Goal: Information Seeking & Learning: Learn about a topic

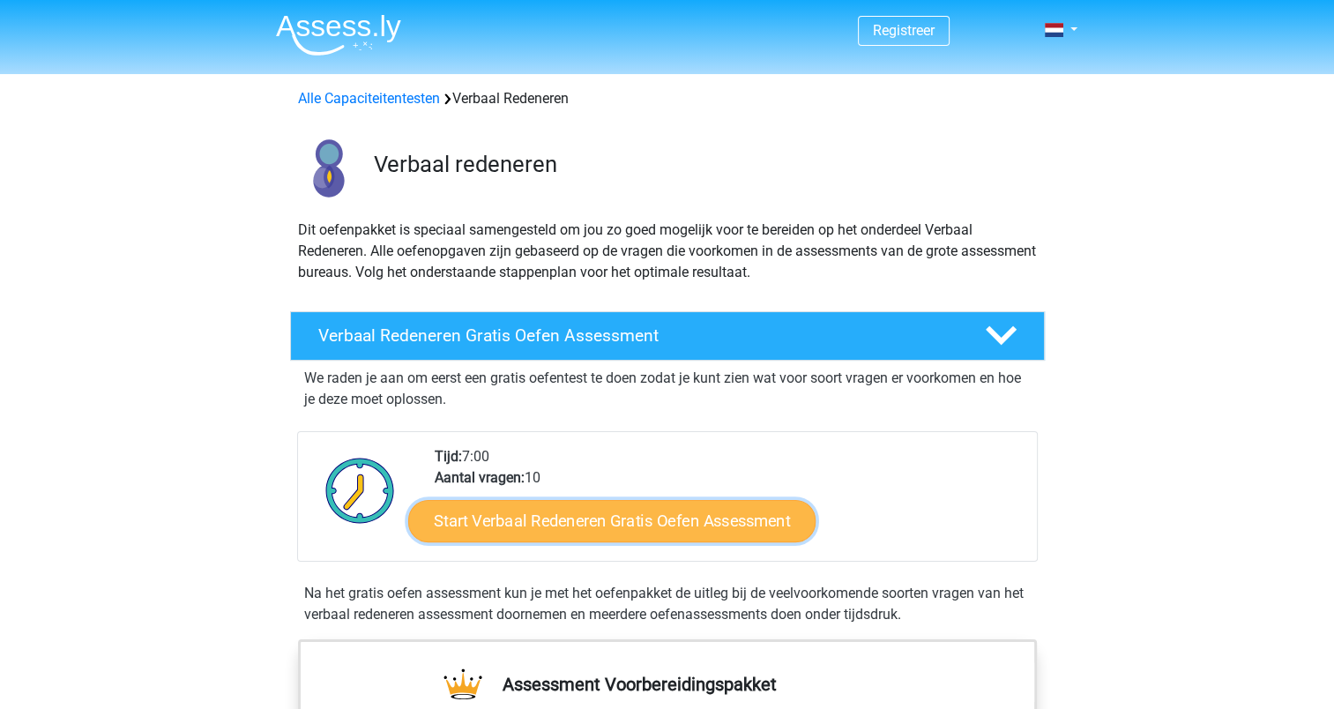
click at [743, 522] on link "Start Verbaal Redeneren Gratis Oefen Assessment" at bounding box center [611, 521] width 407 height 42
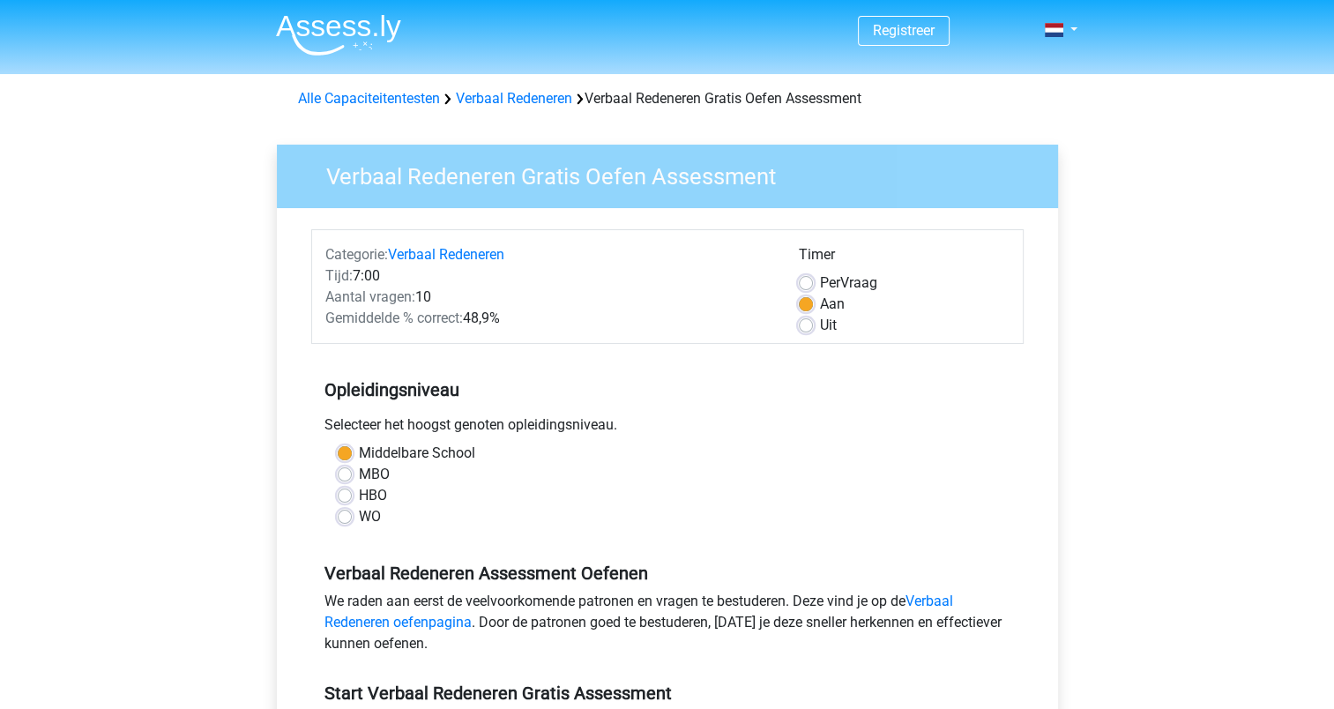
click at [369, 515] on label "WO" at bounding box center [370, 516] width 22 height 21
click at [352, 515] on input "WO" at bounding box center [345, 515] width 14 height 18
radio input "true"
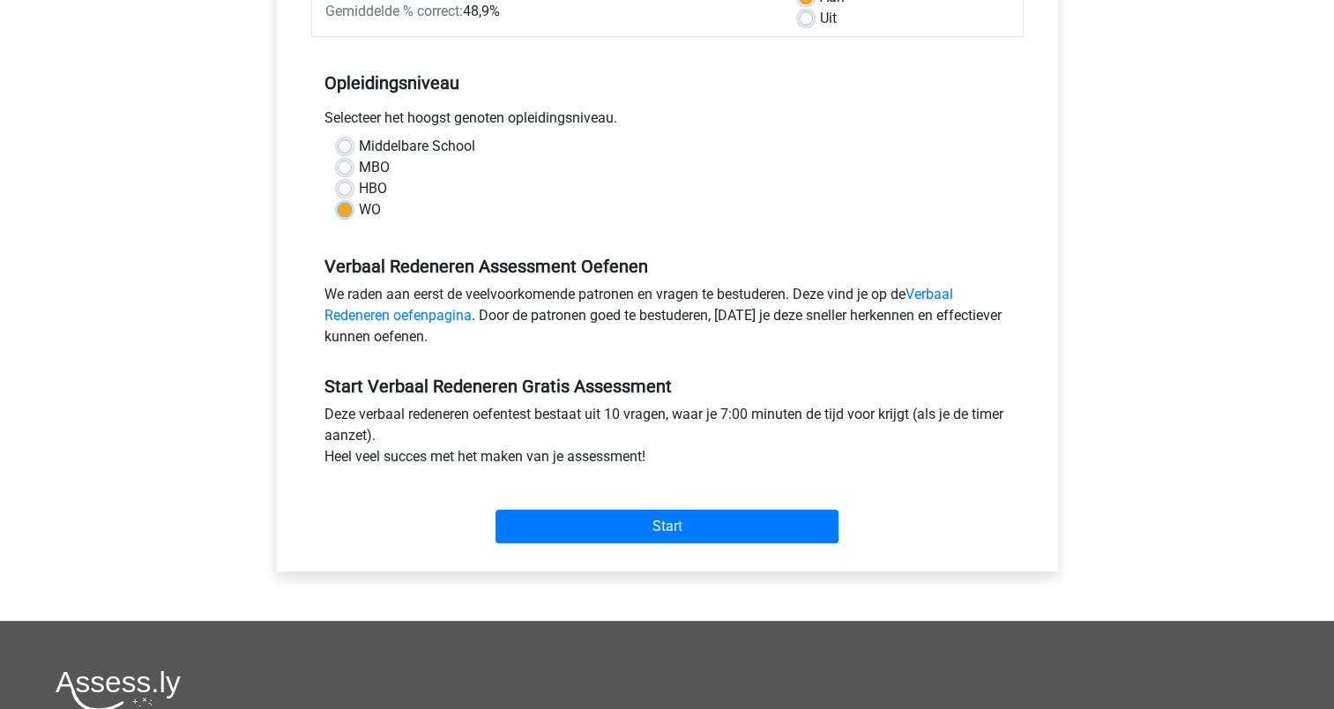
scroll to position [353, 0]
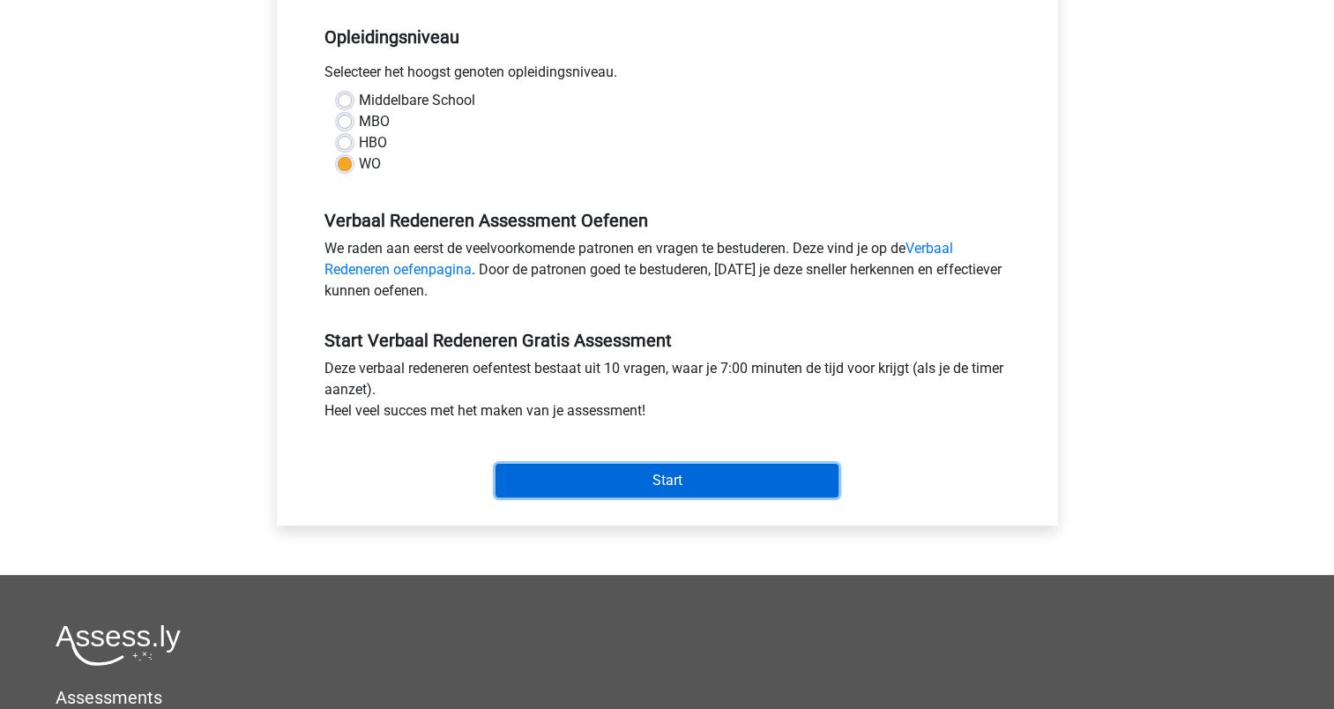
click at [683, 479] on input "Start" at bounding box center [666, 480] width 343 height 33
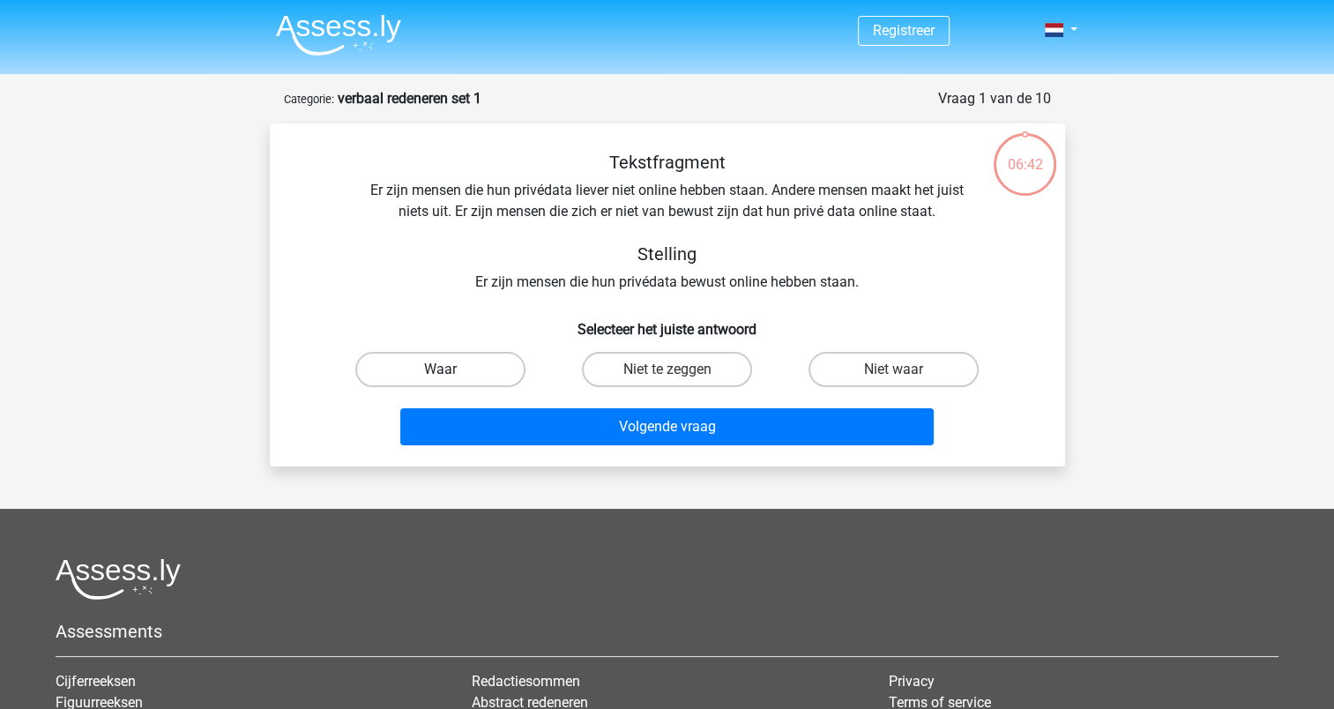
click at [435, 374] on label "Waar" at bounding box center [440, 369] width 170 height 35
click at [440, 374] on input "Waar" at bounding box center [445, 374] width 11 height 11
radio input "true"
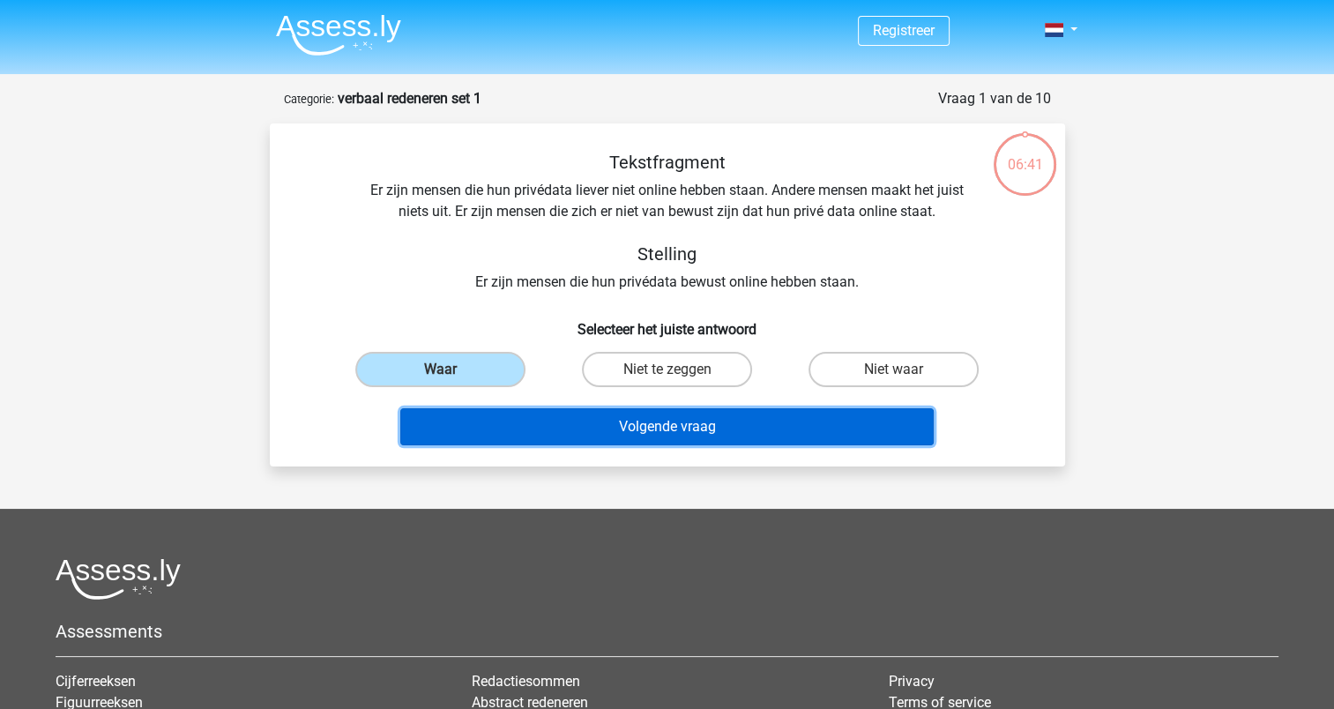
click at [665, 426] on button "Volgende vraag" at bounding box center [666, 426] width 533 height 37
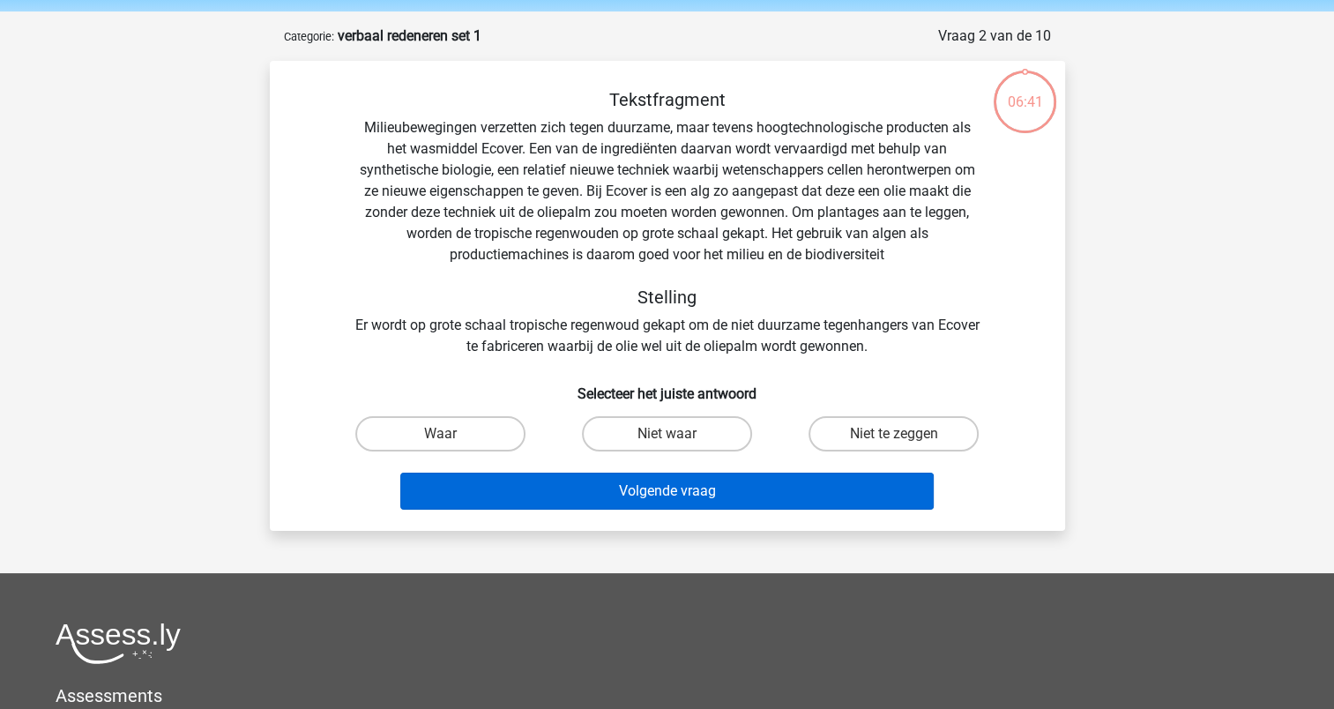
scroll to position [88, 0]
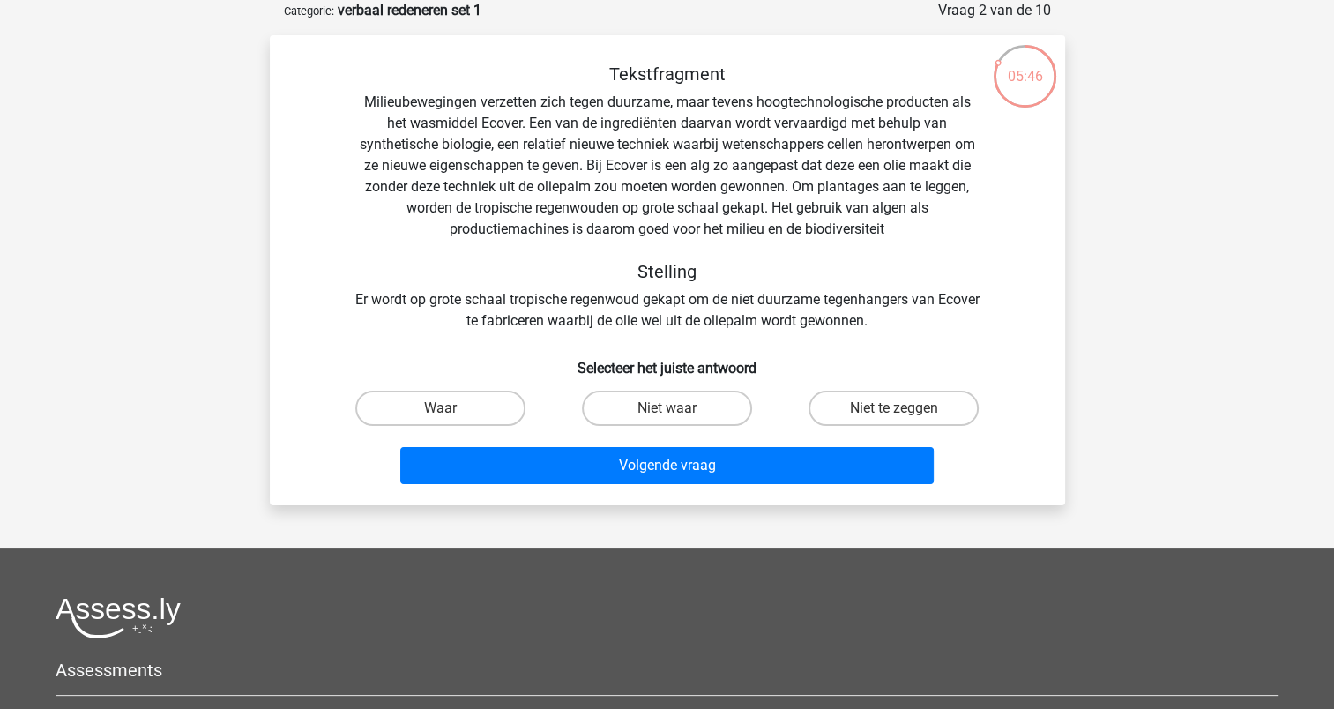
click at [450, 409] on input "Waar" at bounding box center [445, 413] width 11 height 11
radio input "true"
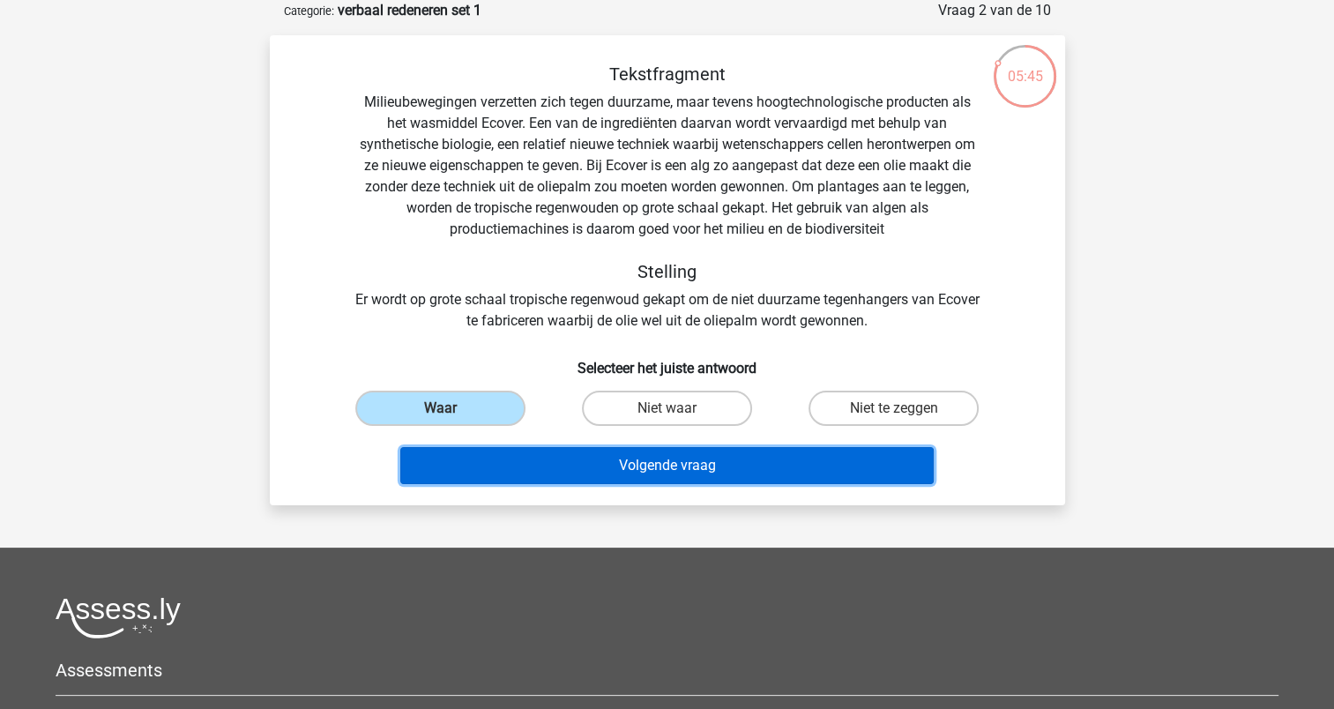
click at [683, 469] on button "Volgende vraag" at bounding box center [666, 465] width 533 height 37
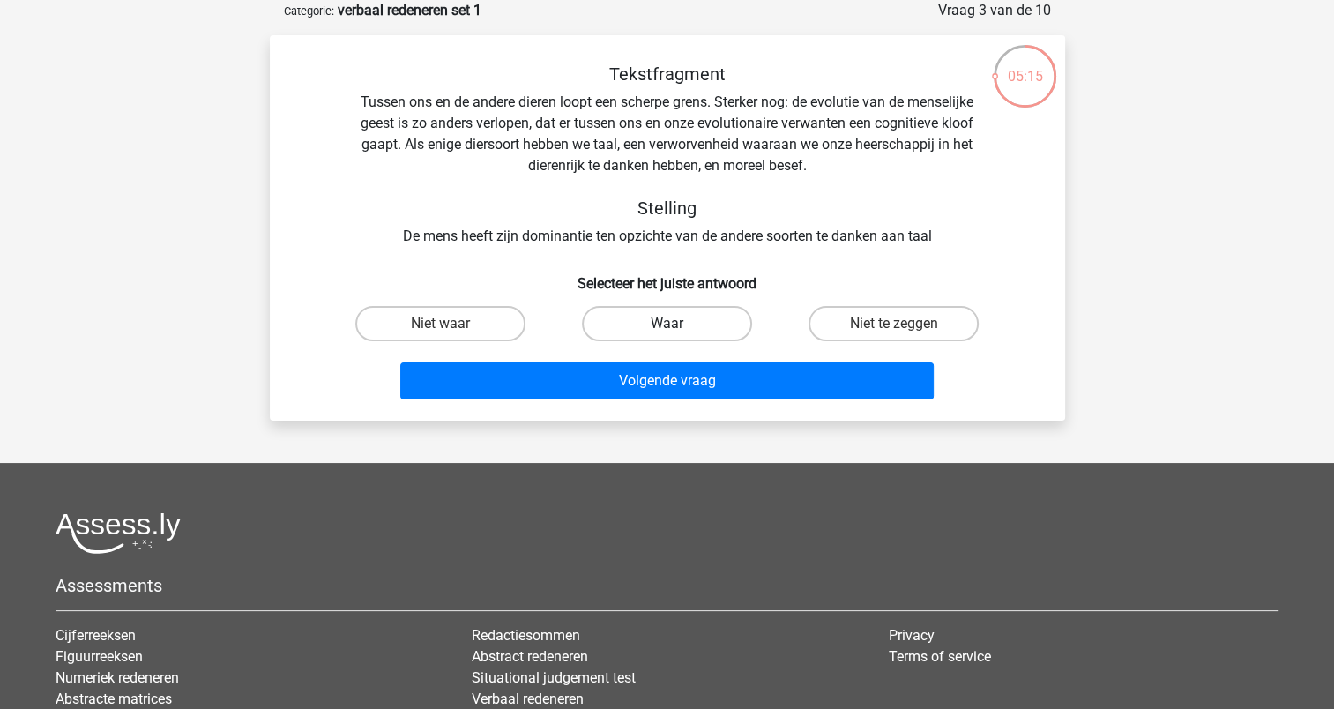
click at [654, 324] on label "Waar" at bounding box center [667, 323] width 170 height 35
click at [666, 324] on input "Waar" at bounding box center [671, 328] width 11 height 11
radio input "true"
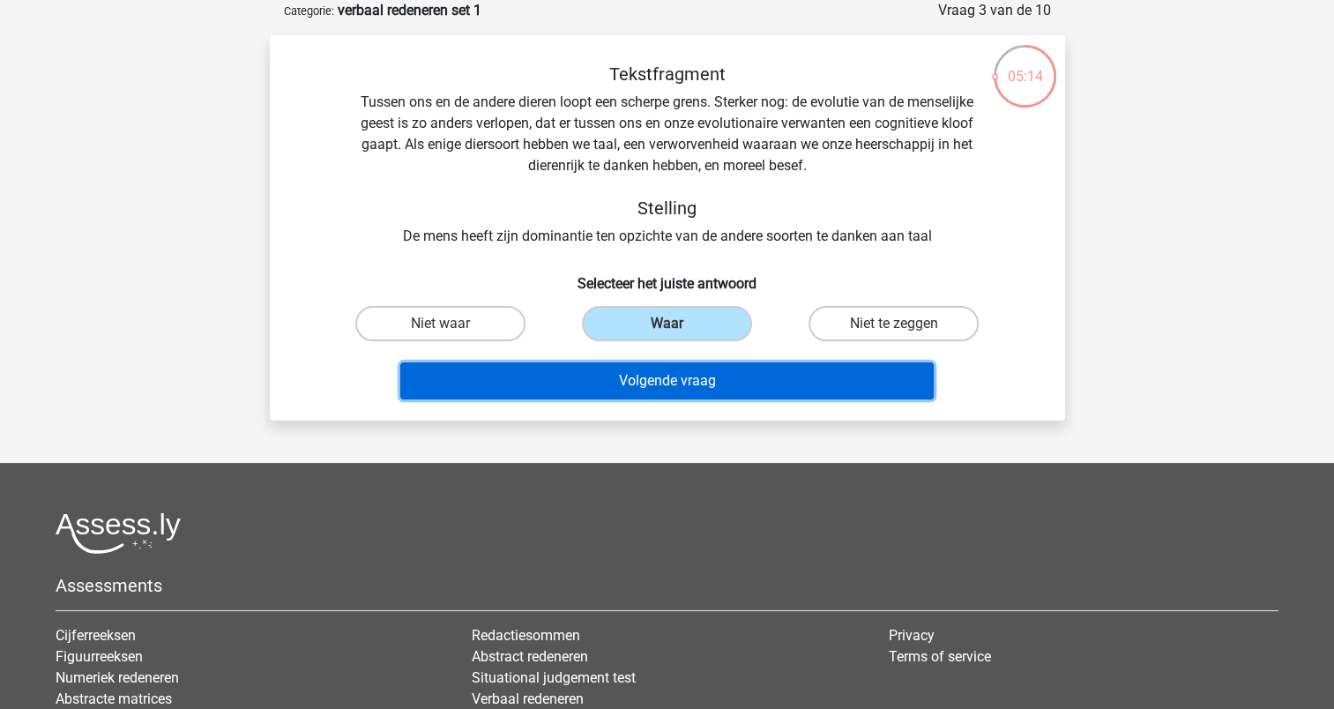
click at [661, 377] on button "Volgende vraag" at bounding box center [666, 380] width 533 height 37
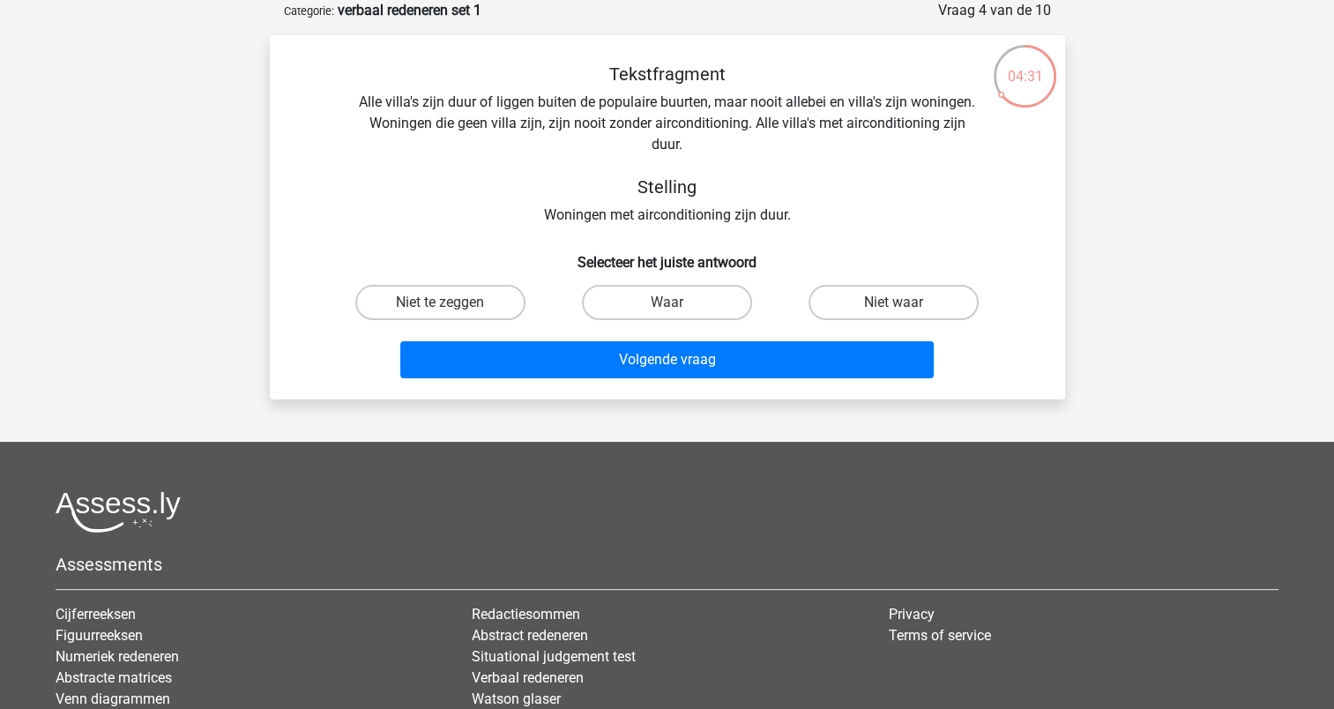
click at [673, 303] on input "Waar" at bounding box center [671, 307] width 11 height 11
radio input "true"
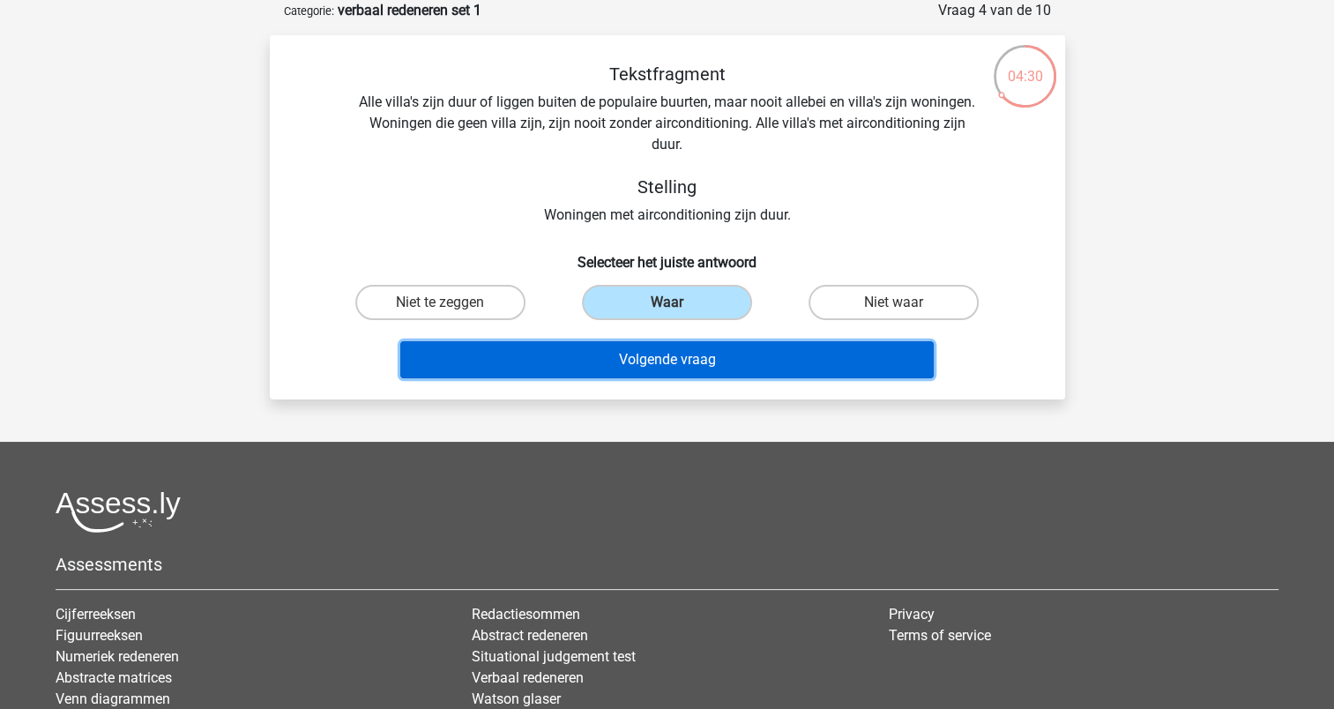
click at [652, 353] on button "Volgende vraag" at bounding box center [666, 359] width 533 height 37
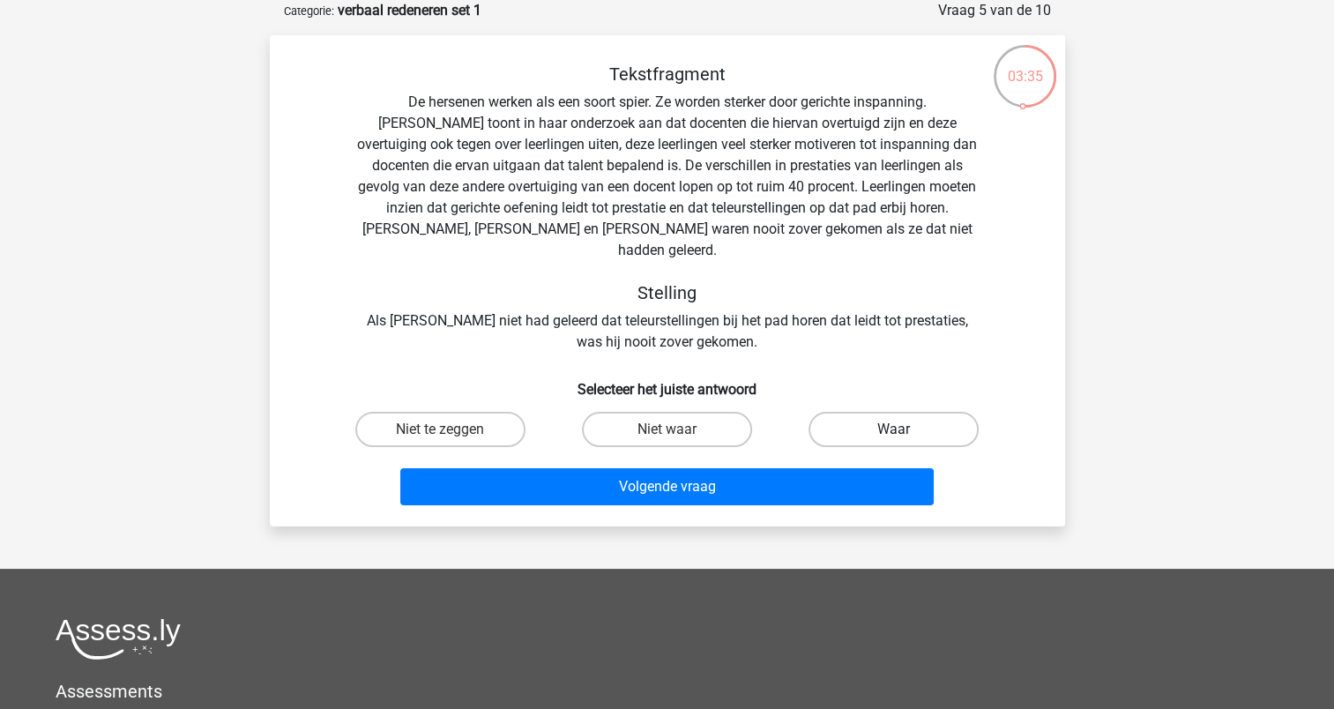
drag, startPoint x: 881, startPoint y: 399, endPoint x: 730, endPoint y: 502, distance: 182.9
click at [881, 412] on label "Waar" at bounding box center [893, 429] width 170 height 35
click at [894, 429] on input "Waar" at bounding box center [899, 434] width 11 height 11
radio input "true"
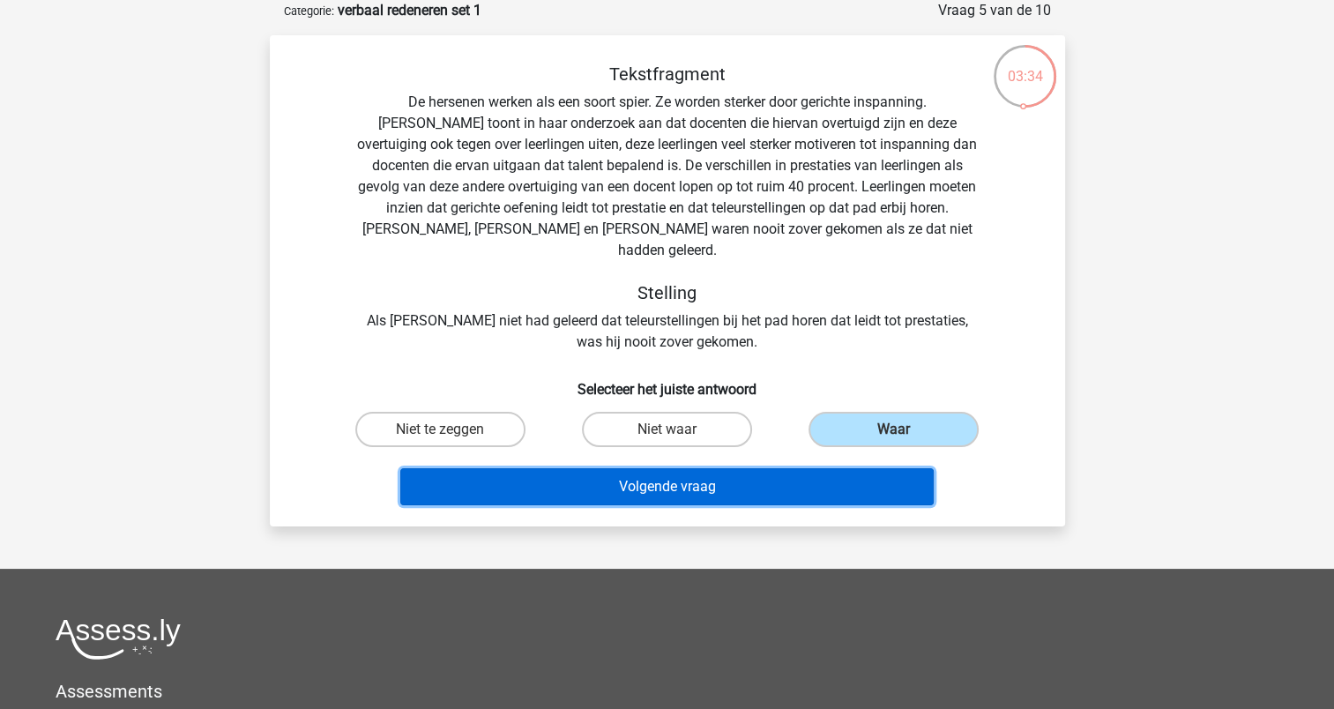
click at [650, 469] on button "Volgende vraag" at bounding box center [666, 486] width 533 height 37
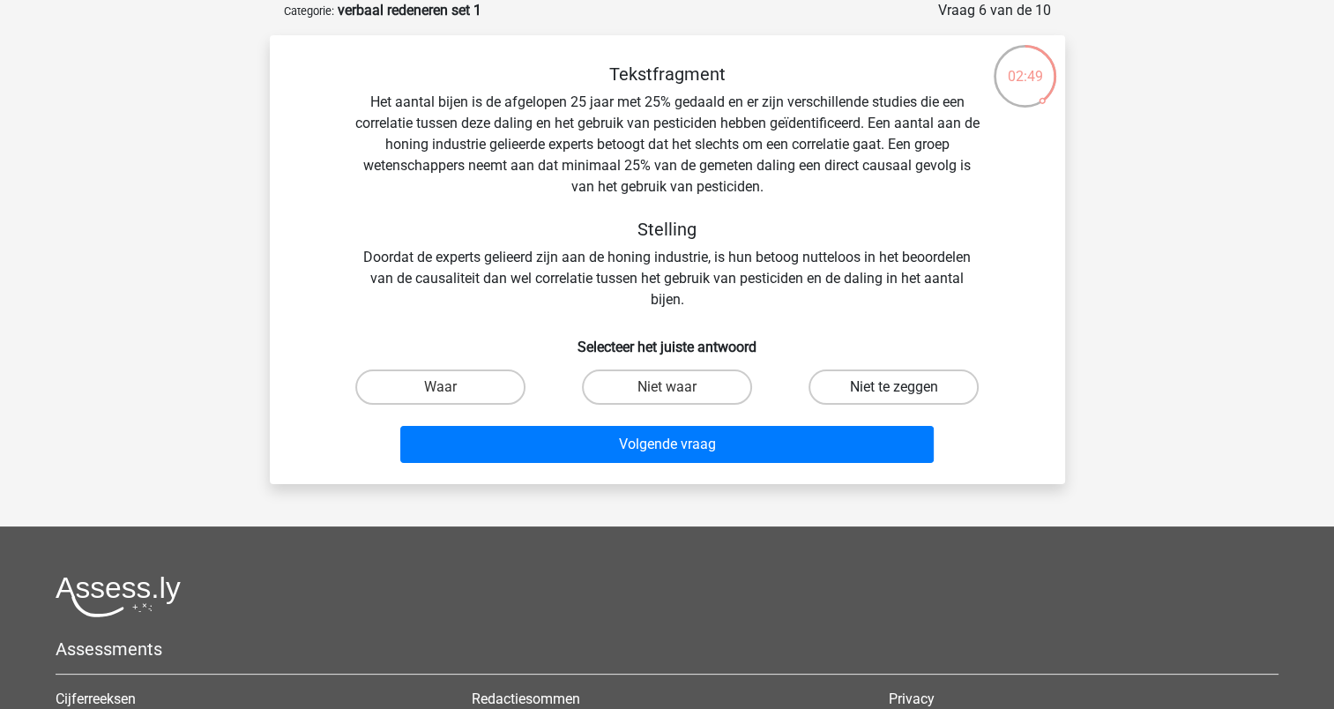
click at [867, 390] on label "Niet te zeggen" at bounding box center [893, 386] width 170 height 35
click at [894, 390] on input "Niet te zeggen" at bounding box center [899, 392] width 11 height 11
radio input "true"
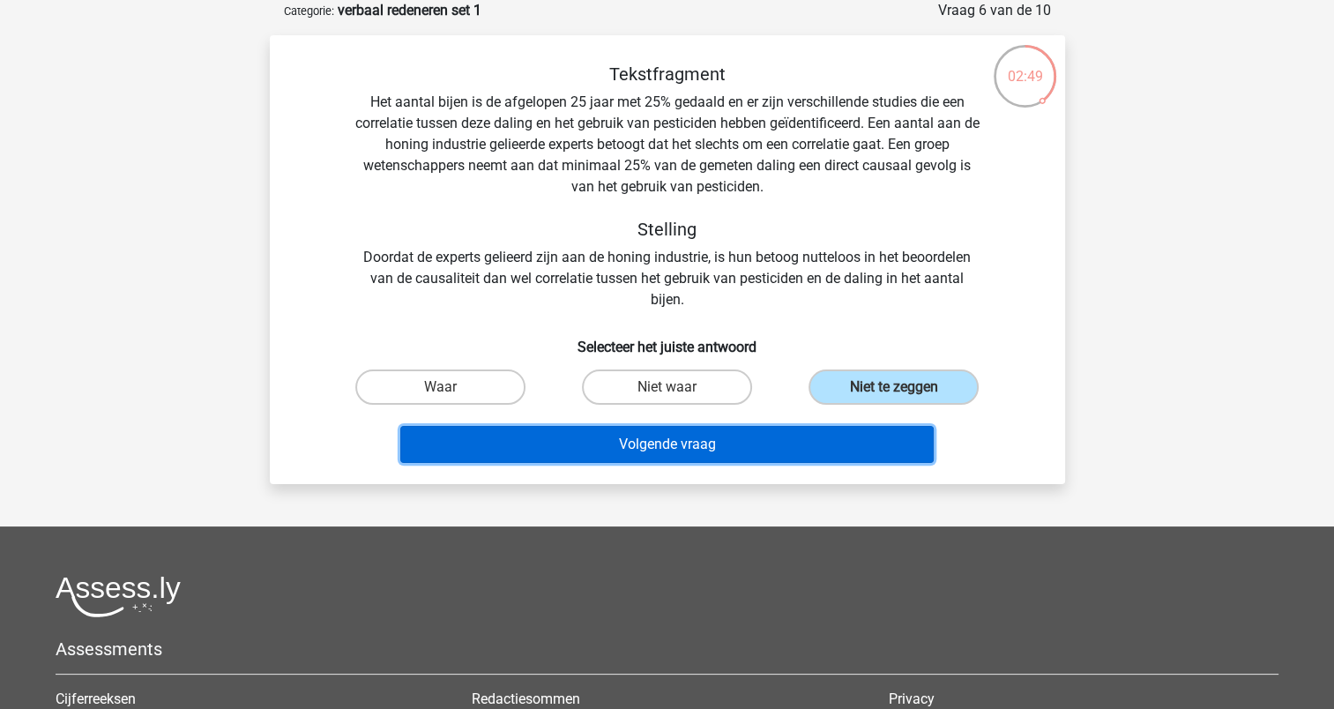
click at [754, 442] on button "Volgende vraag" at bounding box center [666, 444] width 533 height 37
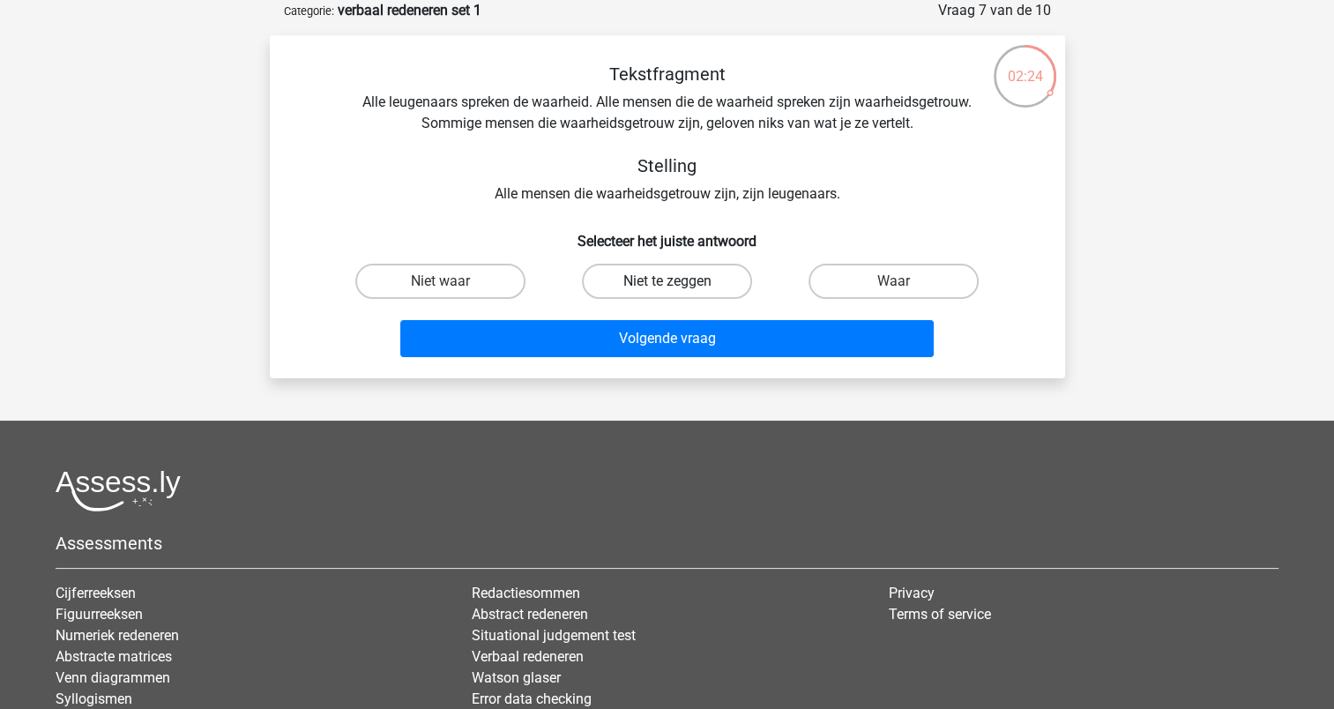
click at [645, 282] on label "Niet te zeggen" at bounding box center [667, 281] width 170 height 35
click at [666, 282] on input "Niet te zeggen" at bounding box center [671, 286] width 11 height 11
radio input "true"
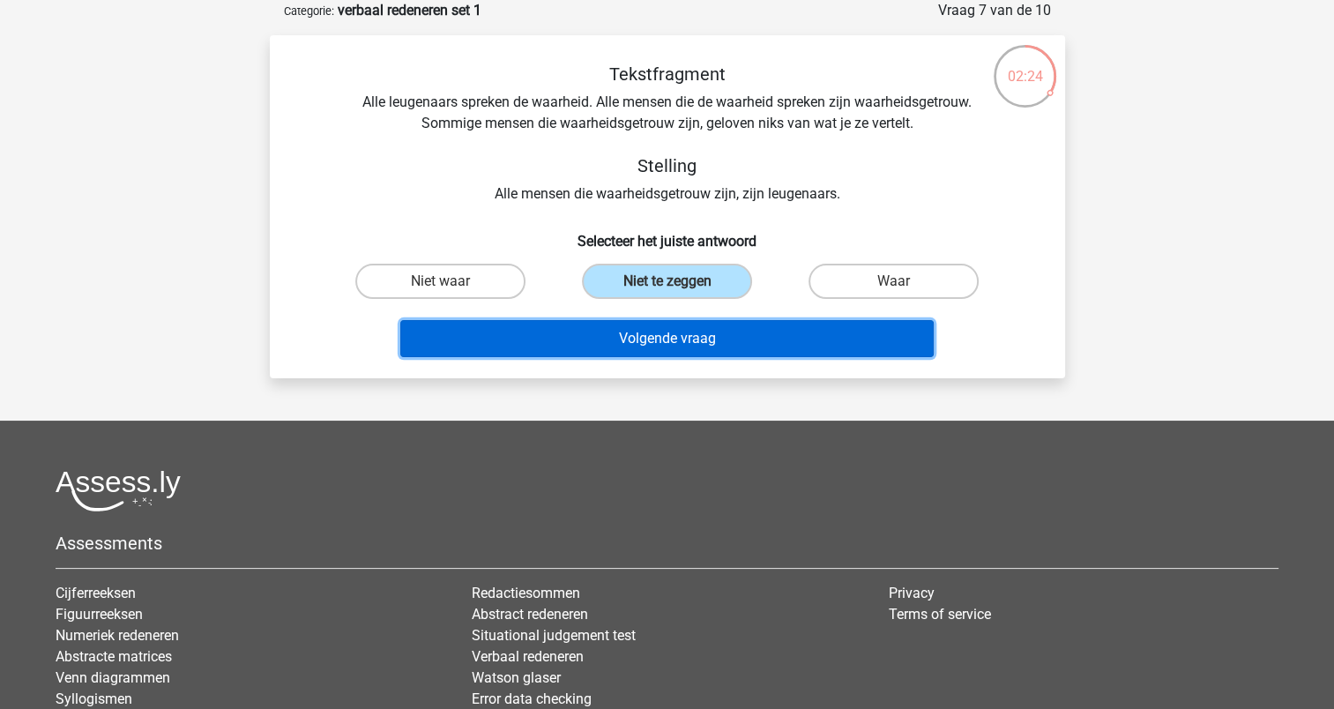
click at [641, 335] on button "Volgende vraag" at bounding box center [666, 338] width 533 height 37
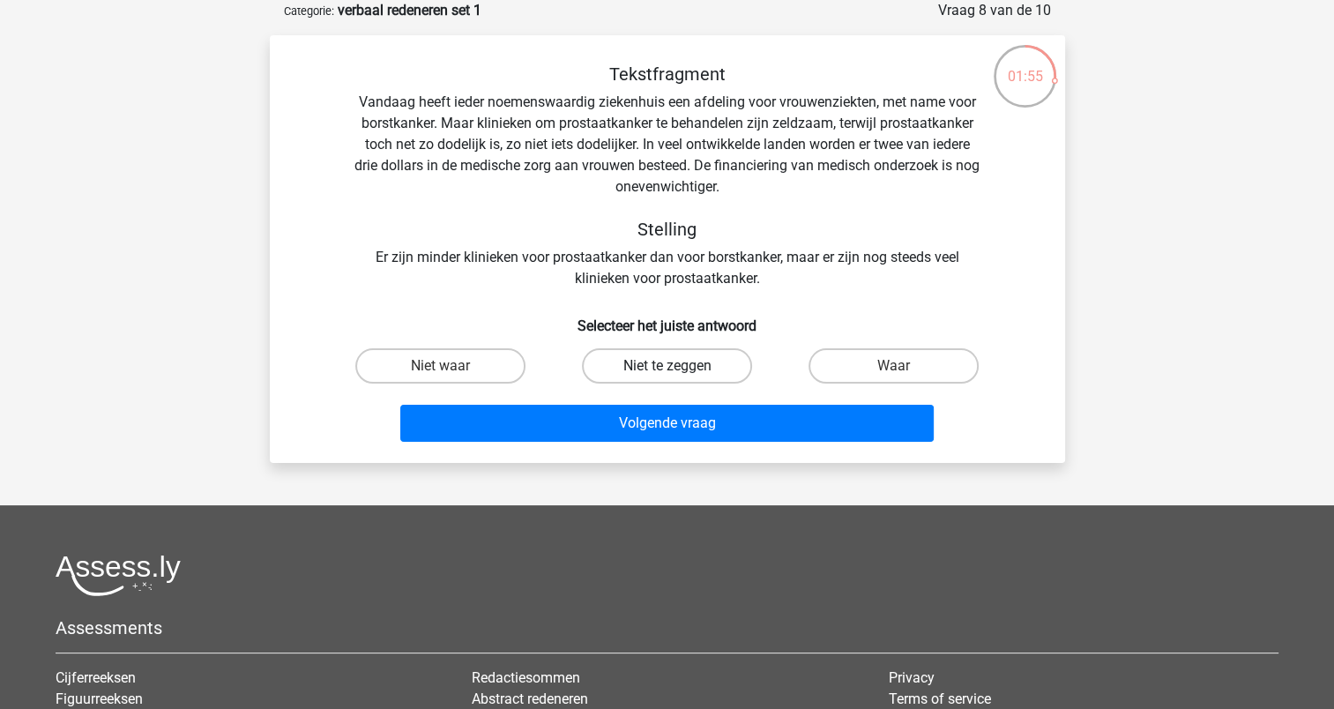
click at [663, 368] on label "Niet te zeggen" at bounding box center [667, 365] width 170 height 35
click at [666, 368] on input "Niet te zeggen" at bounding box center [671, 371] width 11 height 11
radio input "true"
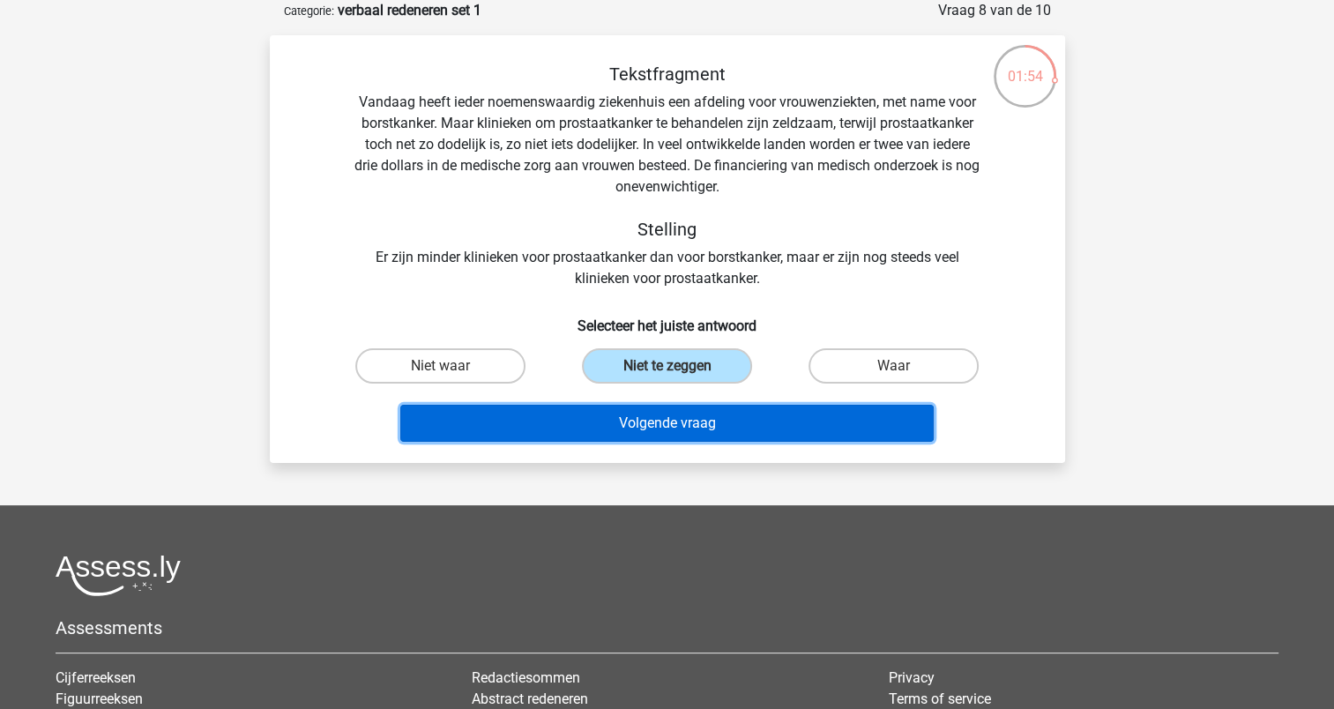
click at [647, 415] on button "Volgende vraag" at bounding box center [666, 423] width 533 height 37
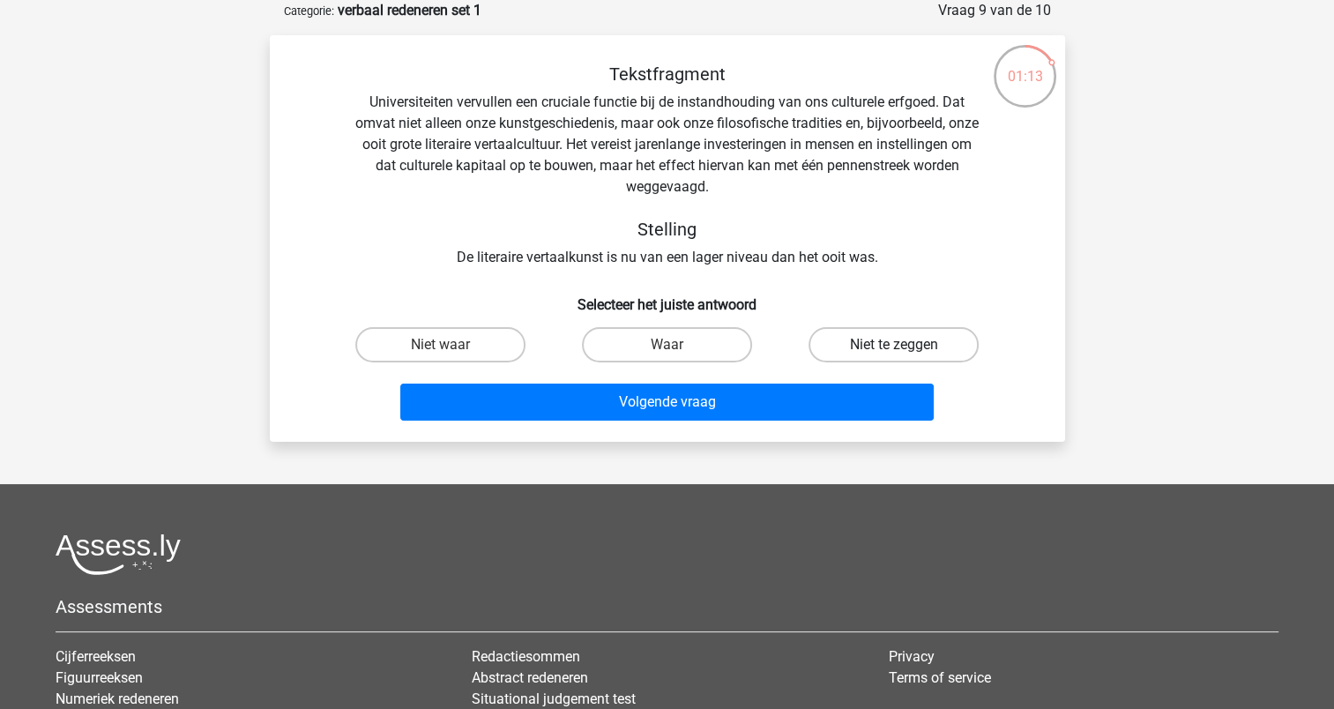
click at [857, 345] on label "Niet te zeggen" at bounding box center [893, 344] width 170 height 35
click at [894, 345] on input "Niet te zeggen" at bounding box center [899, 350] width 11 height 11
radio input "true"
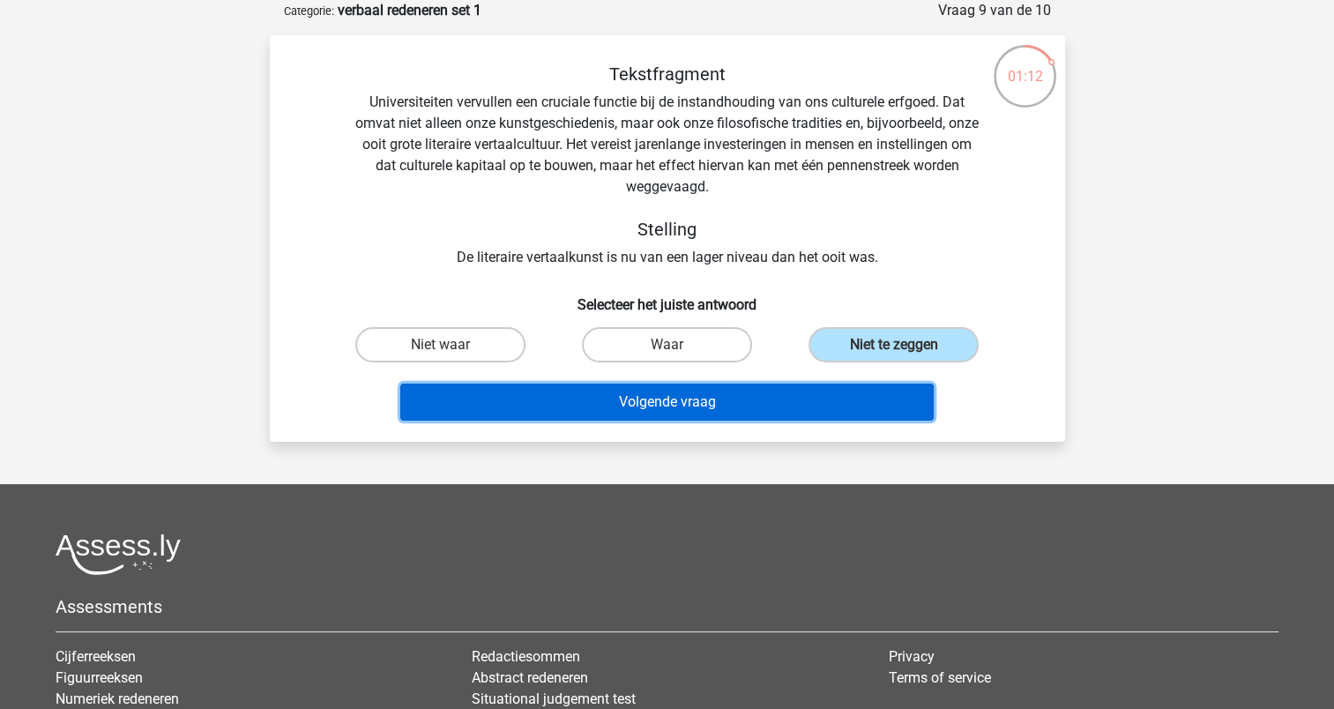
click at [787, 408] on button "Volgende vraag" at bounding box center [666, 401] width 533 height 37
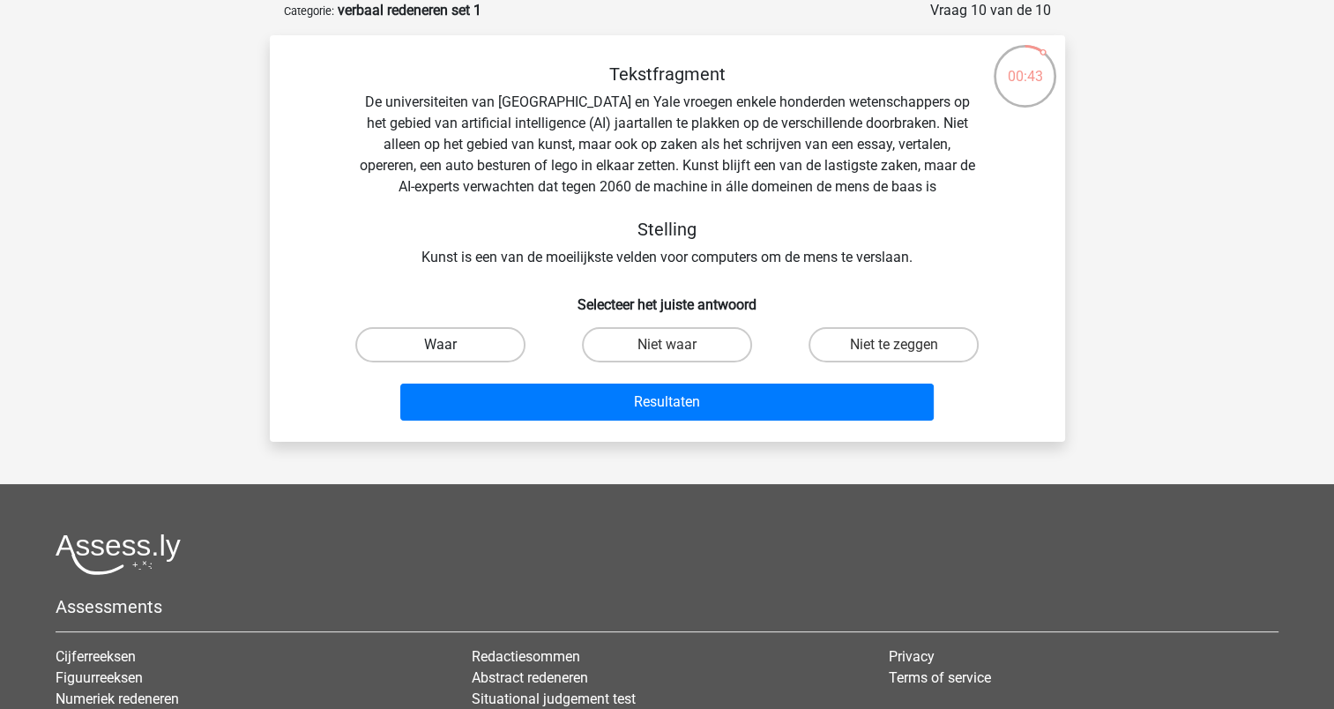
click at [458, 348] on label "Waar" at bounding box center [440, 344] width 170 height 35
click at [451, 348] on input "Waar" at bounding box center [445, 350] width 11 height 11
radio input "true"
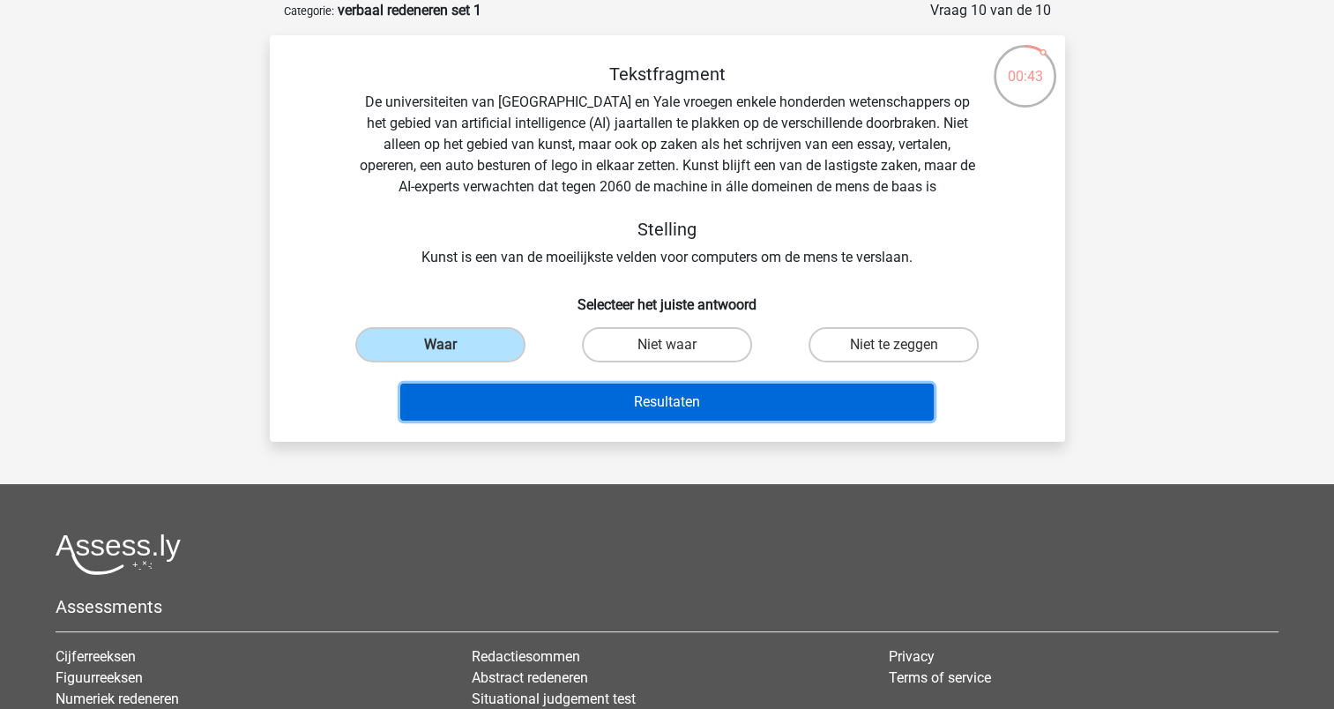
click at [674, 390] on button "Resultaten" at bounding box center [666, 401] width 533 height 37
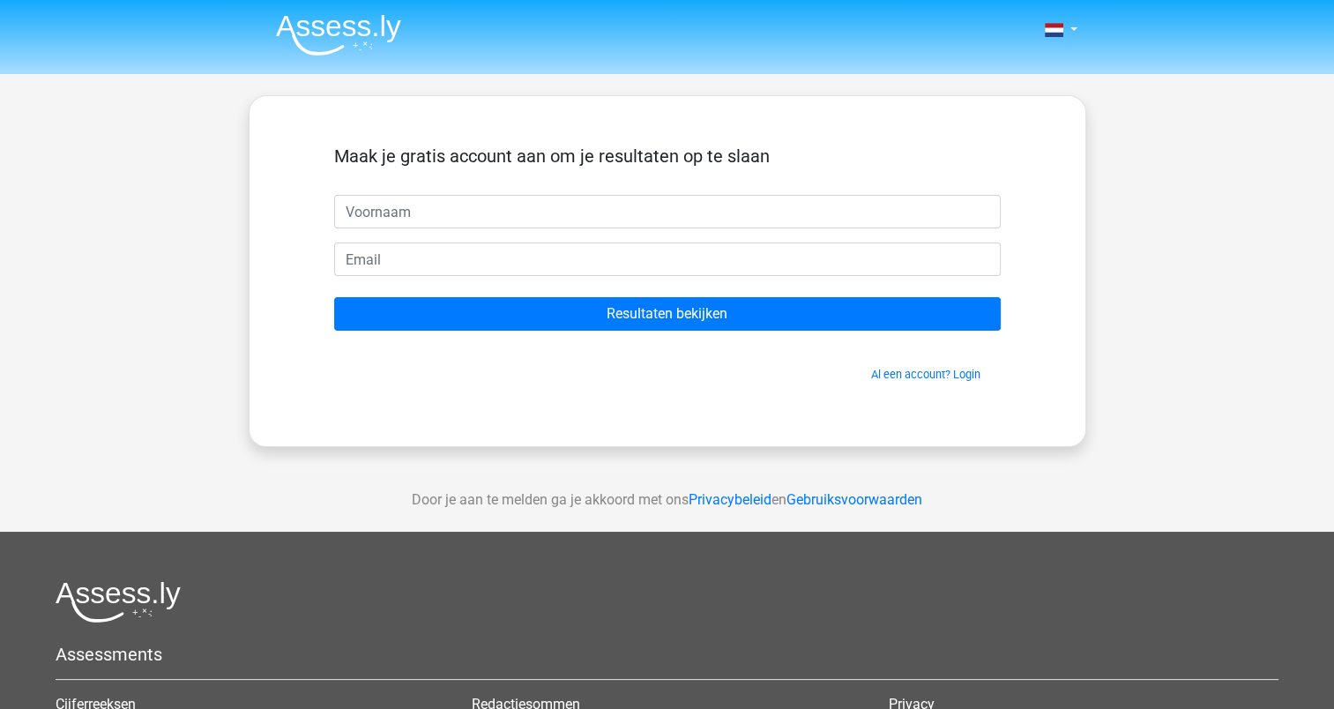
click at [593, 222] on input "text" at bounding box center [667, 211] width 666 height 33
type input "Kimberly"
type input "berteyn_kimberly@hotmail.com"
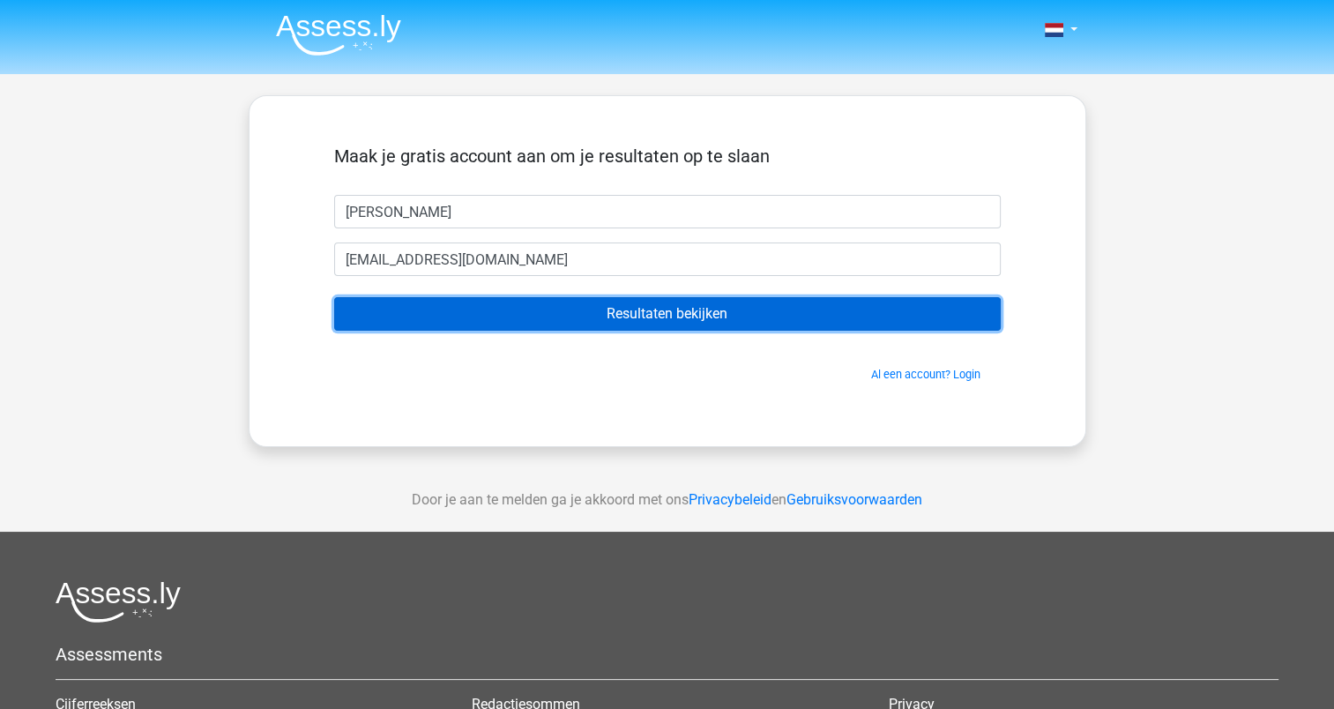
click at [649, 316] on input "Resultaten bekijken" at bounding box center [667, 313] width 666 height 33
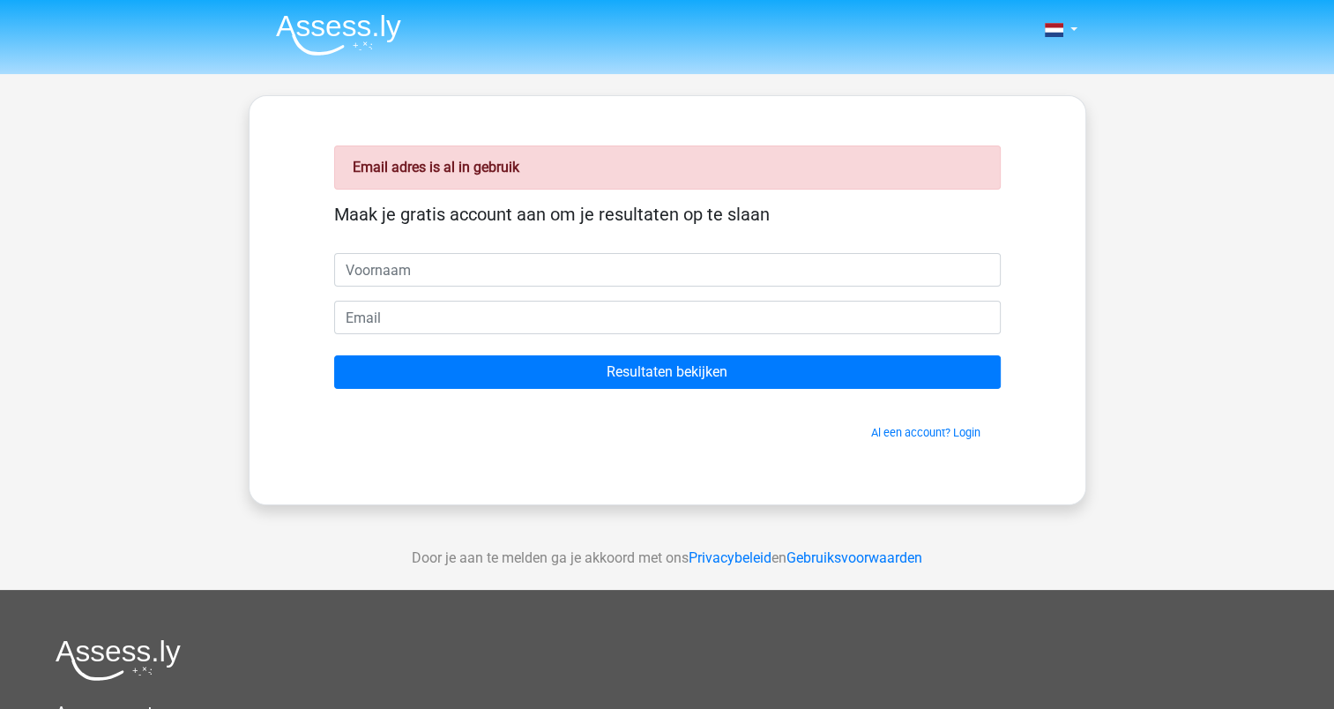
click at [424, 283] on input "text" at bounding box center [667, 269] width 666 height 33
click at [250, 277] on div "Email adres is al in gebruik Maak je gratis account aan om je resultaten op te …" at bounding box center [667, 300] width 837 height 410
click at [914, 434] on link "Al een account? Login" at bounding box center [925, 432] width 109 height 13
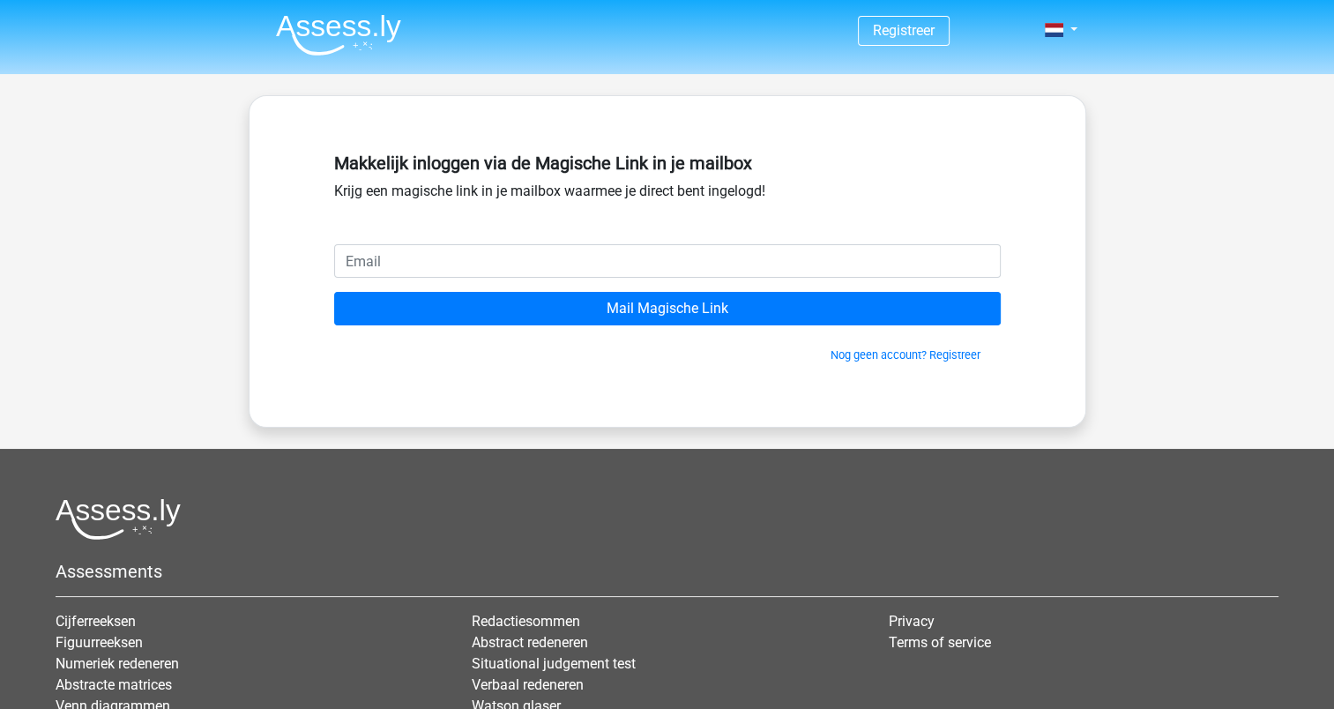
click at [530, 255] on input "email" at bounding box center [667, 260] width 666 height 33
type input "berteyn_kimberly@hotmail.com"
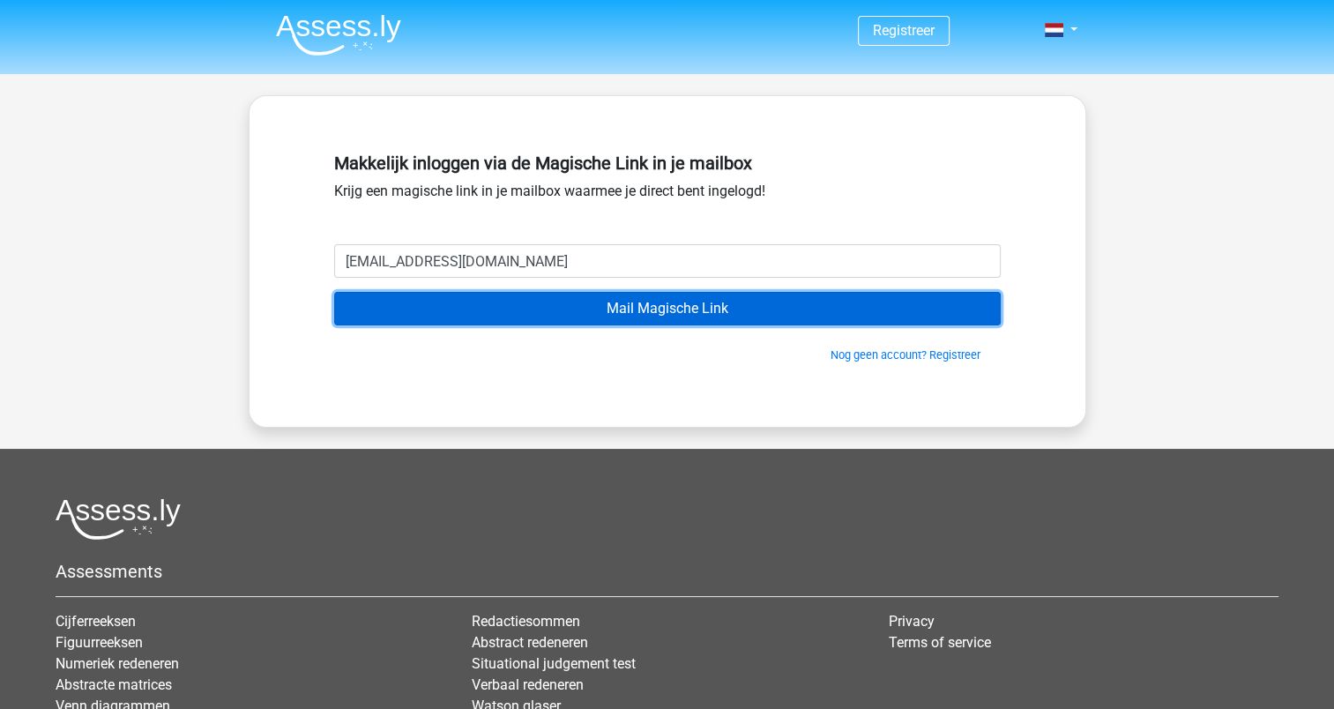
click at [705, 316] on input "Mail Magische Link" at bounding box center [667, 308] width 666 height 33
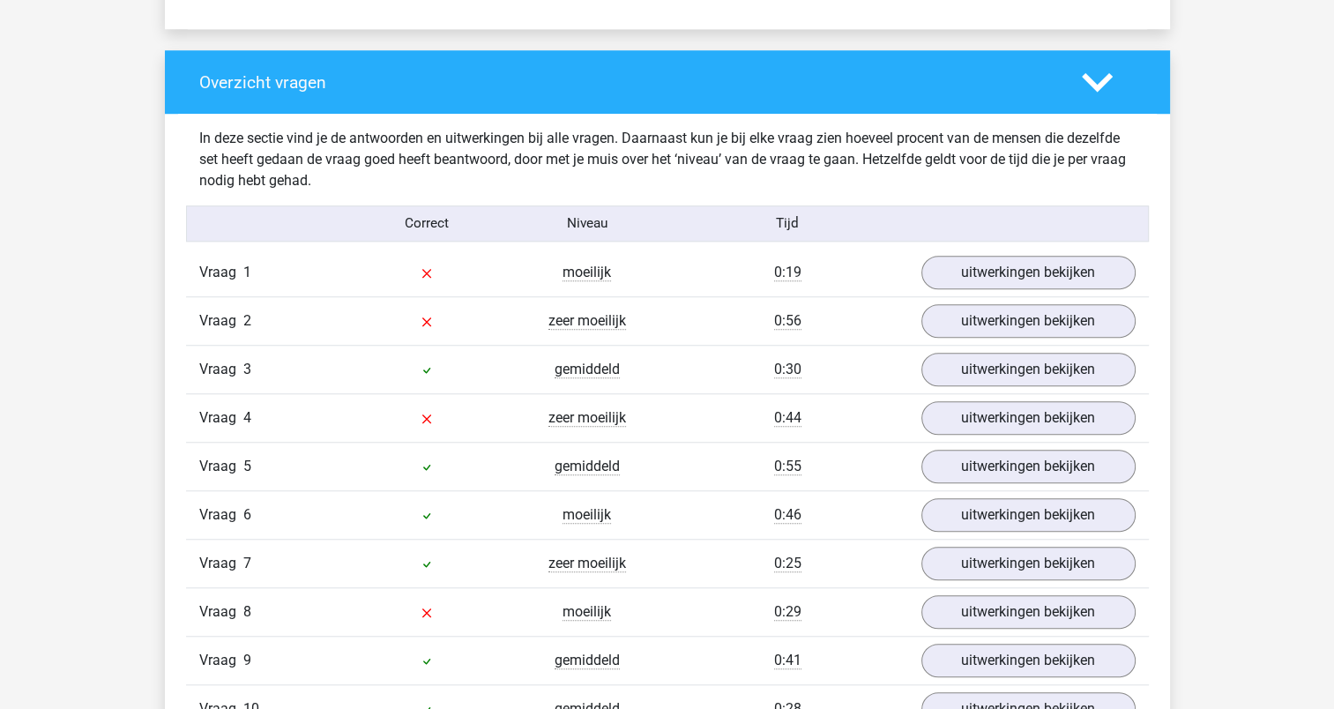
scroll to position [1410, 0]
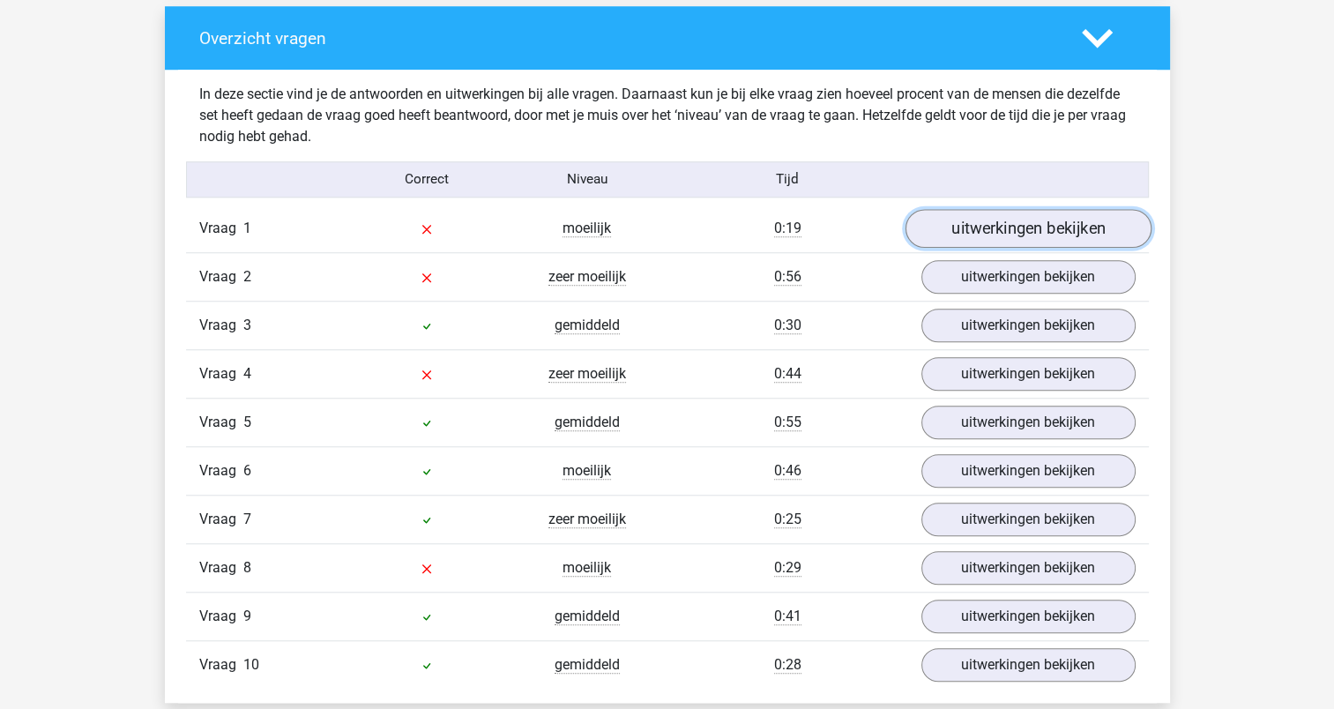
click at [1035, 230] on link "uitwerkingen bekijken" at bounding box center [1027, 228] width 246 height 39
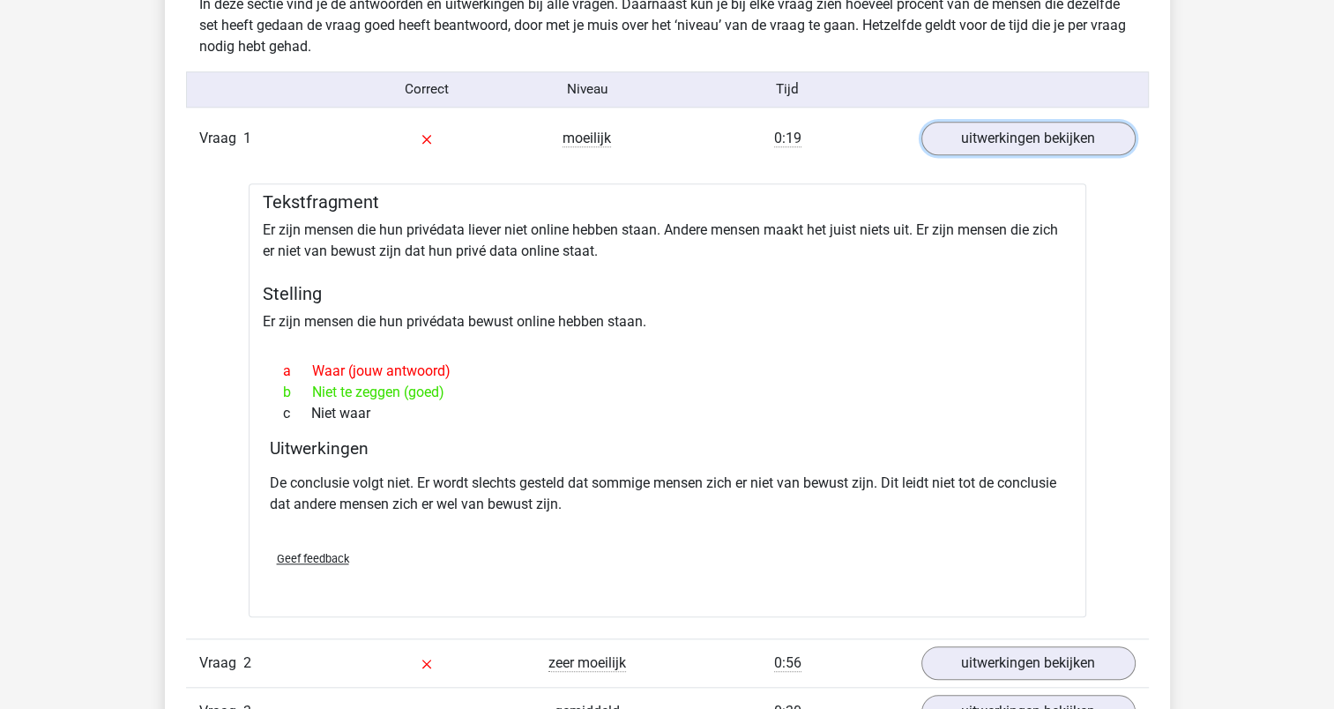
scroll to position [1675, 0]
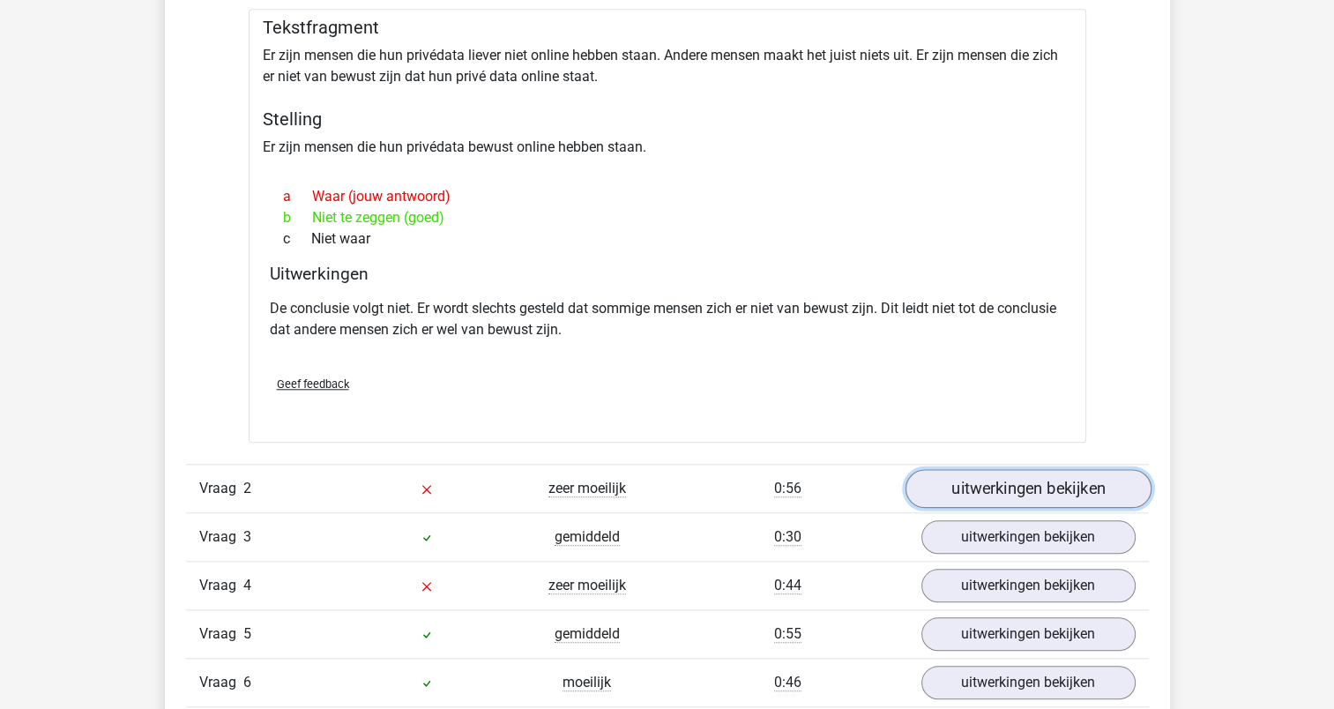
click at [947, 494] on link "uitwerkingen bekijken" at bounding box center [1027, 489] width 246 height 39
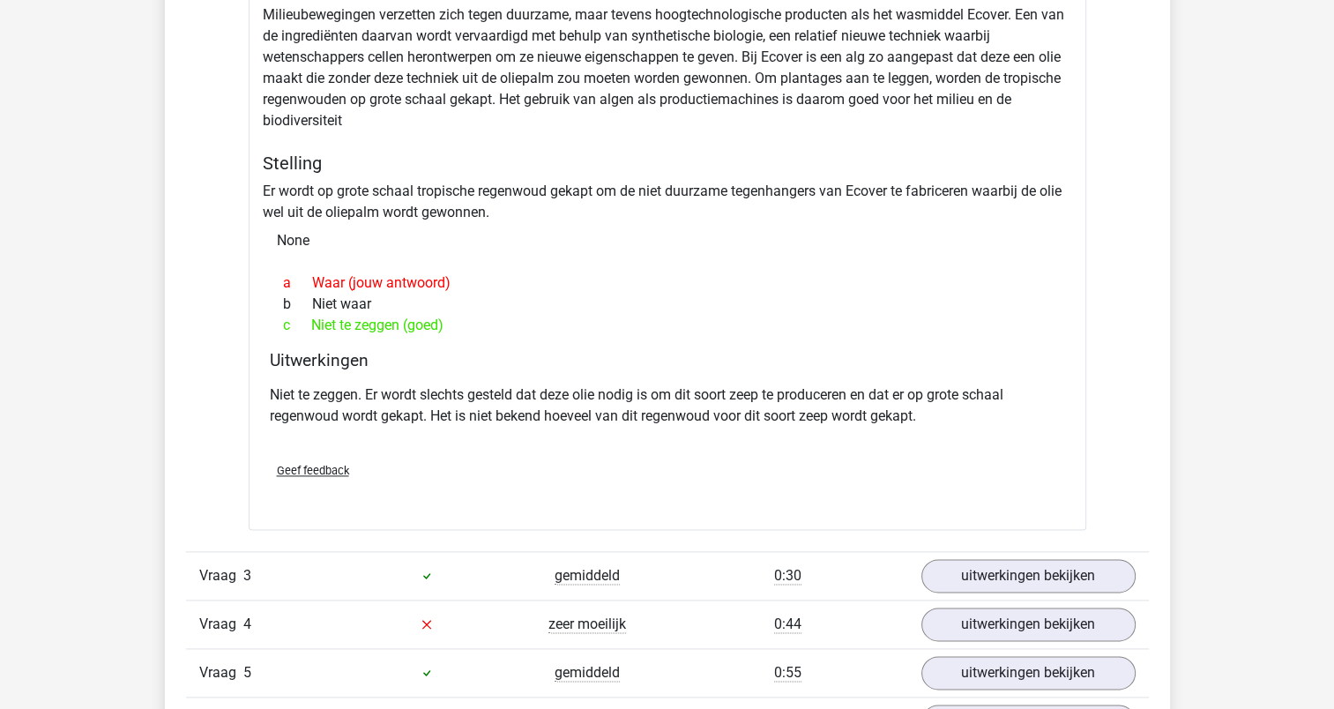
scroll to position [2292, 0]
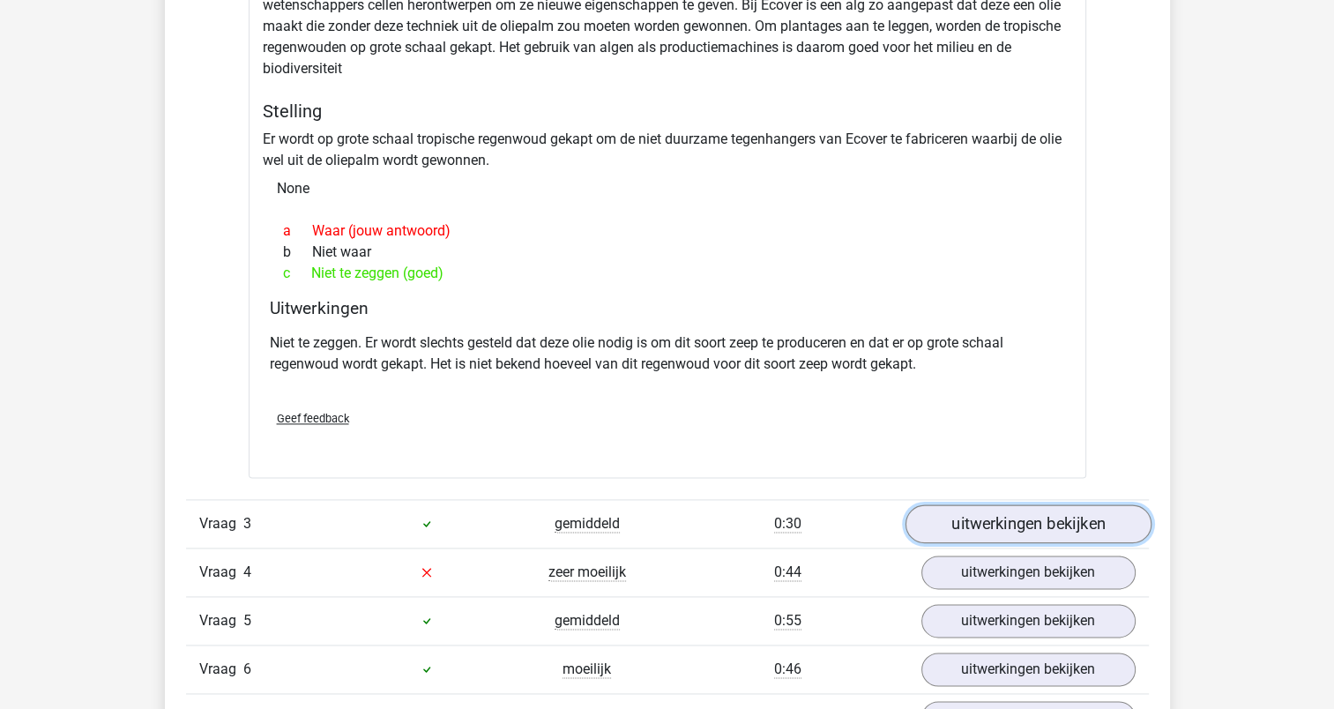
click at [973, 536] on link "uitwerkingen bekijken" at bounding box center [1027, 523] width 246 height 39
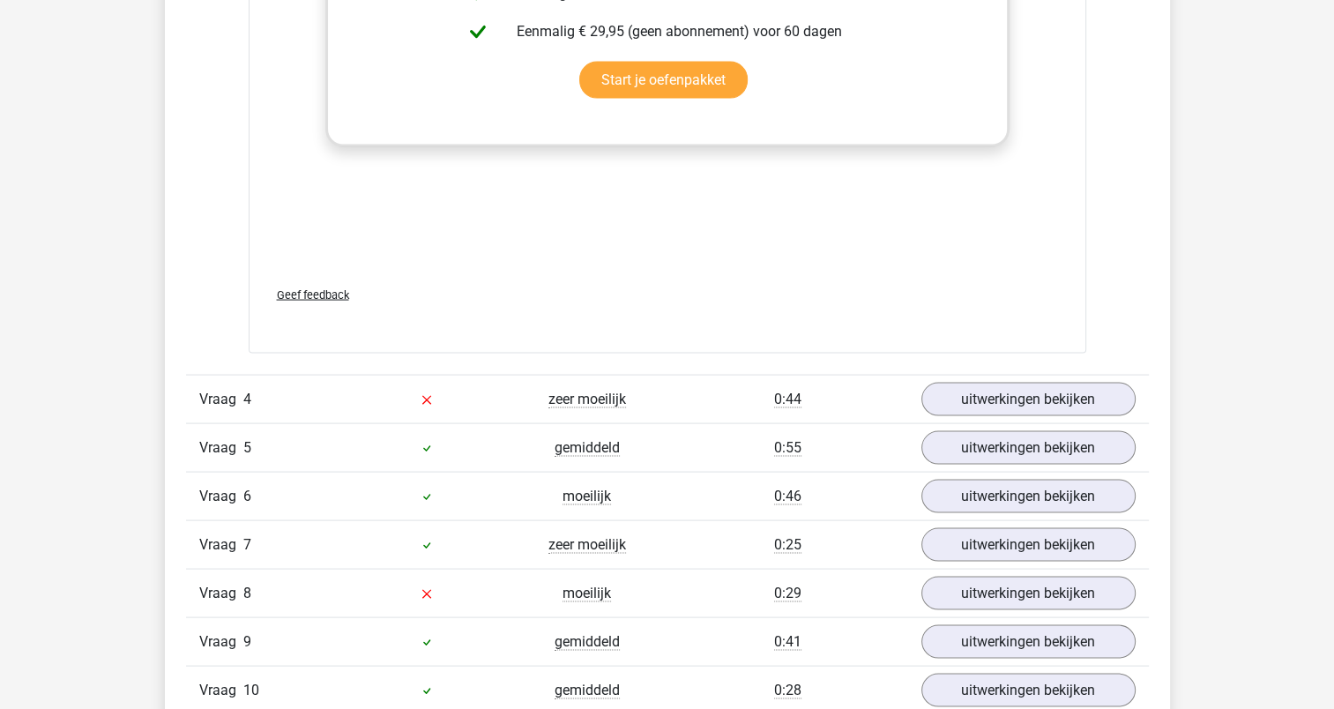
scroll to position [3437, 0]
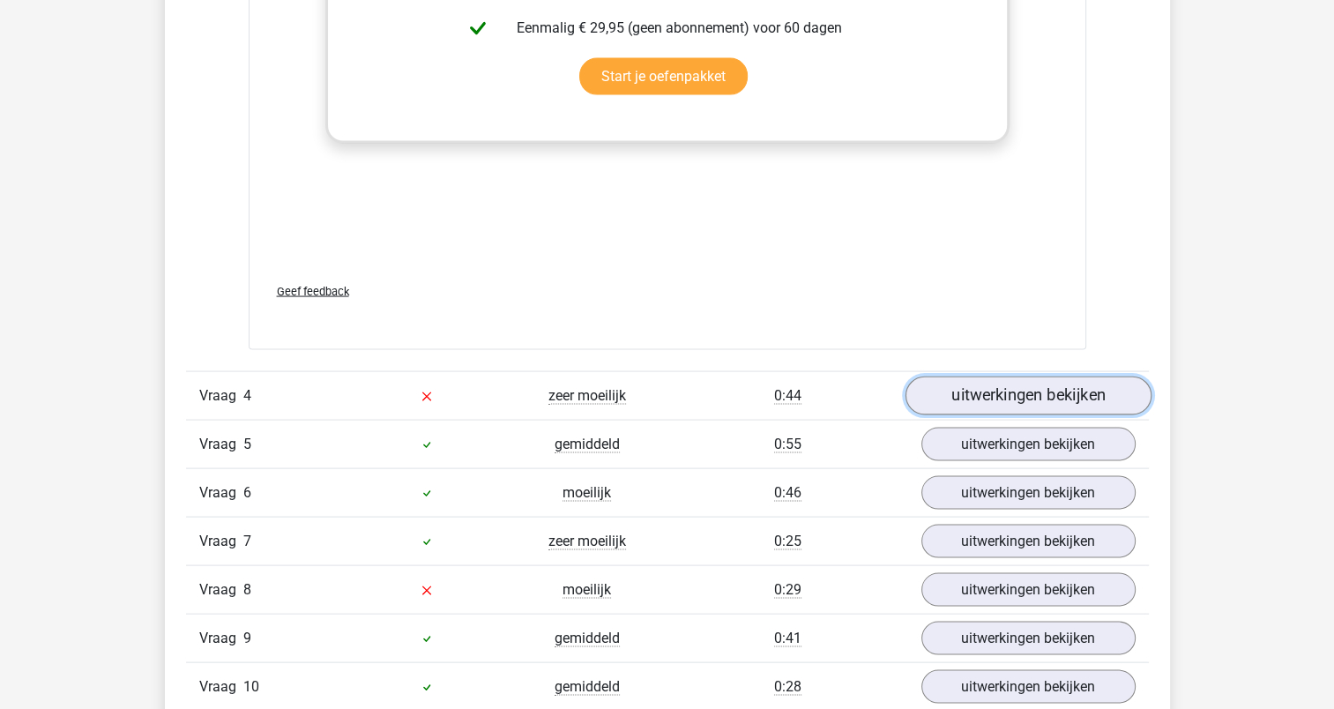
click at [1044, 398] on link "uitwerkingen bekijken" at bounding box center [1027, 395] width 246 height 39
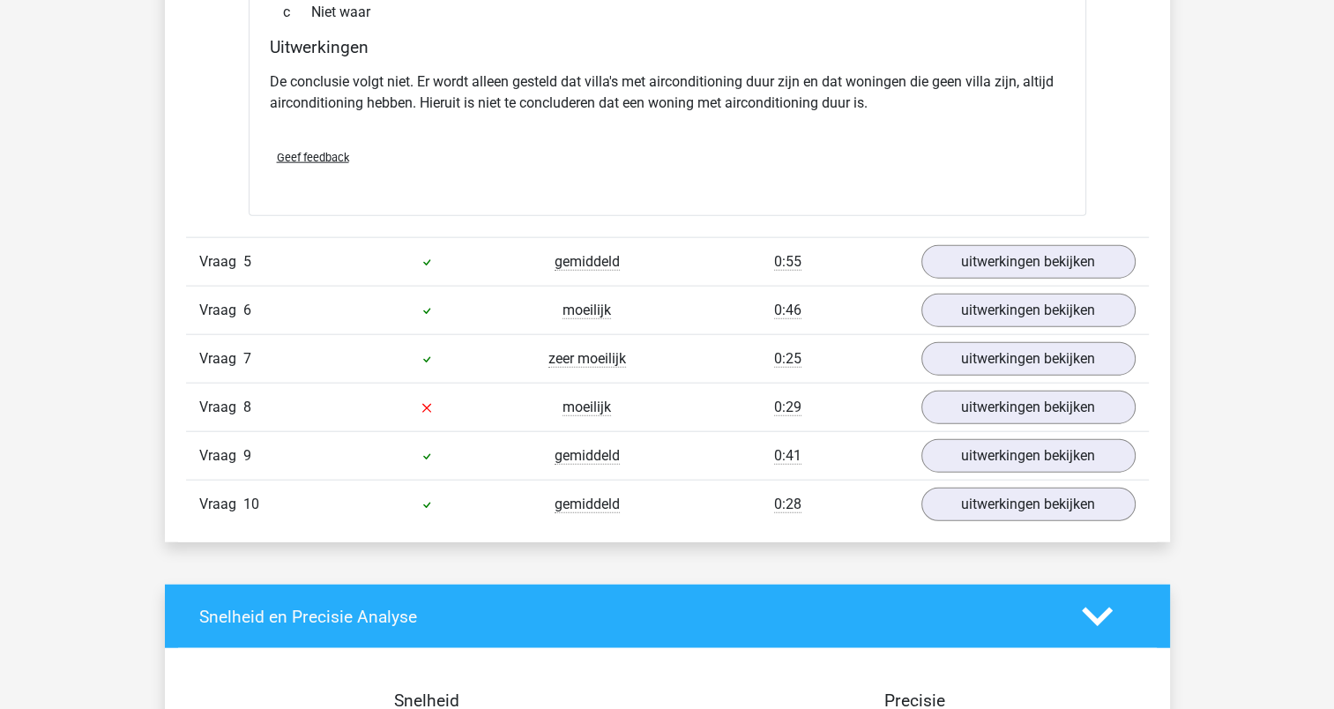
scroll to position [4231, 0]
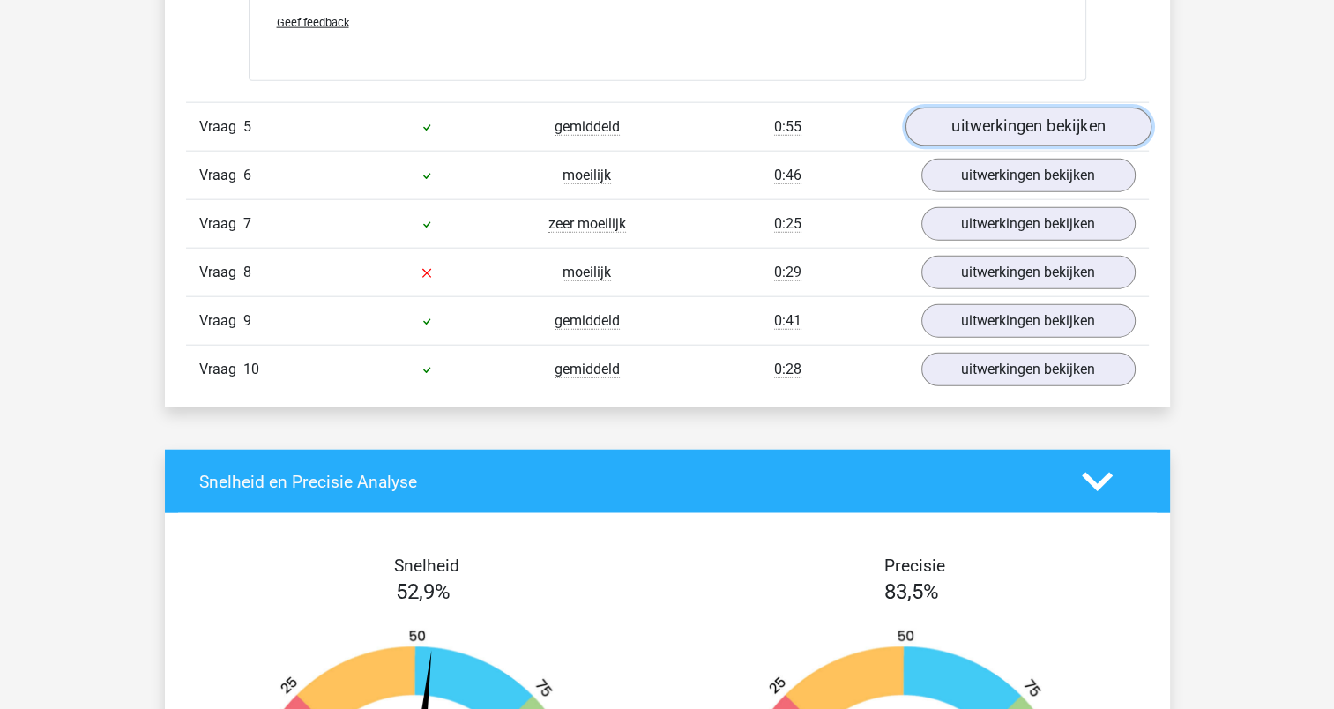
click at [1018, 122] on link "uitwerkingen bekijken" at bounding box center [1027, 127] width 246 height 39
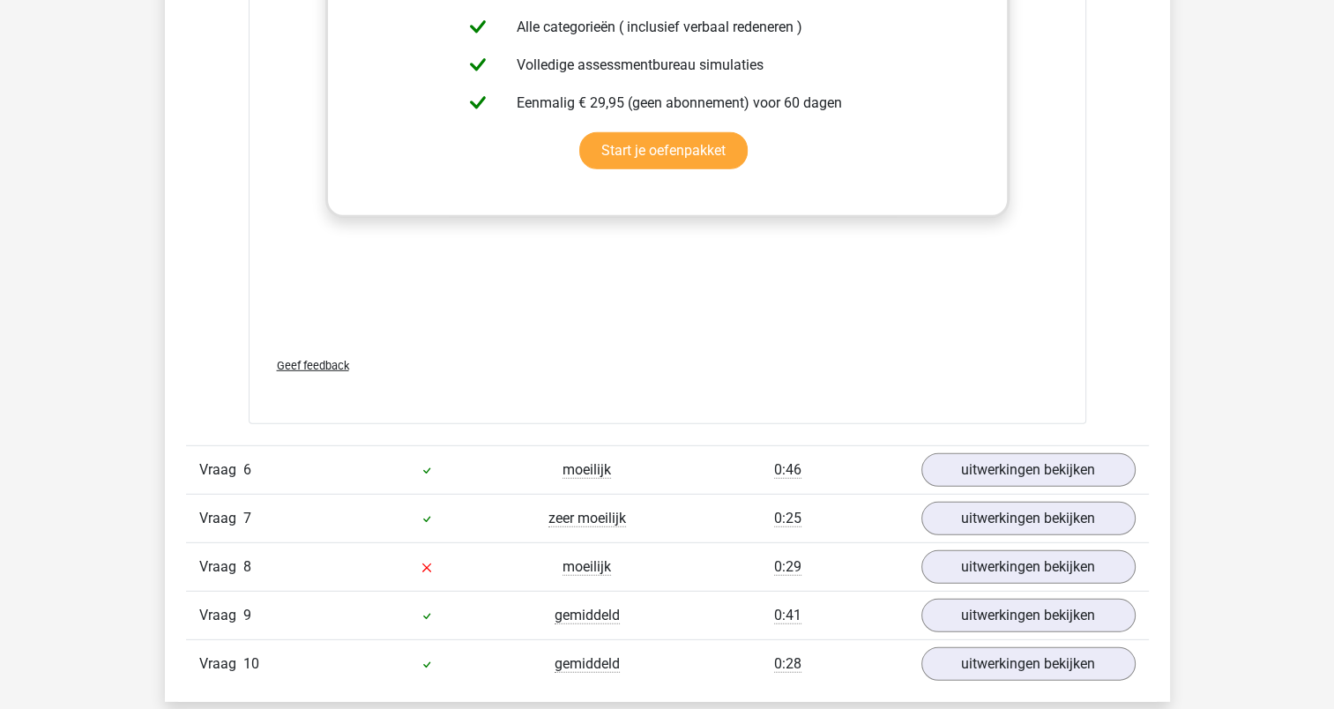
scroll to position [5112, 0]
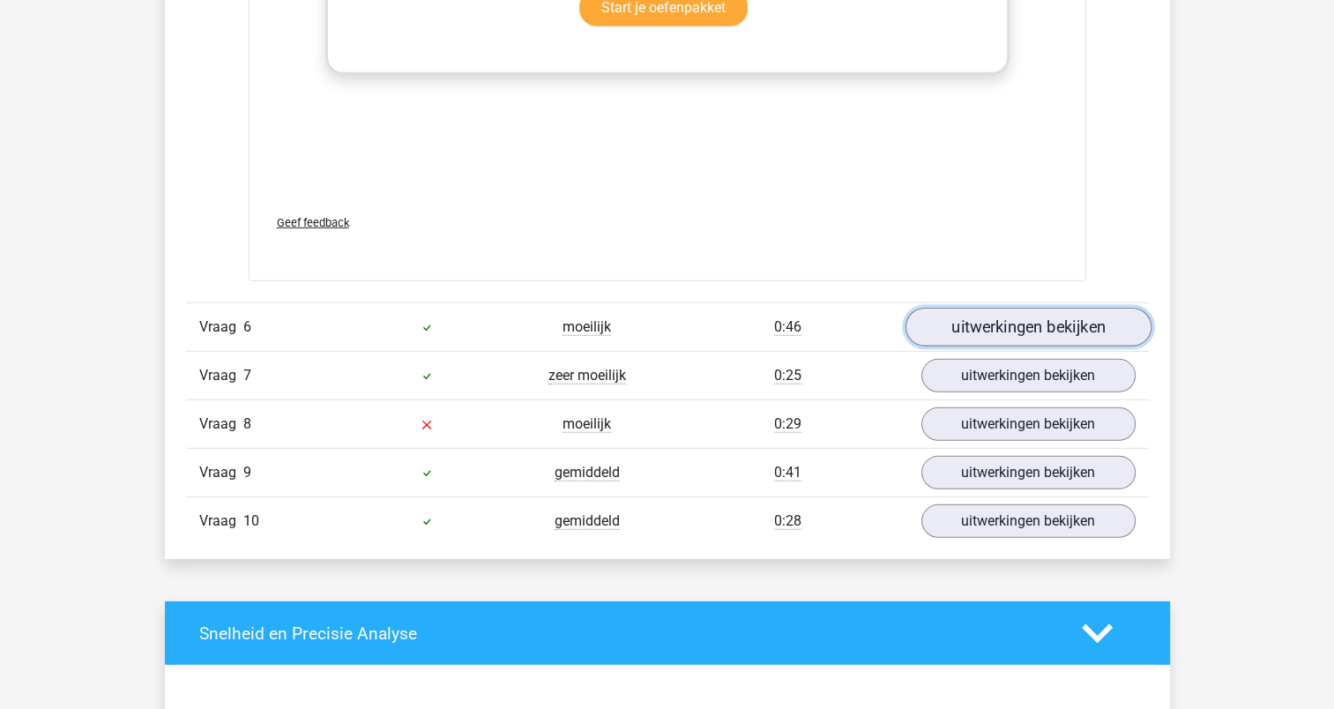
click at [1060, 319] on link "uitwerkingen bekijken" at bounding box center [1027, 327] width 246 height 39
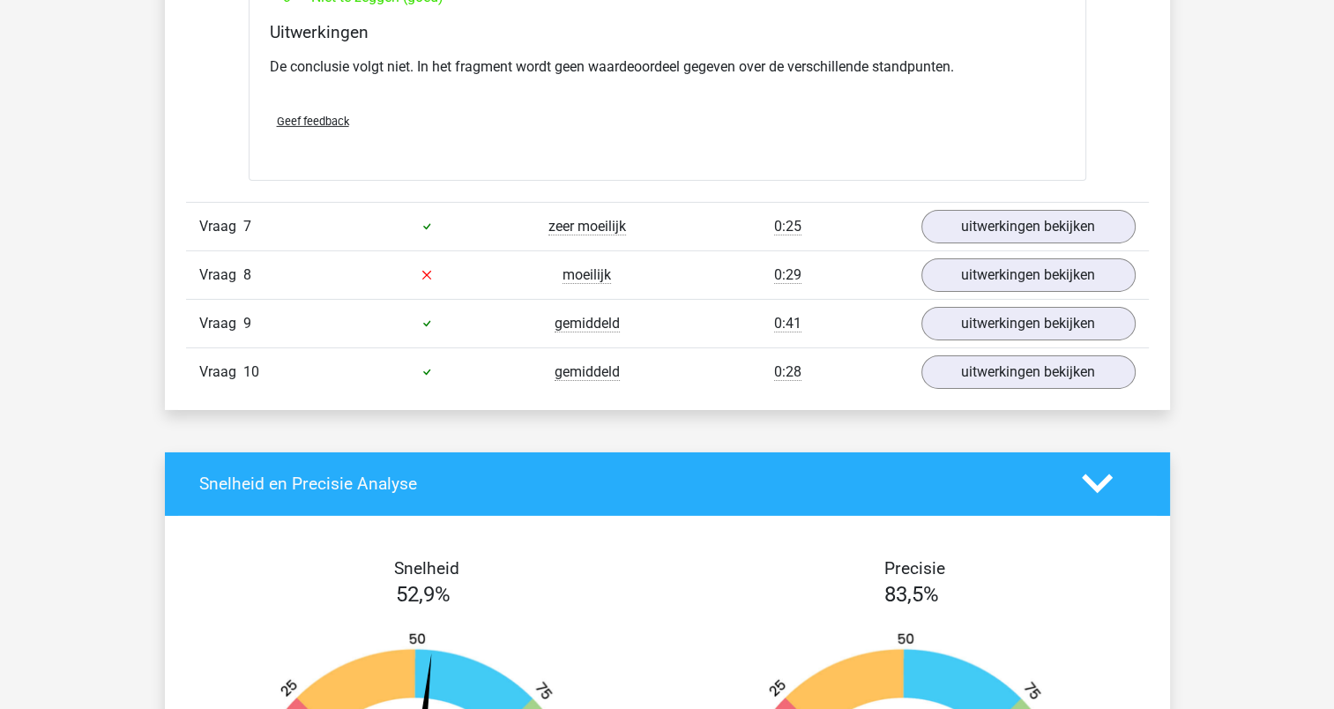
scroll to position [5817, 0]
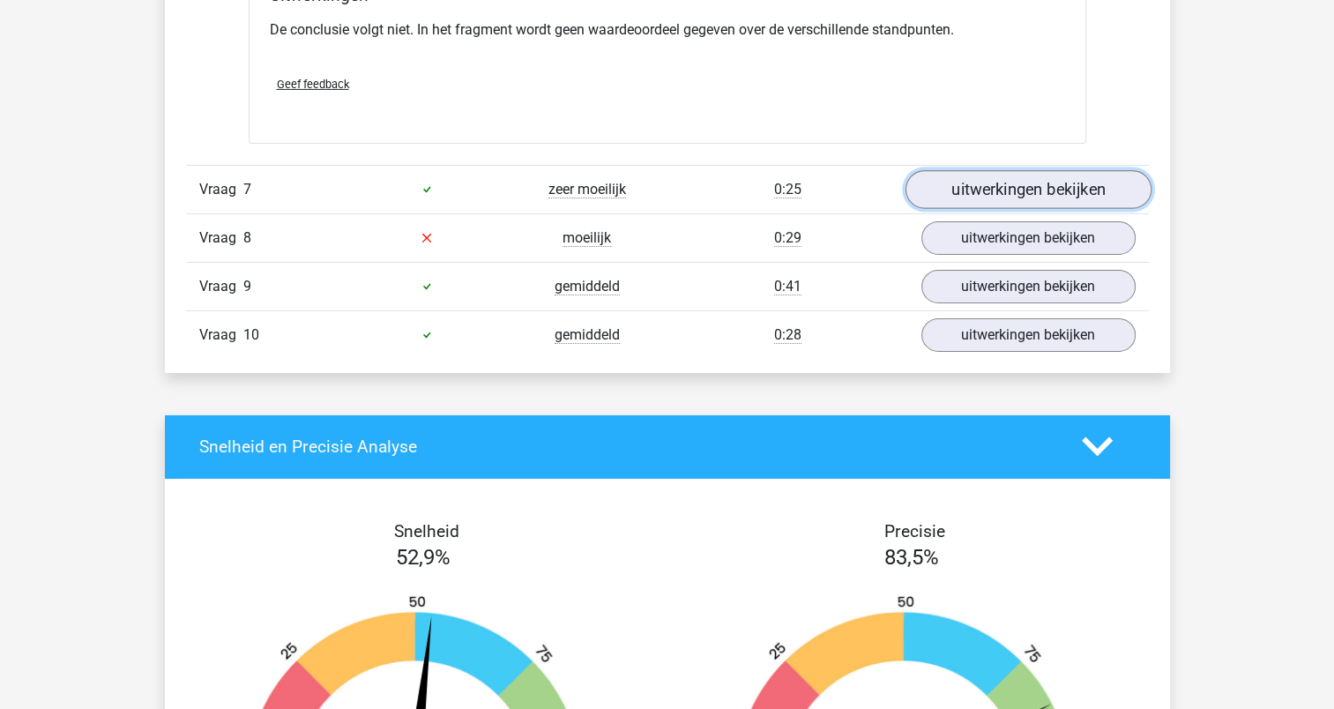
click at [1029, 185] on link "uitwerkingen bekijken" at bounding box center [1027, 189] width 246 height 39
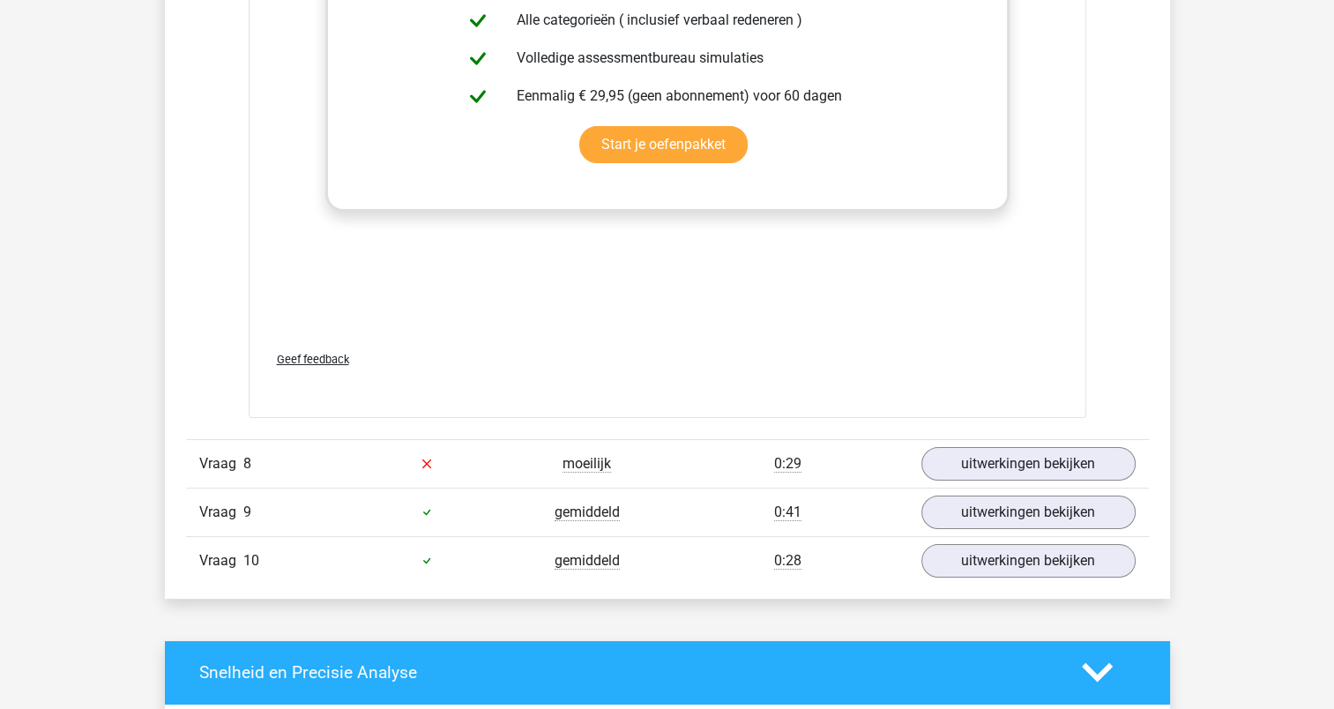
scroll to position [6699, 0]
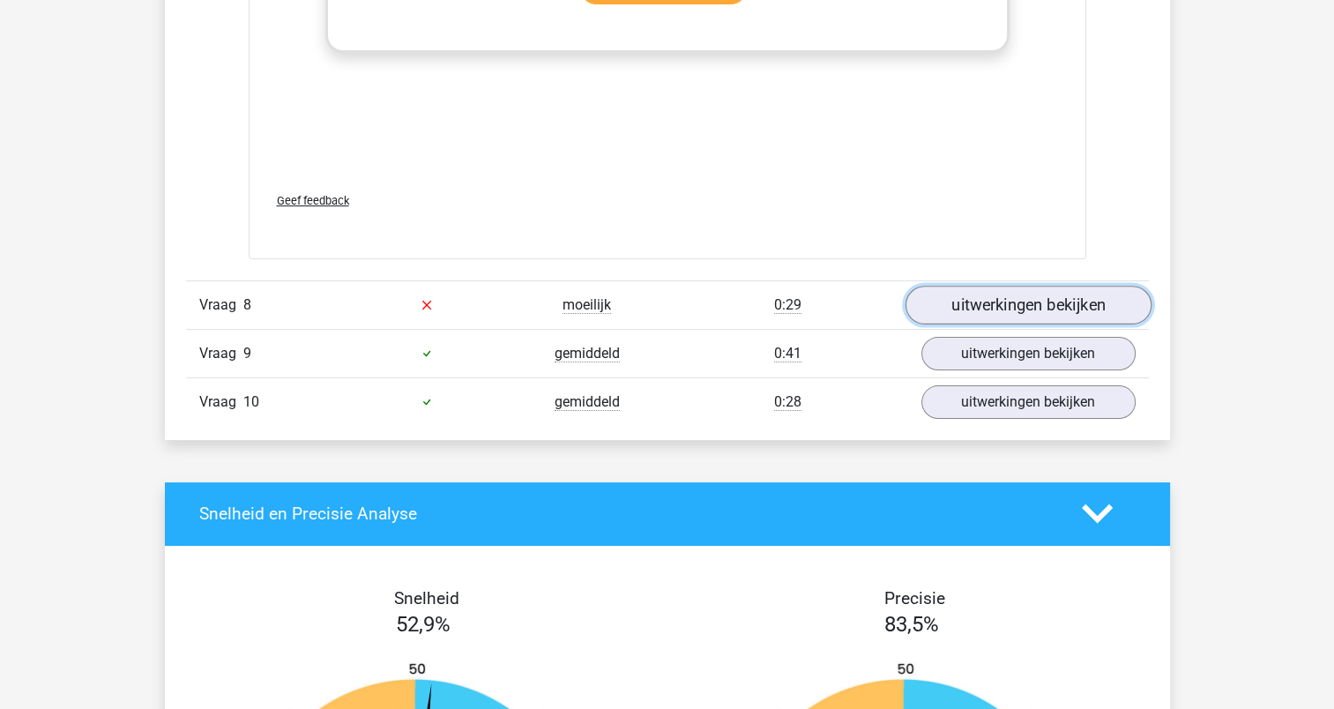
click at [1029, 300] on link "uitwerkingen bekijken" at bounding box center [1027, 305] width 246 height 39
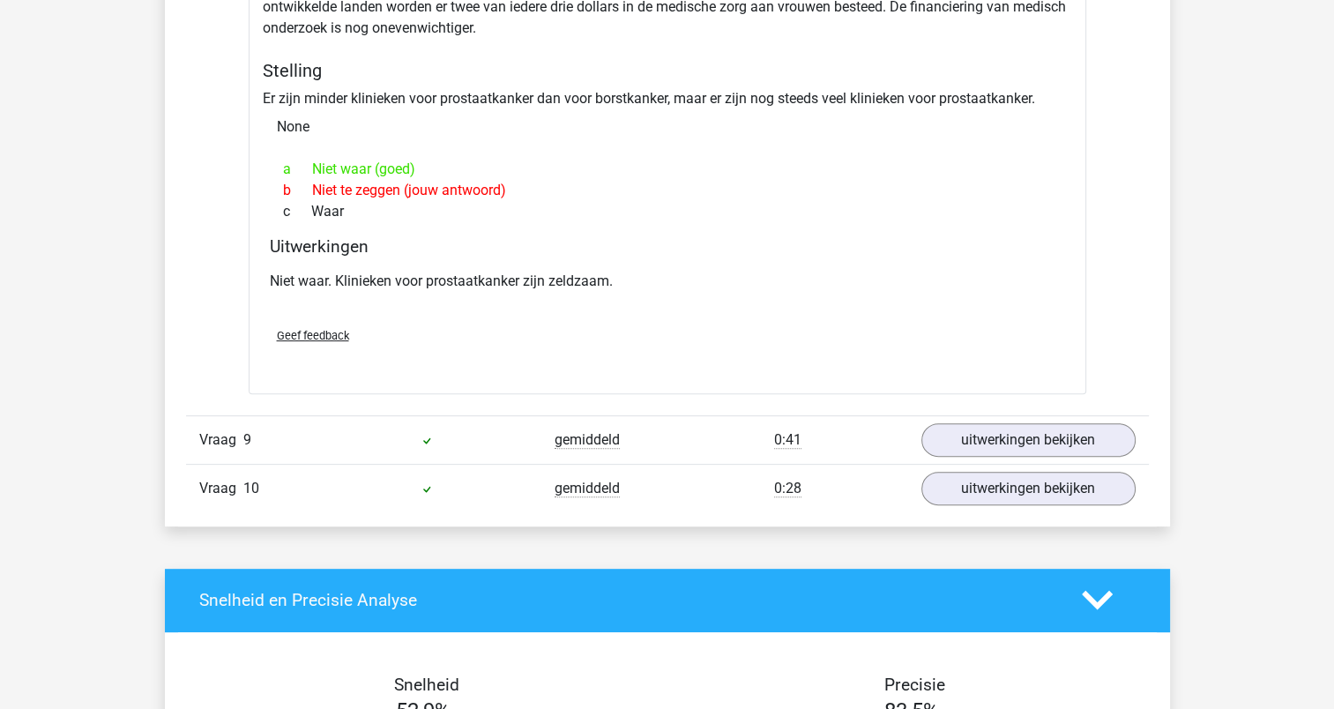
scroll to position [7139, 0]
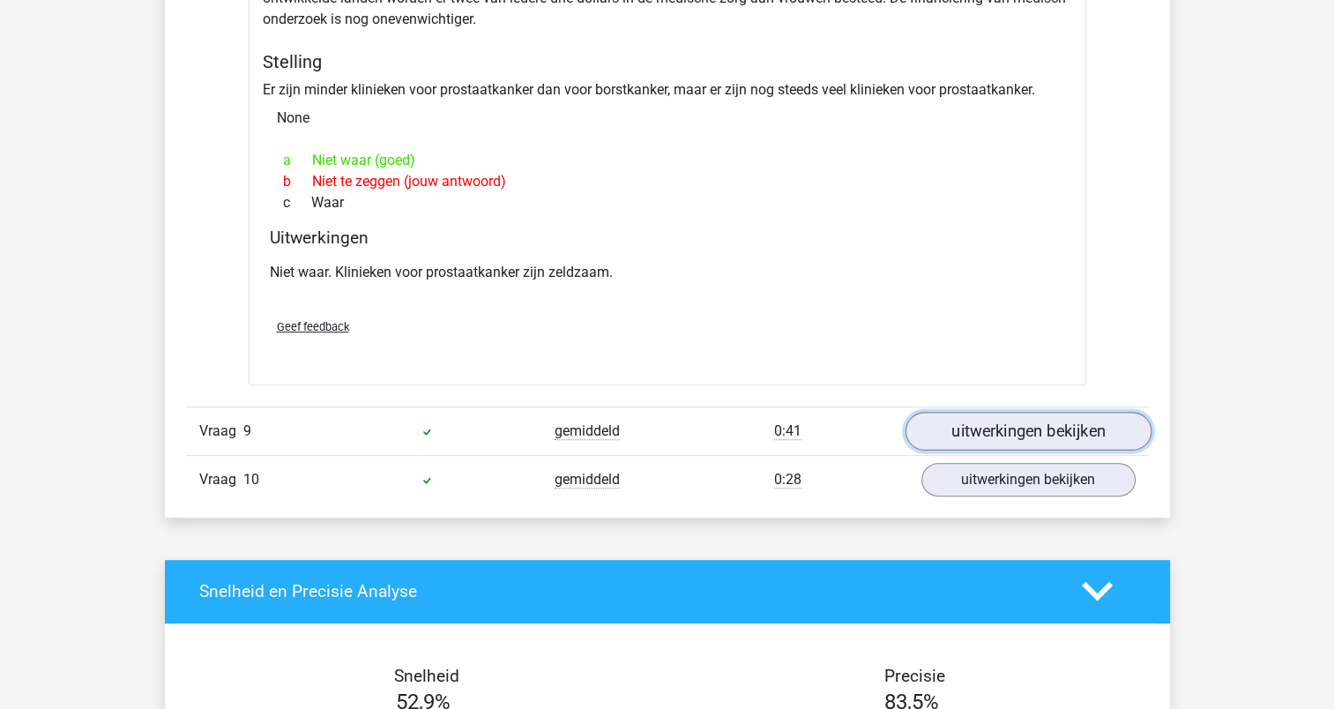
click at [997, 419] on link "uitwerkingen bekijken" at bounding box center [1027, 431] width 246 height 39
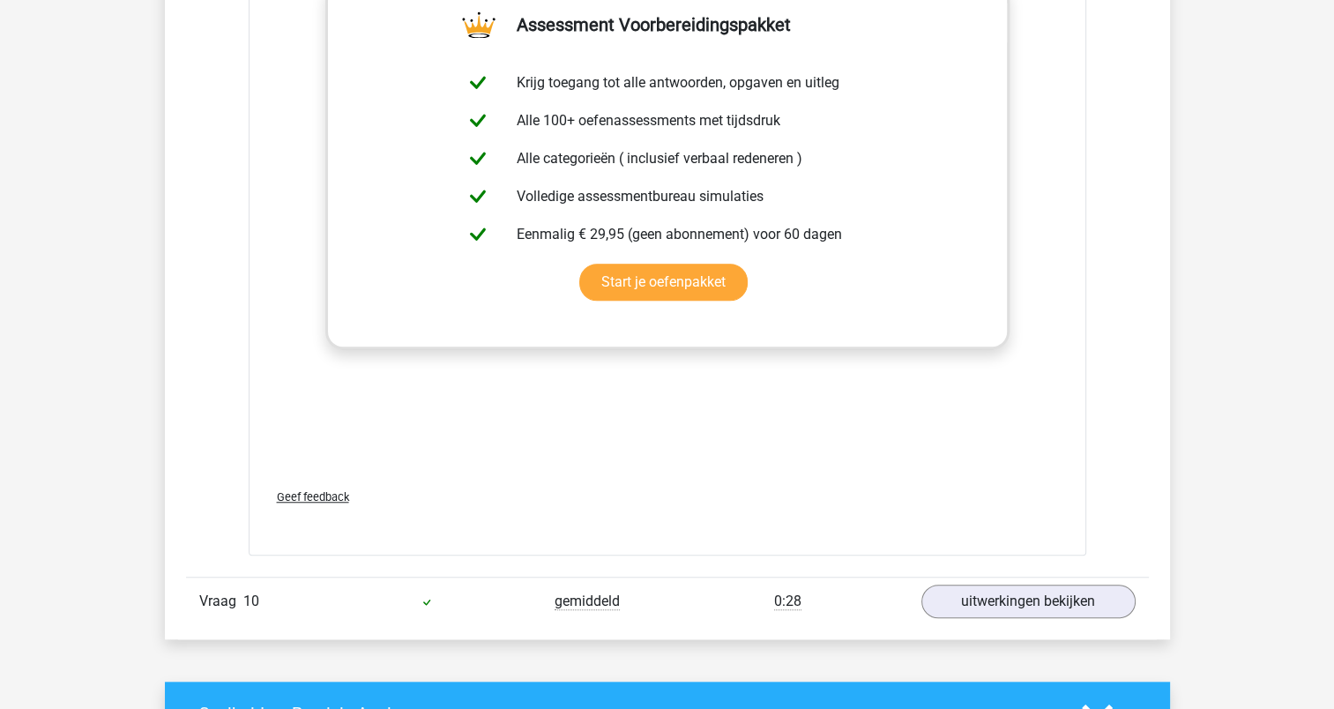
scroll to position [8109, 0]
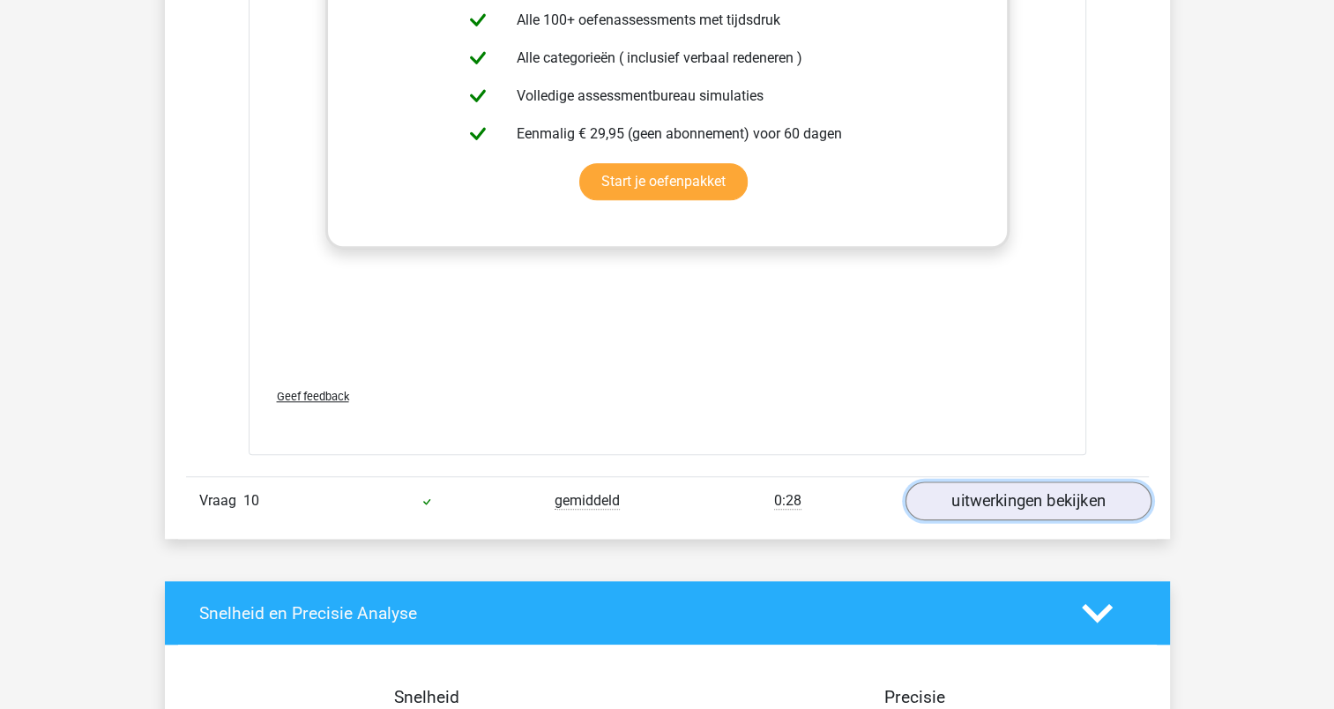
click at [1024, 483] on link "uitwerkingen bekijken" at bounding box center [1027, 500] width 246 height 39
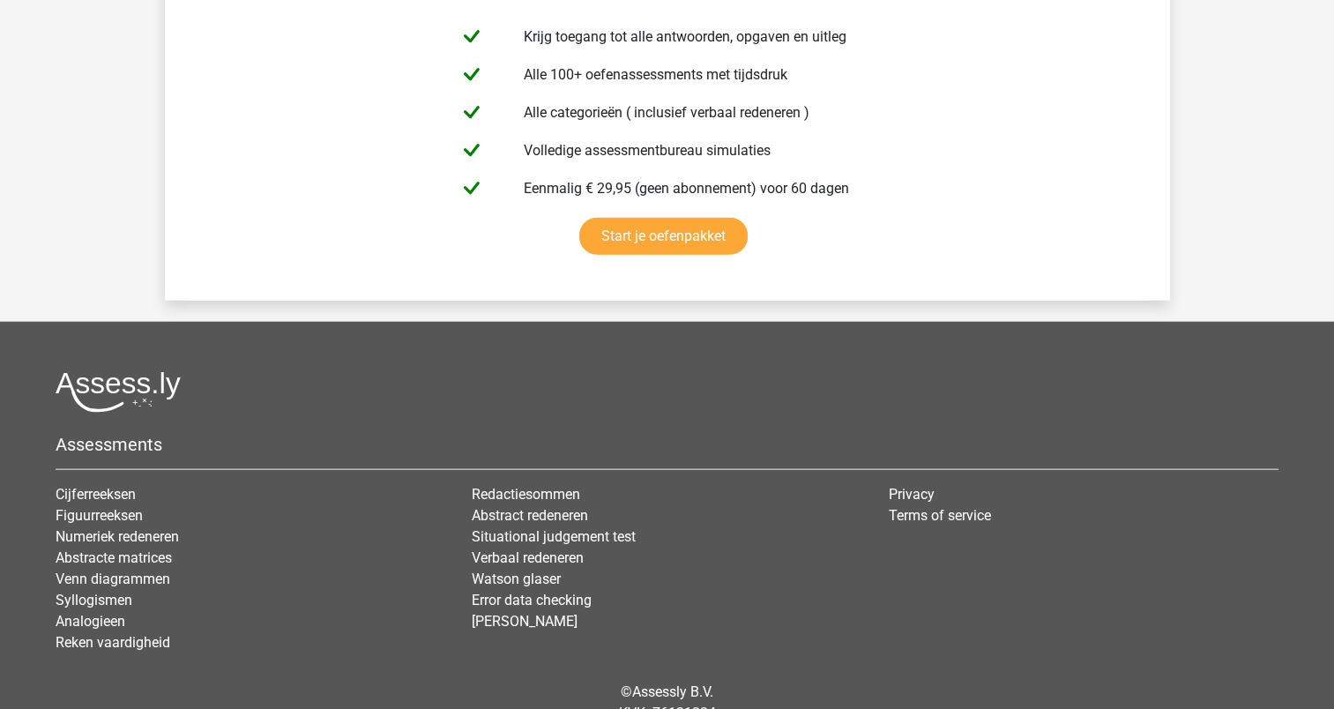
scroll to position [10753, 0]
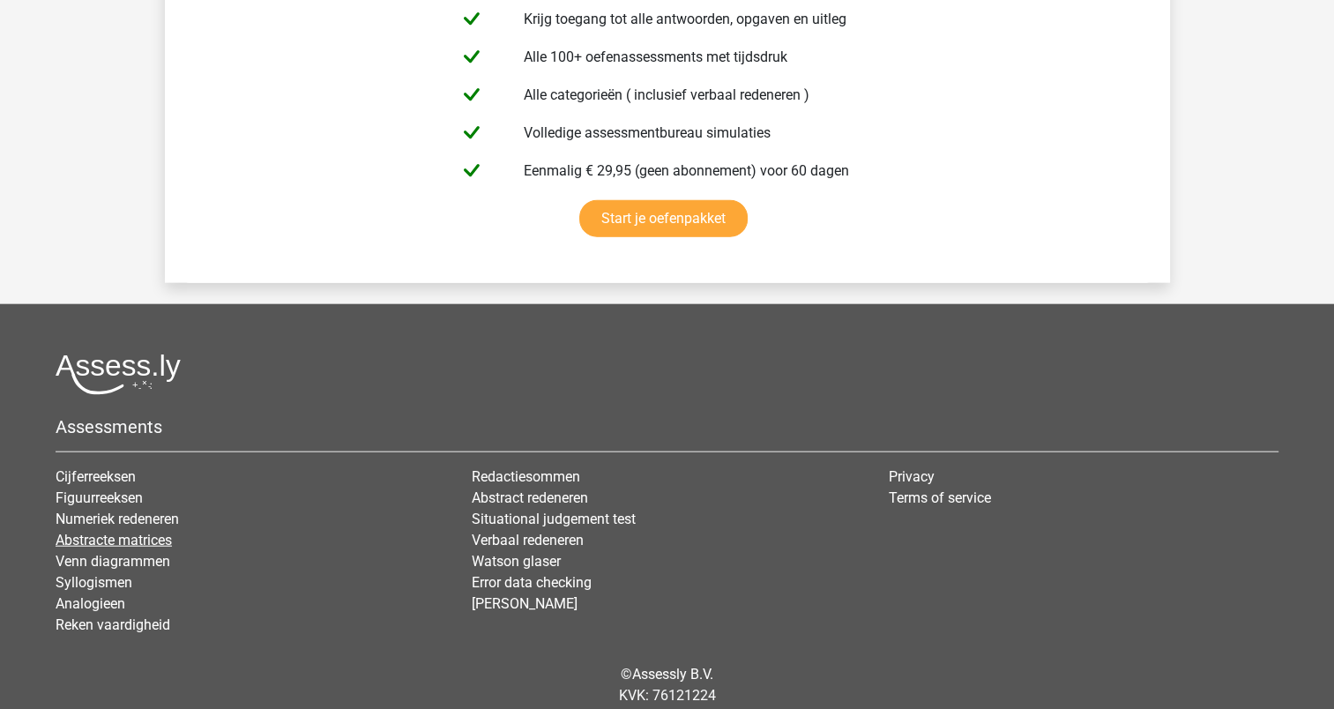
click at [87, 531] on link "Abstracte matrices" at bounding box center [114, 539] width 116 height 17
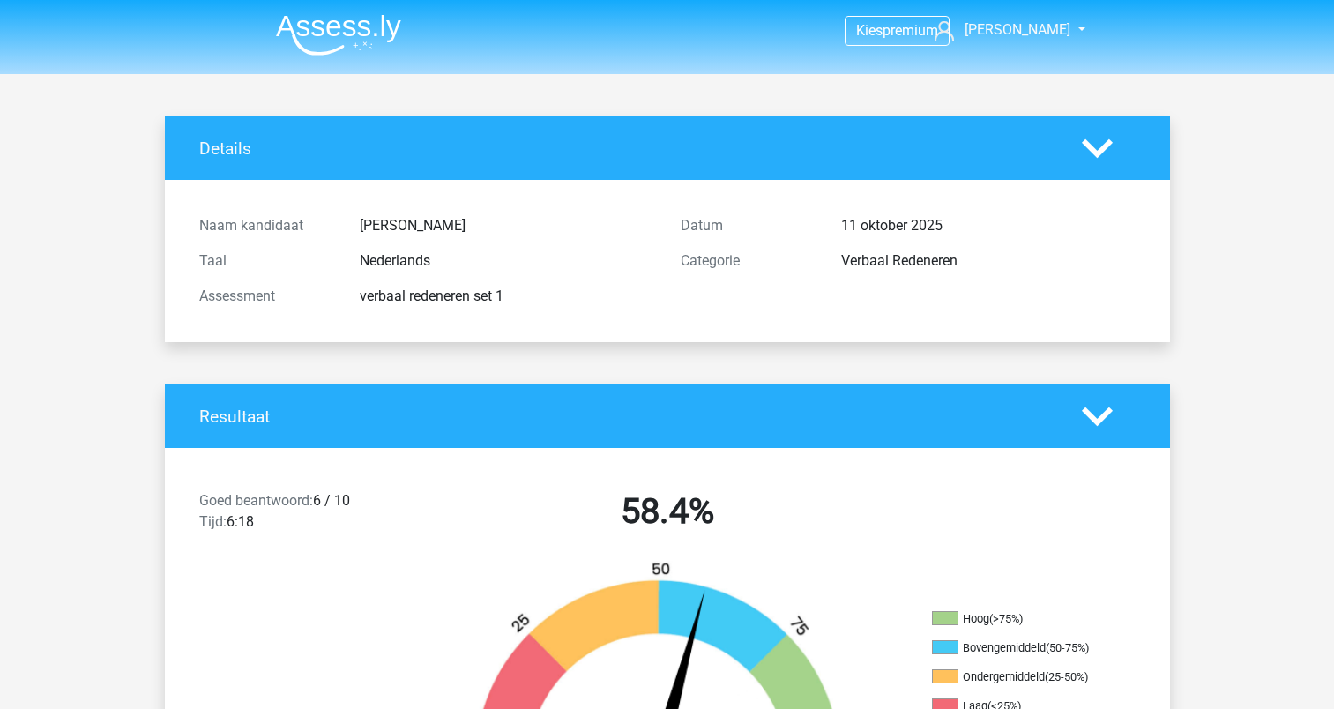
scroll to position [3189, 0]
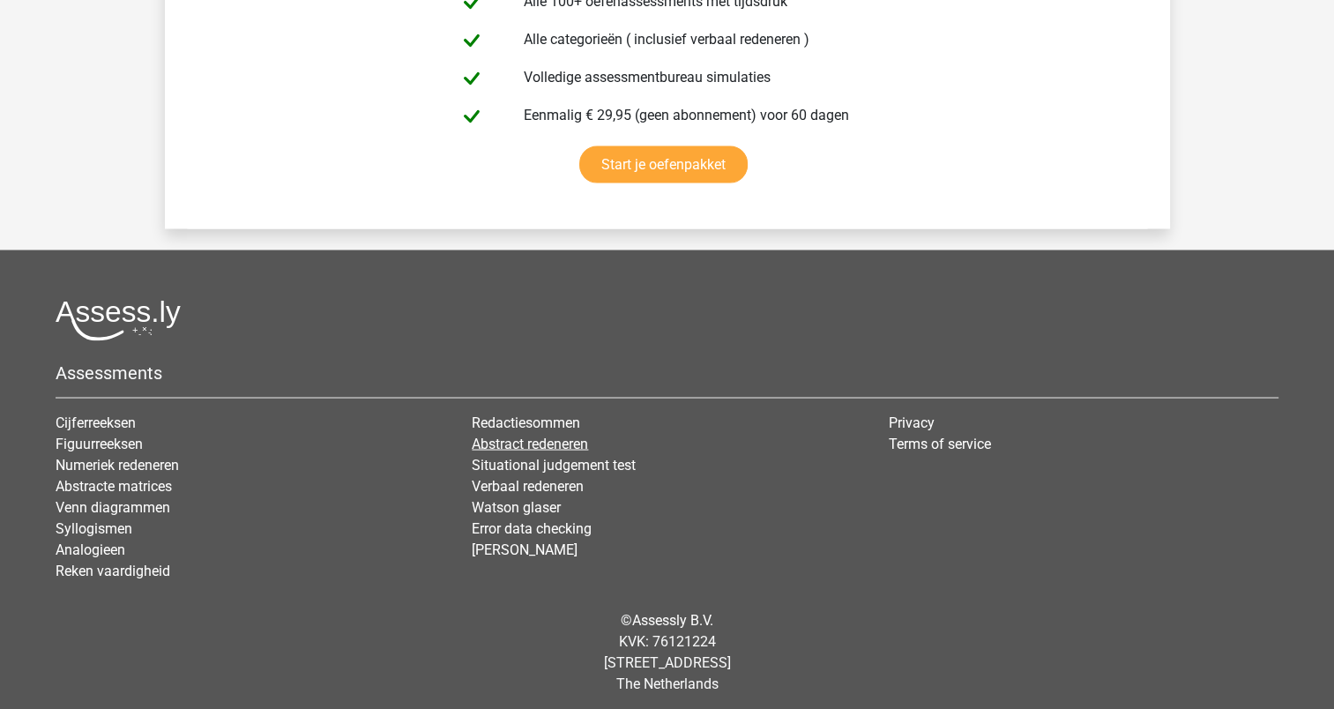
click at [522, 436] on link "Abstract redeneren" at bounding box center [530, 443] width 116 height 17
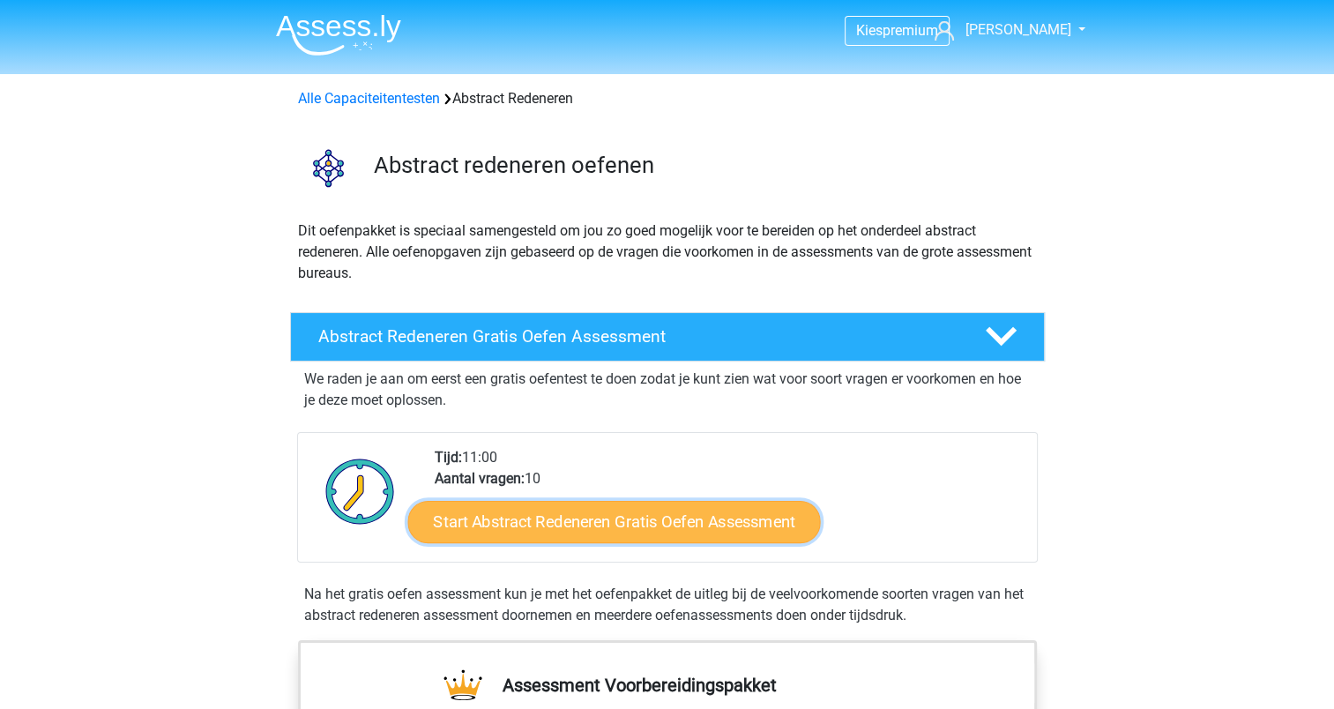
click at [564, 534] on link "Start Abstract Redeneren Gratis Oefen Assessment" at bounding box center [613, 521] width 412 height 42
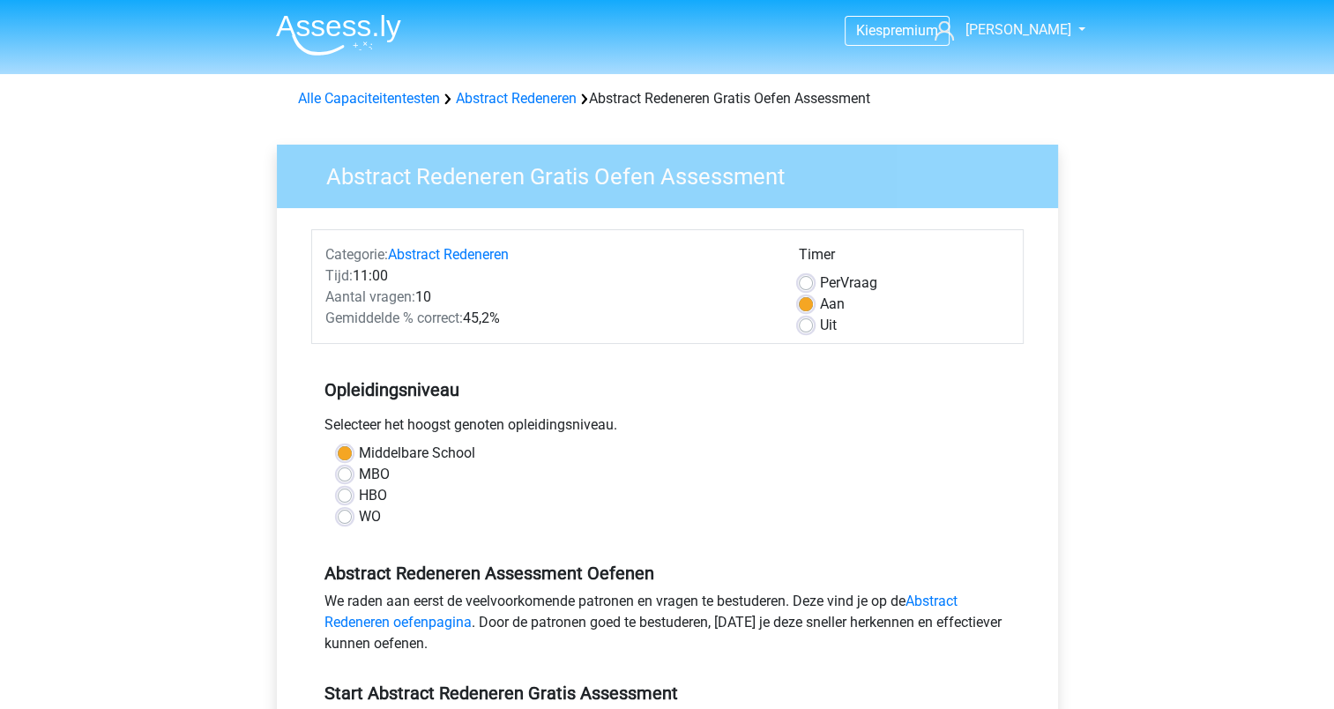
click at [364, 515] on label "WO" at bounding box center [370, 516] width 22 height 21
click at [352, 515] on input "WO" at bounding box center [345, 515] width 14 height 18
radio input "true"
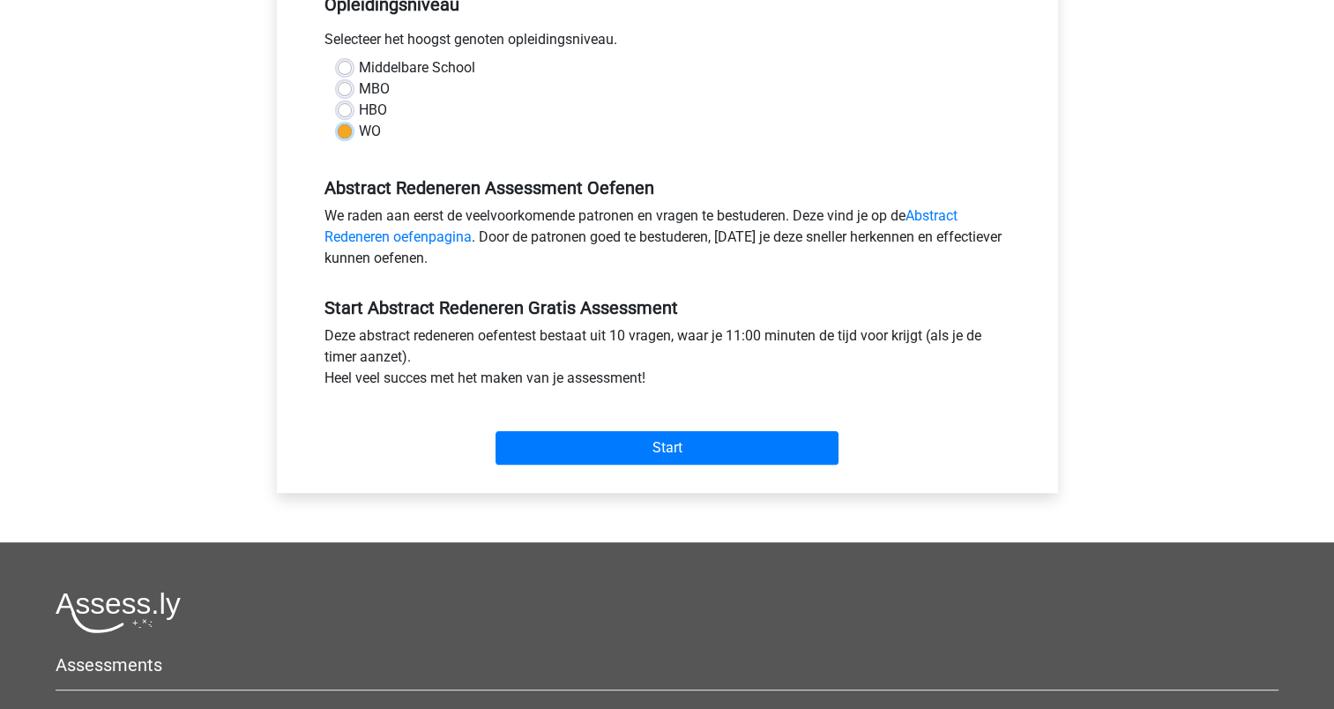
scroll to position [529, 0]
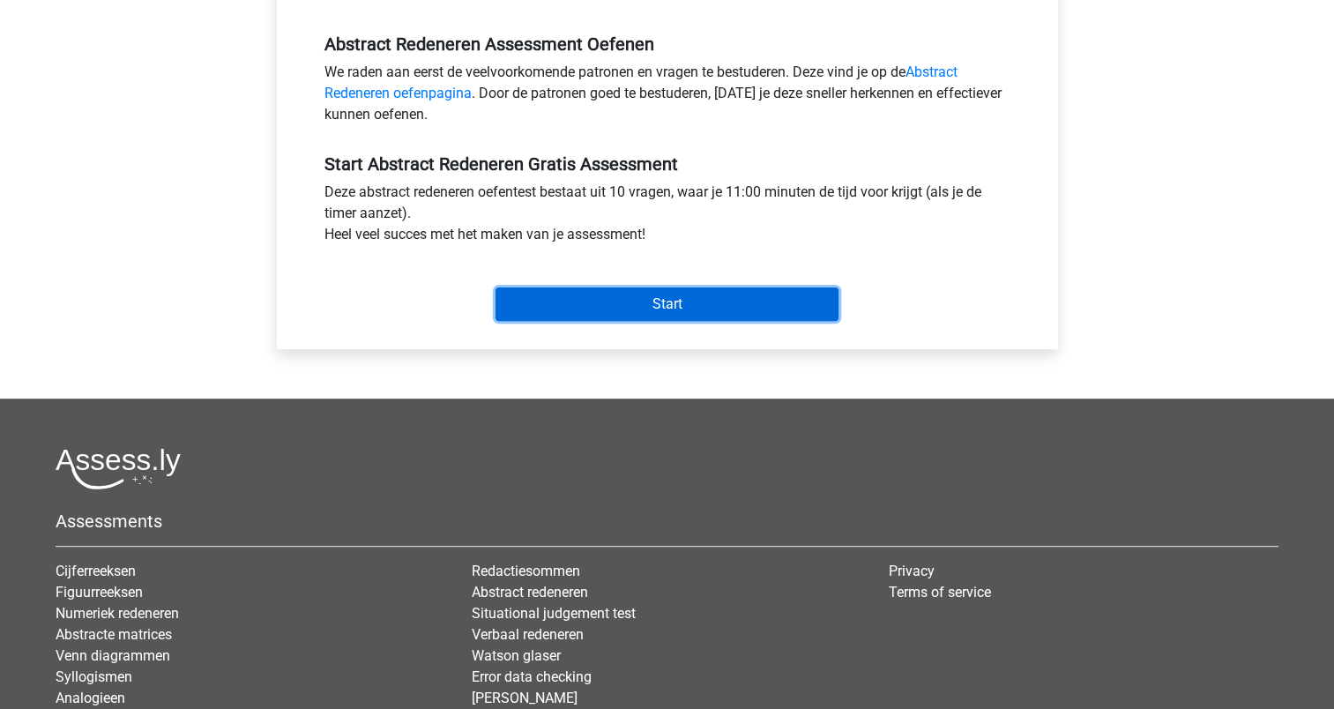
click at [693, 310] on input "Start" at bounding box center [666, 303] width 343 height 33
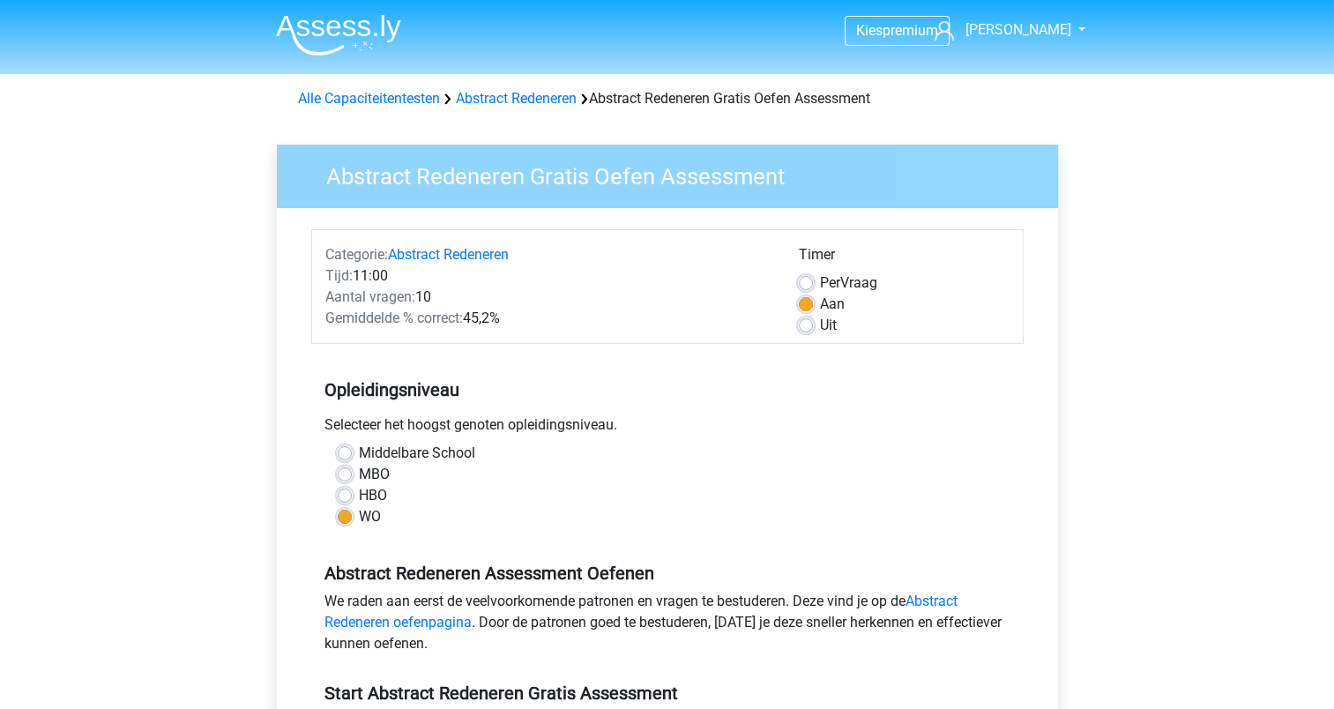
click at [359, 494] on label "HBO" at bounding box center [373, 495] width 28 height 21
click at [342, 494] on input "HBO" at bounding box center [345, 494] width 14 height 18
radio input "true"
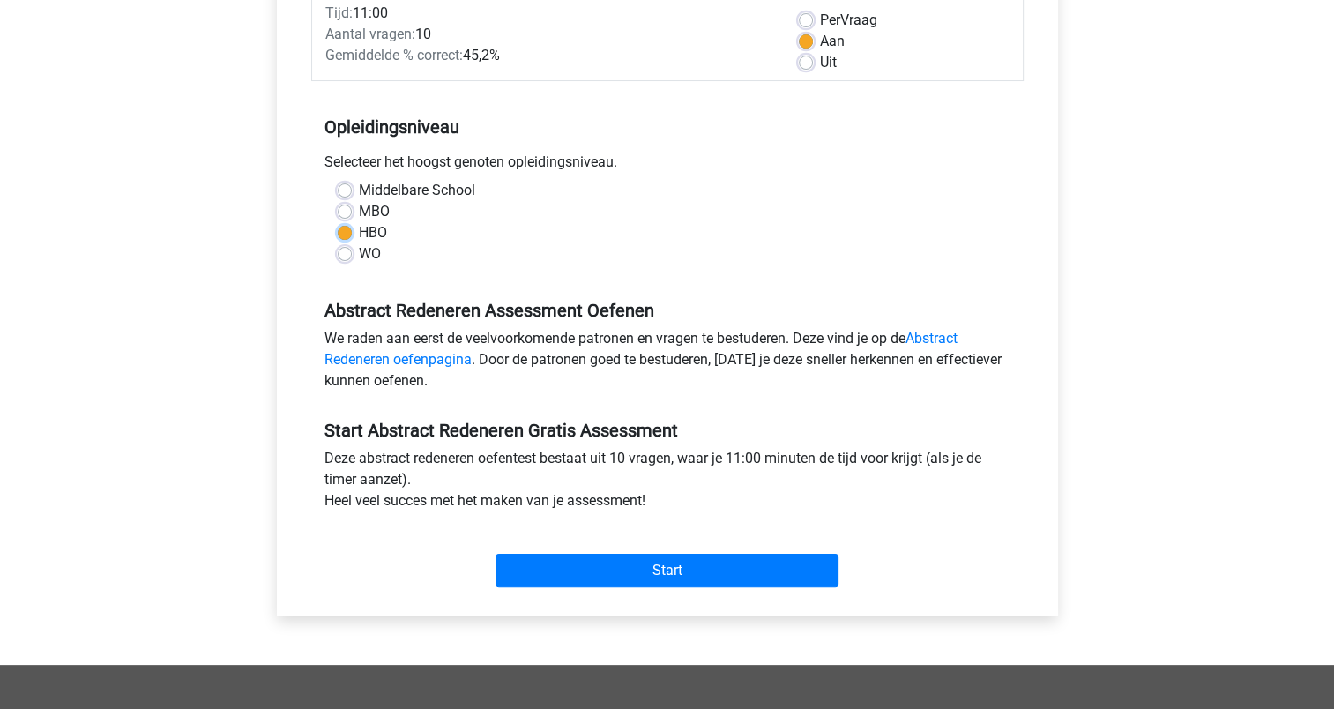
scroll to position [617, 0]
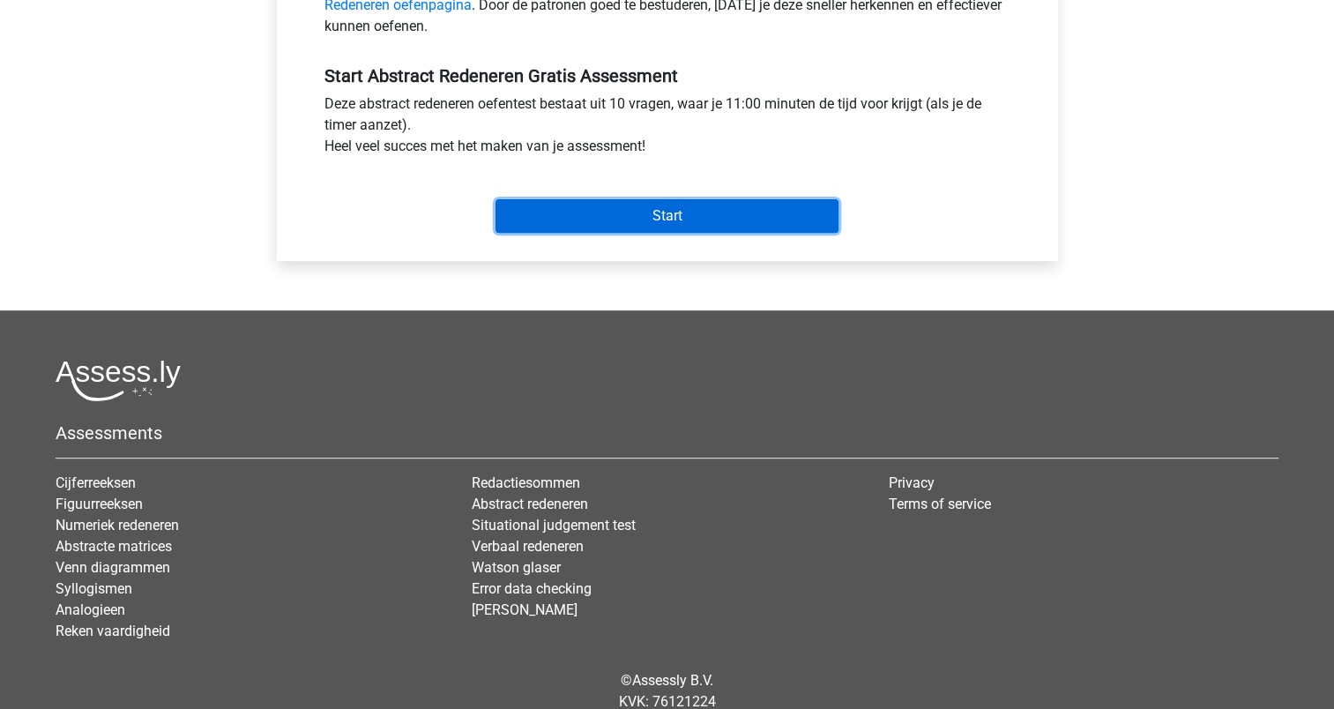
click at [671, 215] on input "Start" at bounding box center [666, 215] width 343 height 33
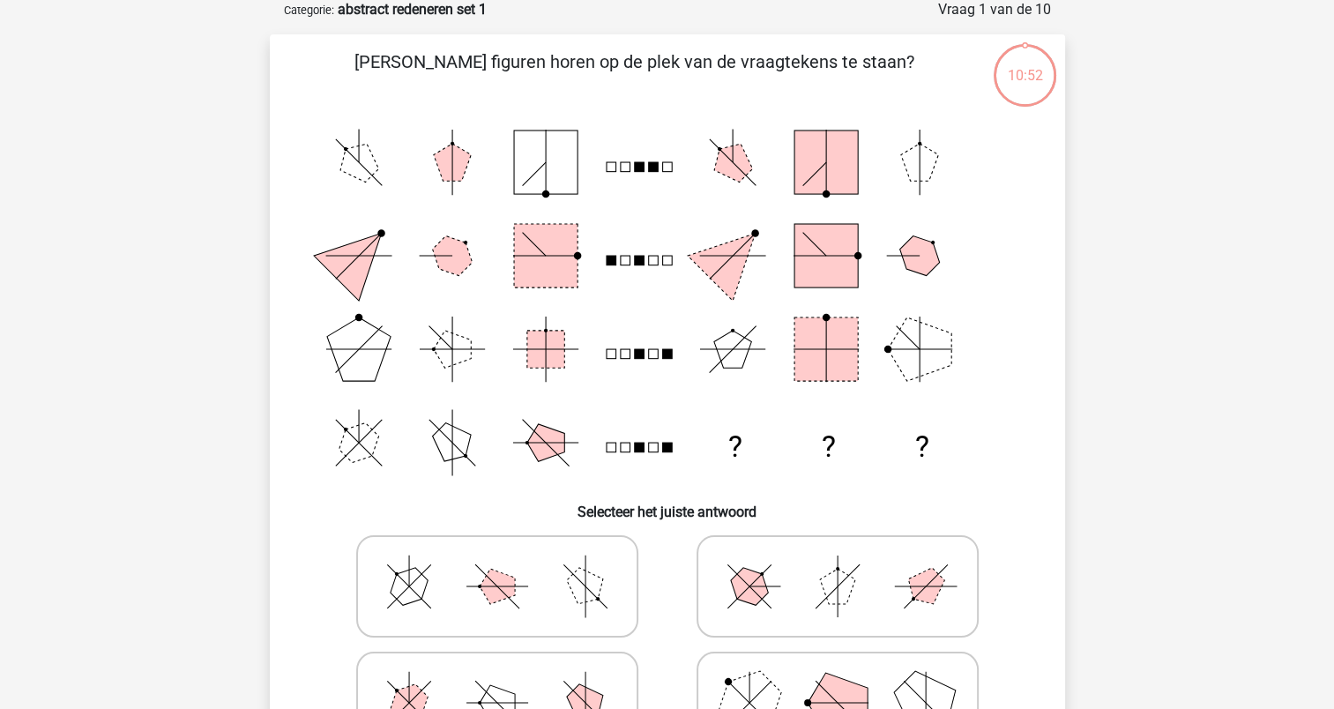
scroll to position [176, 0]
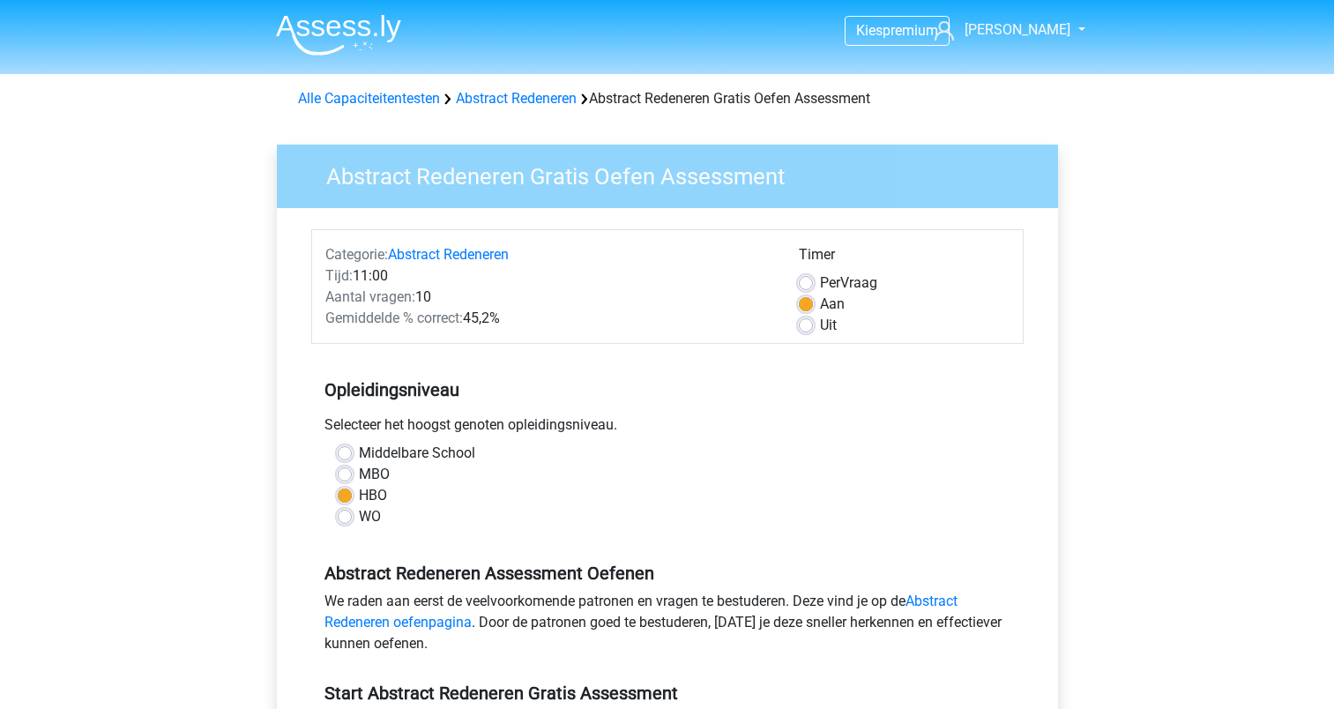
scroll to position [617, 0]
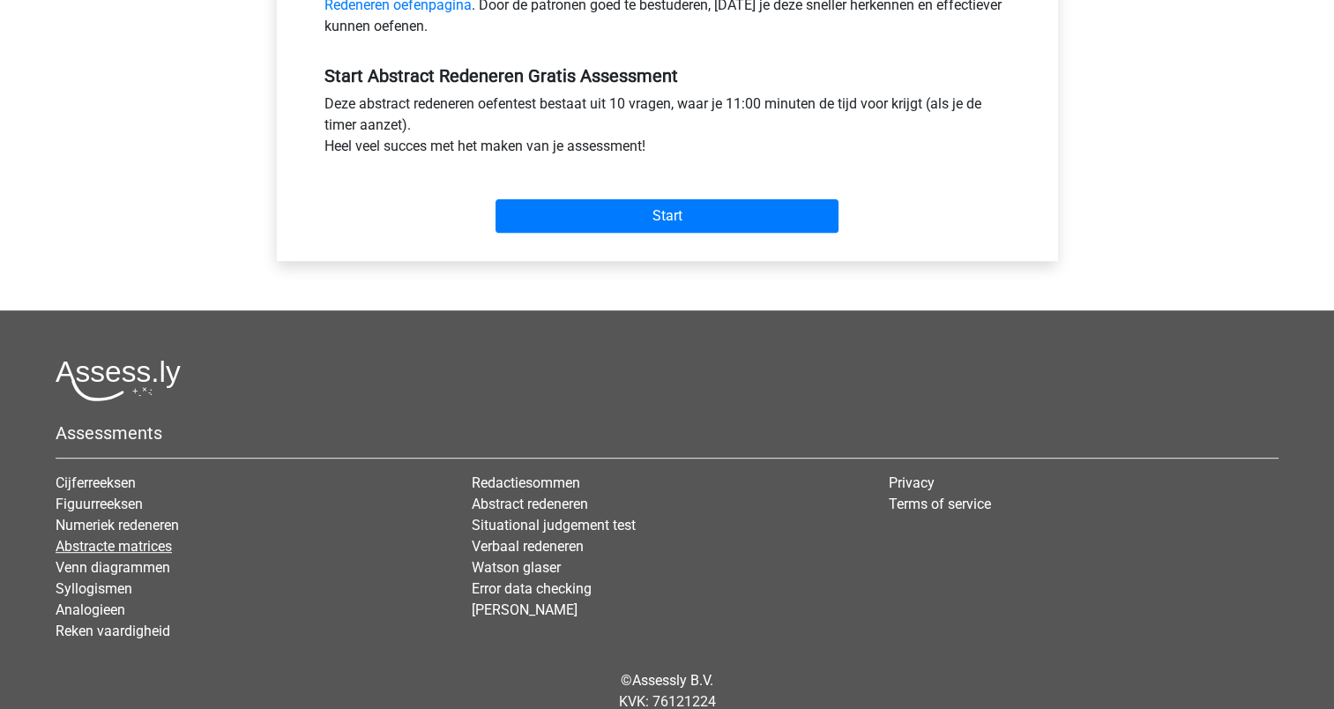
click at [125, 543] on link "Abstracte matrices" at bounding box center [114, 546] width 116 height 17
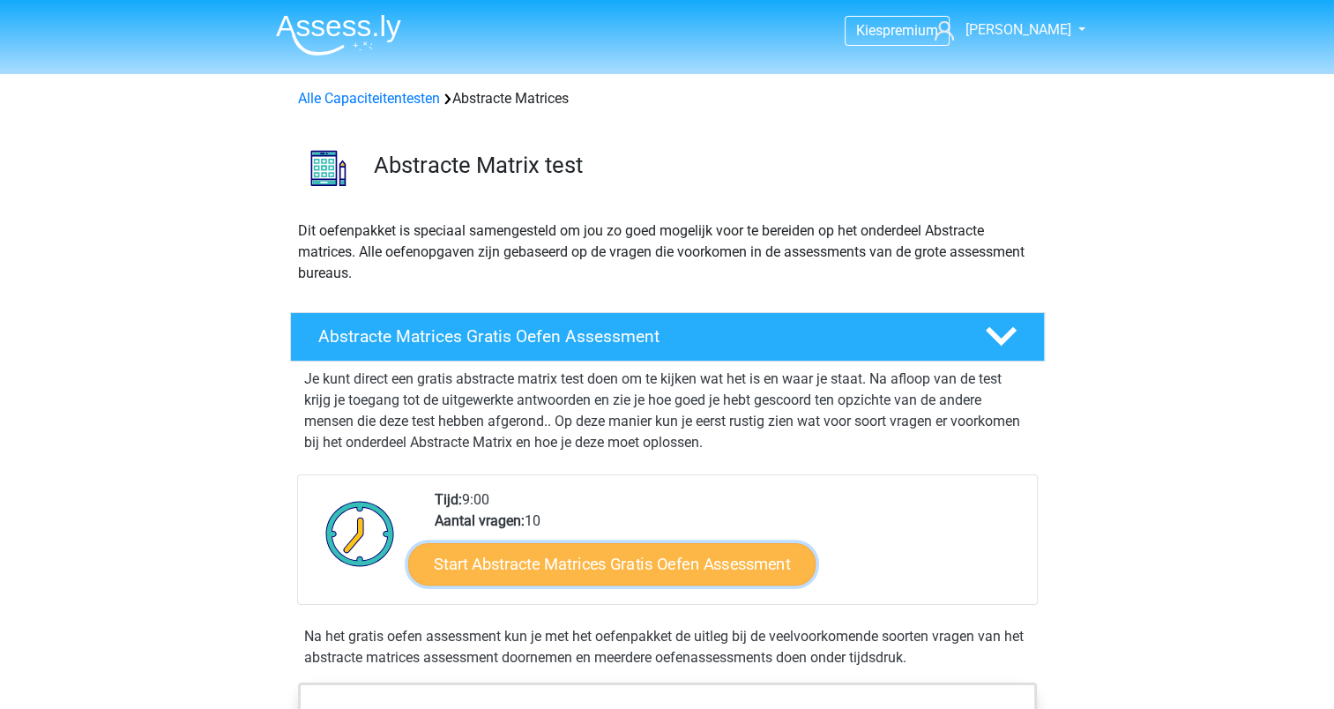
click at [628, 570] on link "Start Abstracte Matrices Gratis Oefen Assessment" at bounding box center [611, 563] width 407 height 42
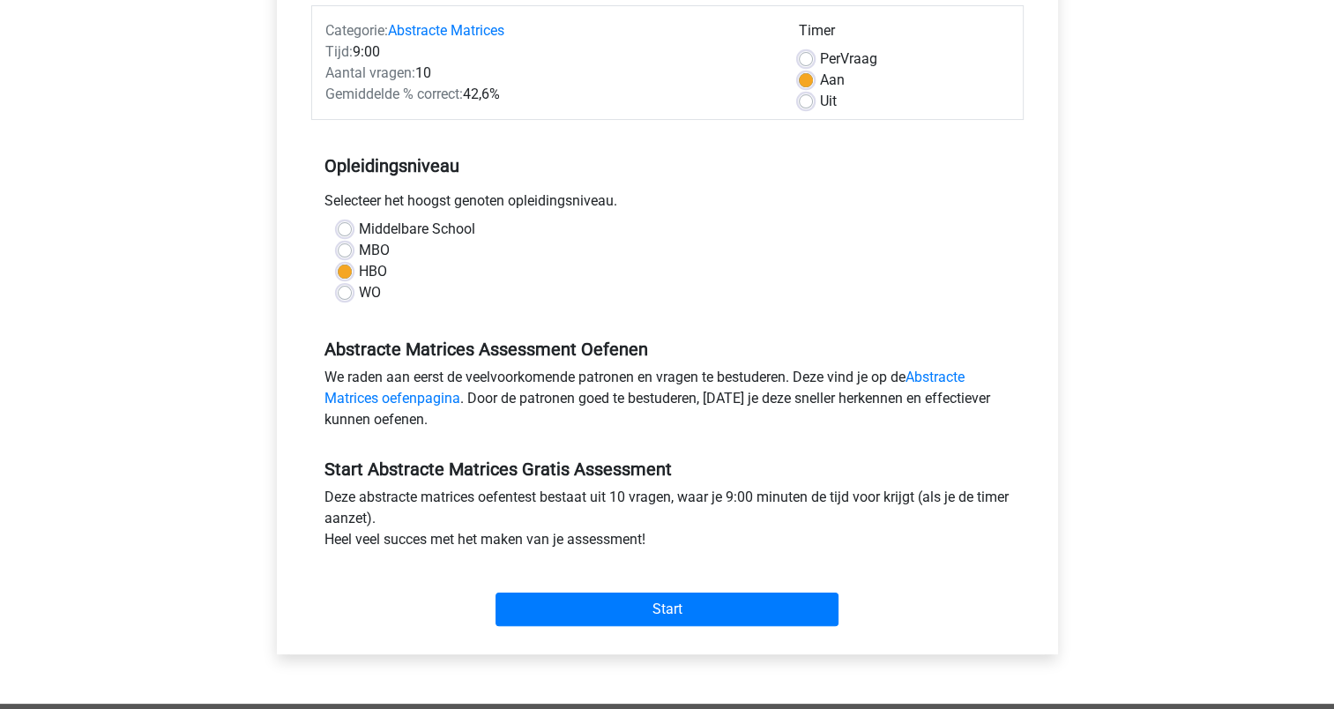
scroll to position [264, 0]
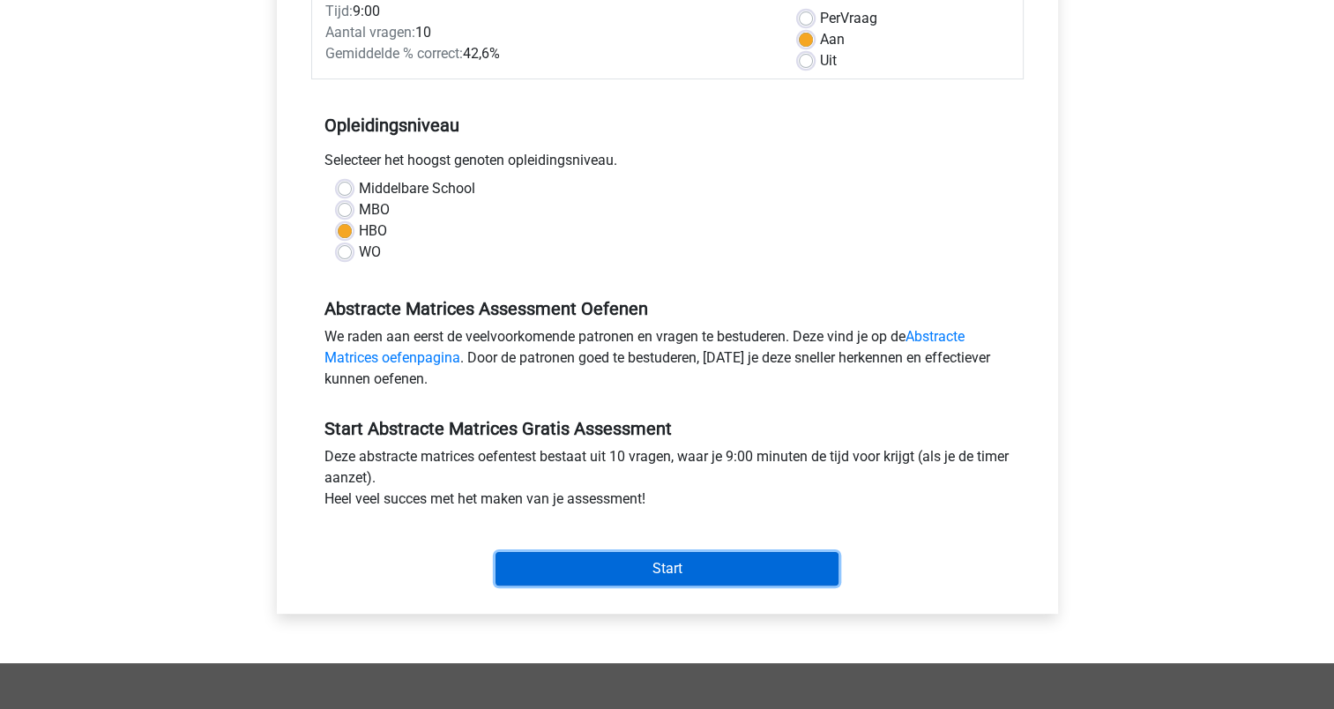
click at [635, 563] on input "Start" at bounding box center [666, 568] width 343 height 33
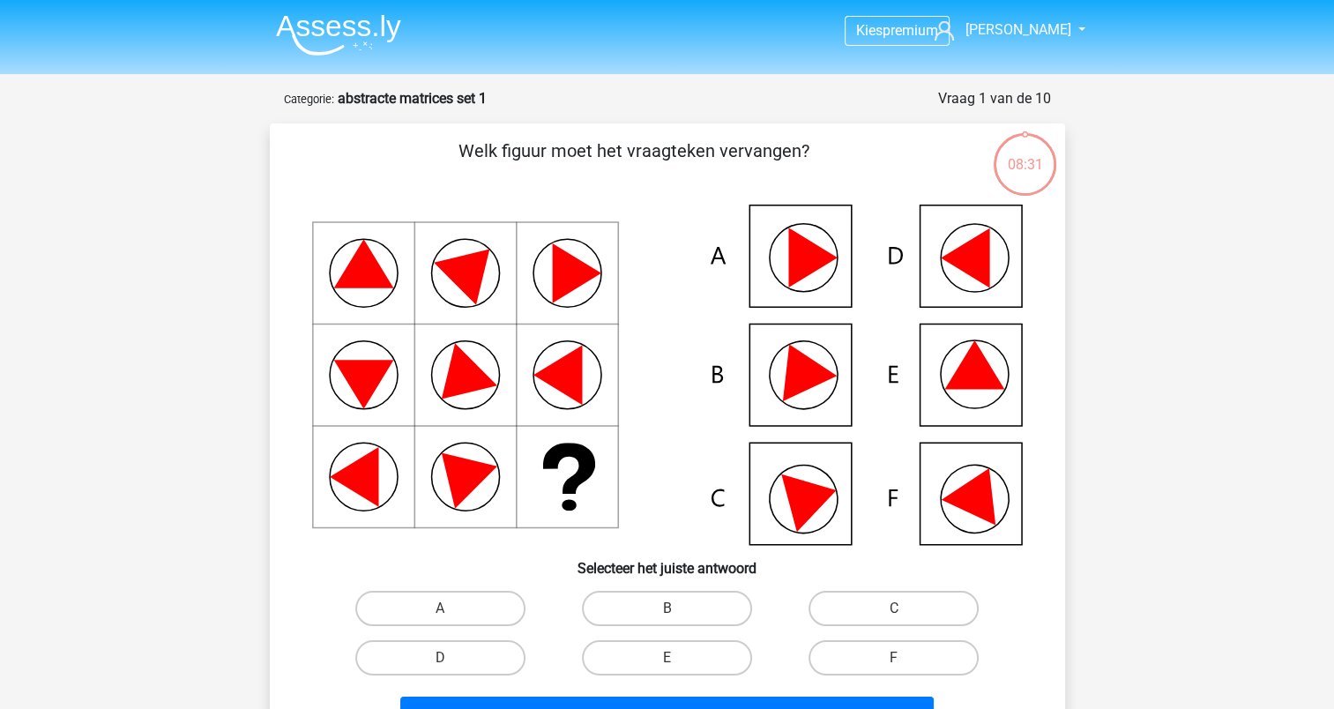
drag, startPoint x: 792, startPoint y: 378, endPoint x: 792, endPoint y: 391, distance: 13.2
click at [792, 379] on icon at bounding box center [799, 366] width 75 height 70
click at [656, 593] on label "B" at bounding box center [667, 608] width 170 height 35
click at [666, 608] on input "B" at bounding box center [671, 613] width 11 height 11
radio input "true"
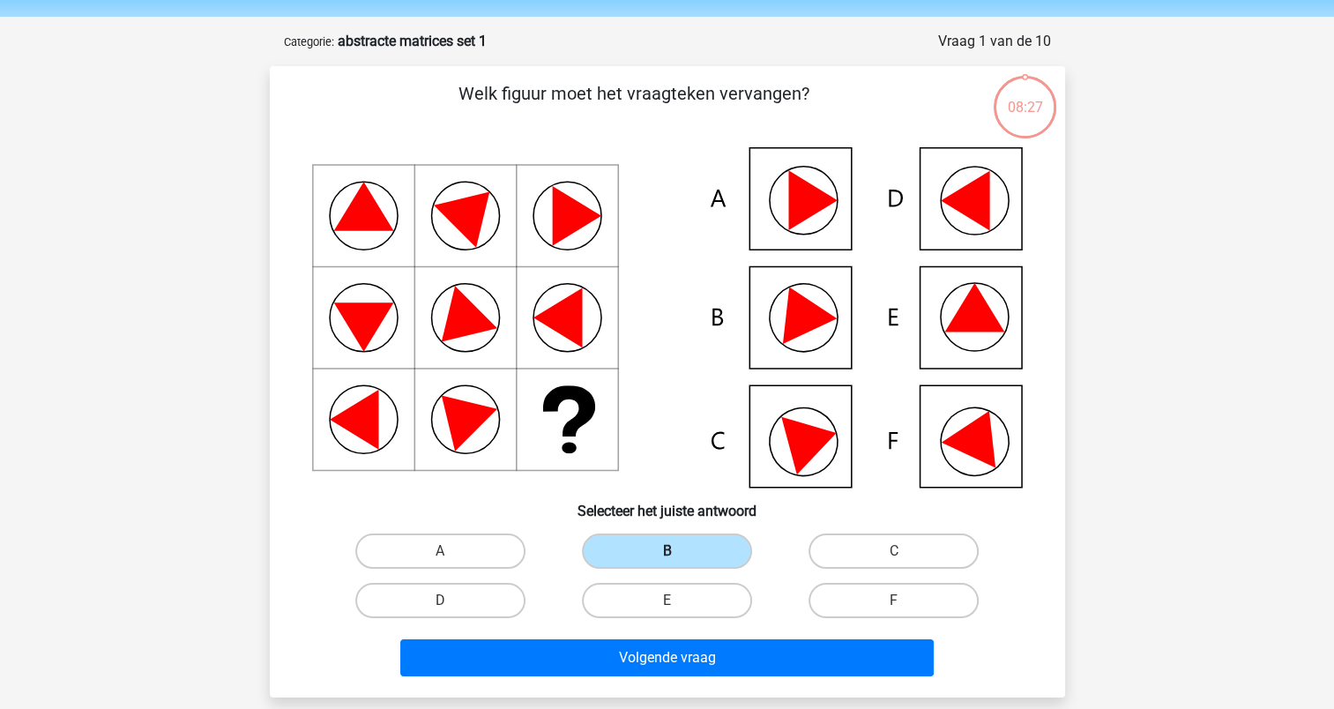
scroll to position [88, 0]
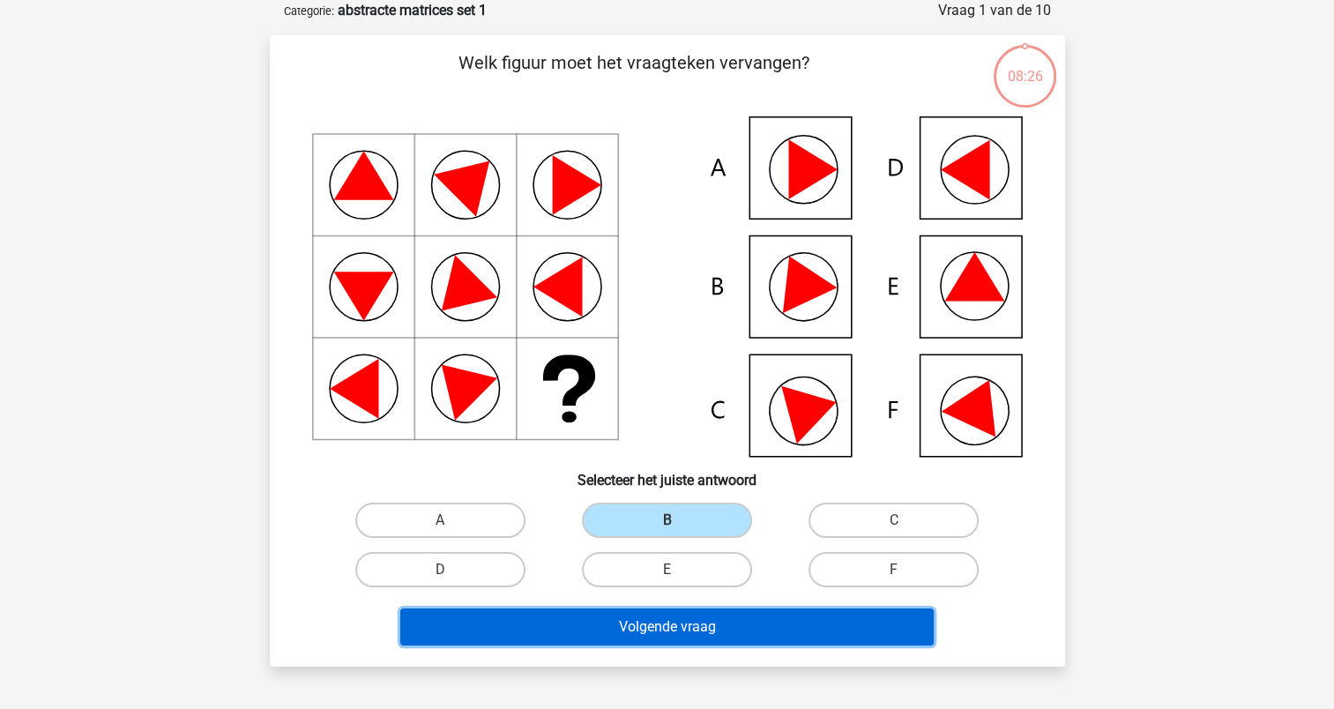
click at [659, 630] on button "Volgende vraag" at bounding box center [666, 626] width 533 height 37
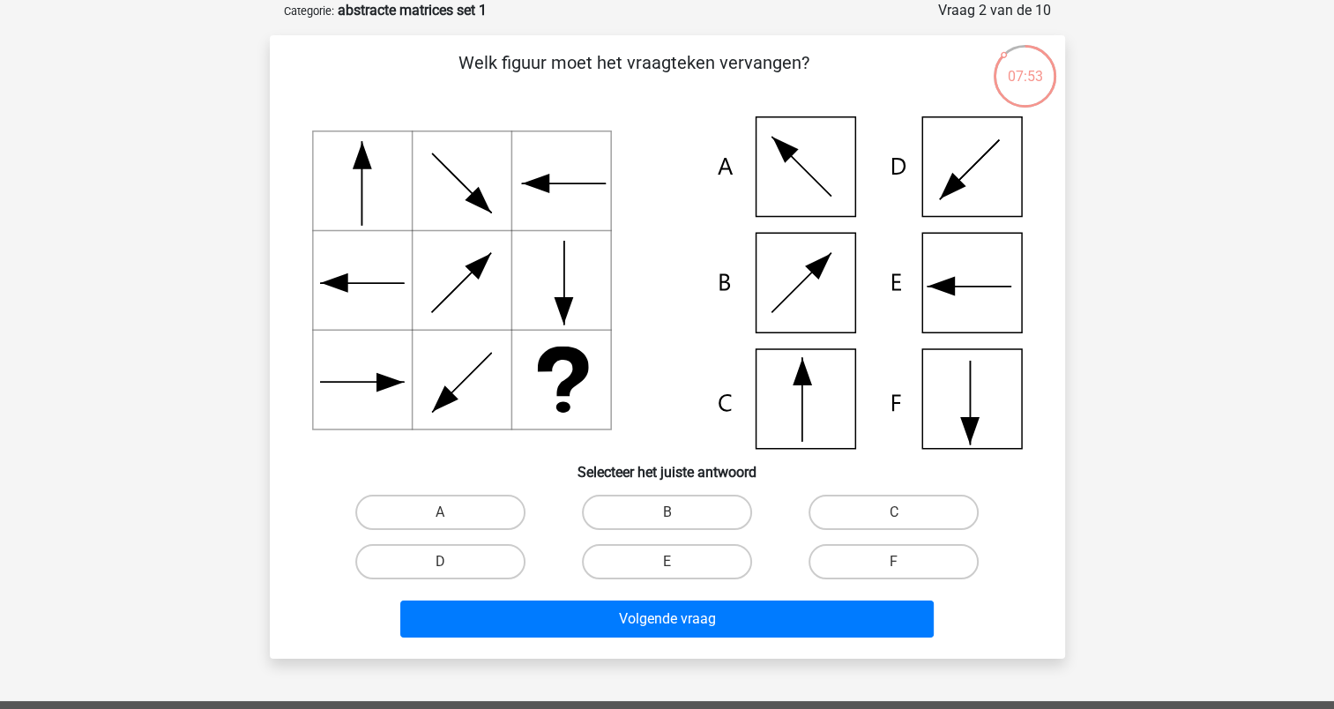
drag, startPoint x: 807, startPoint y: 395, endPoint x: 751, endPoint y: 486, distance: 106.9
click at [807, 395] on icon at bounding box center [667, 282] width 710 height 332
drag, startPoint x: 856, startPoint y: 491, endPoint x: 853, endPoint y: 514, distance: 23.1
click at [857, 493] on div "C" at bounding box center [893, 511] width 227 height 49
click at [853, 514] on label "C" at bounding box center [893, 511] width 170 height 35
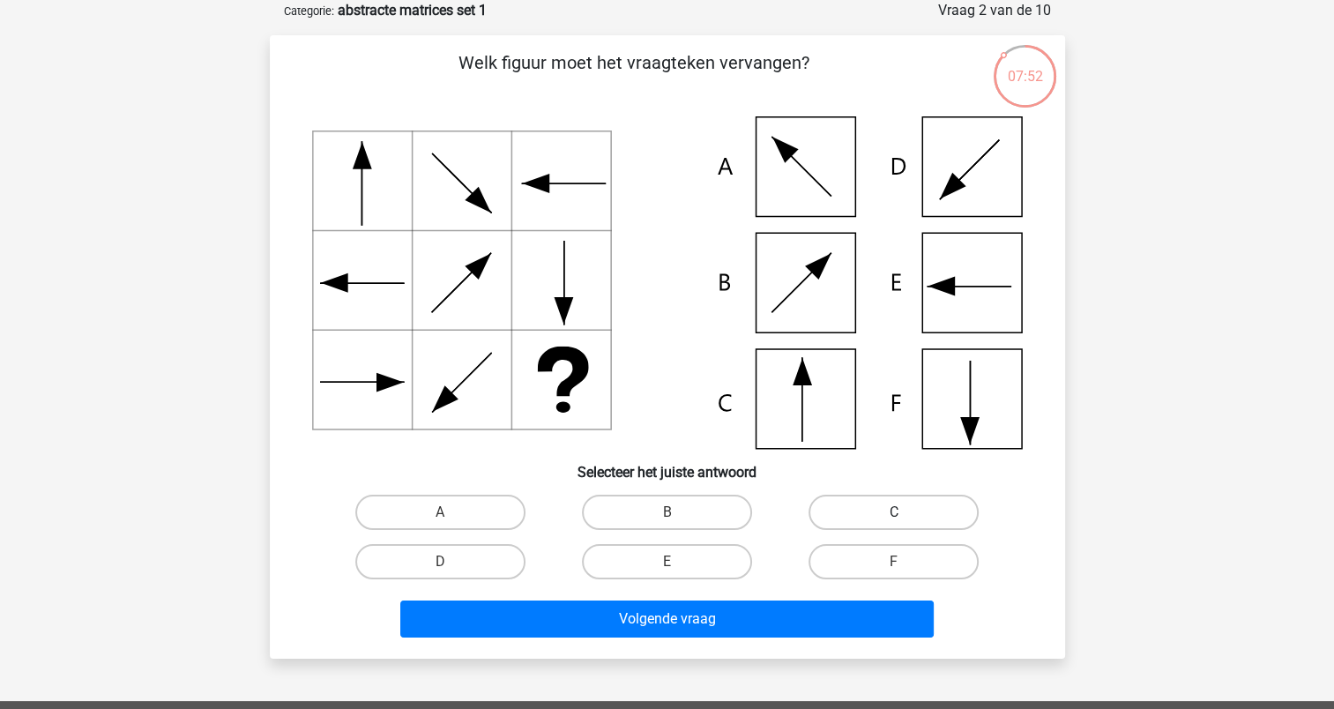
click at [894, 514] on input "C" at bounding box center [899, 517] width 11 height 11
radio input "true"
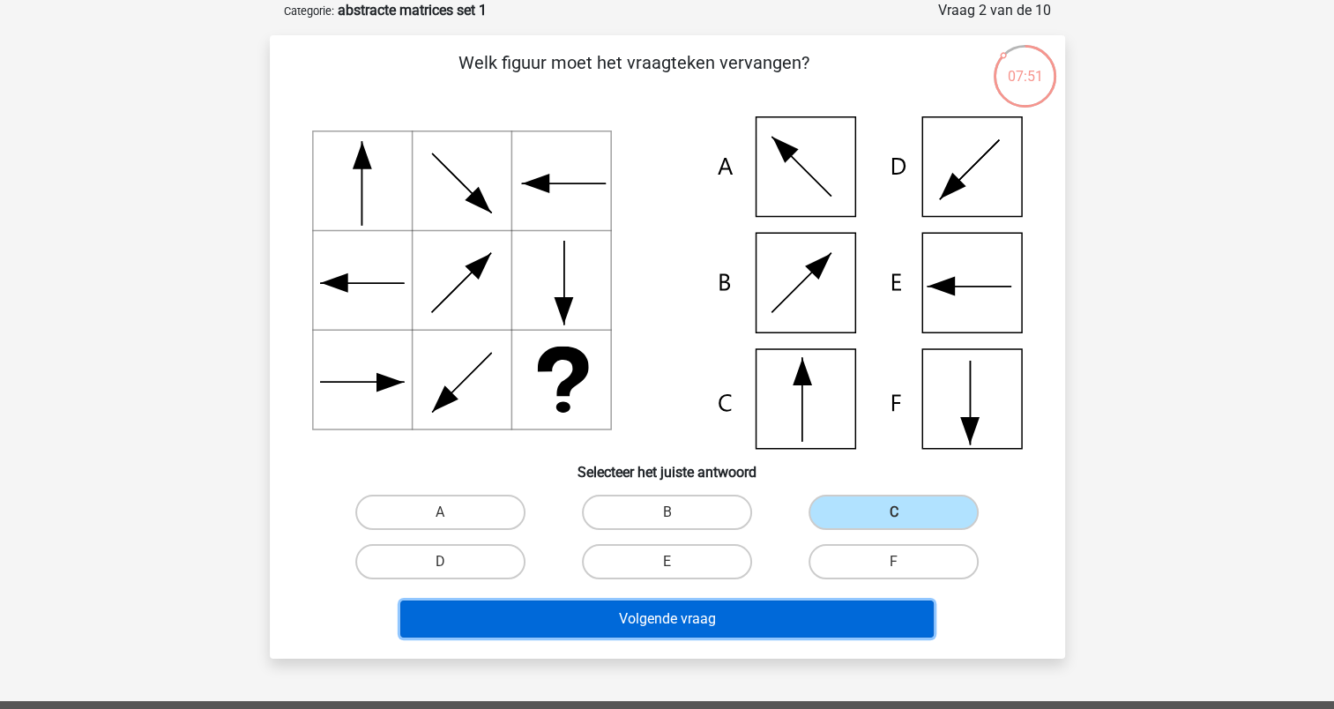
click at [673, 627] on button "Volgende vraag" at bounding box center [666, 618] width 533 height 37
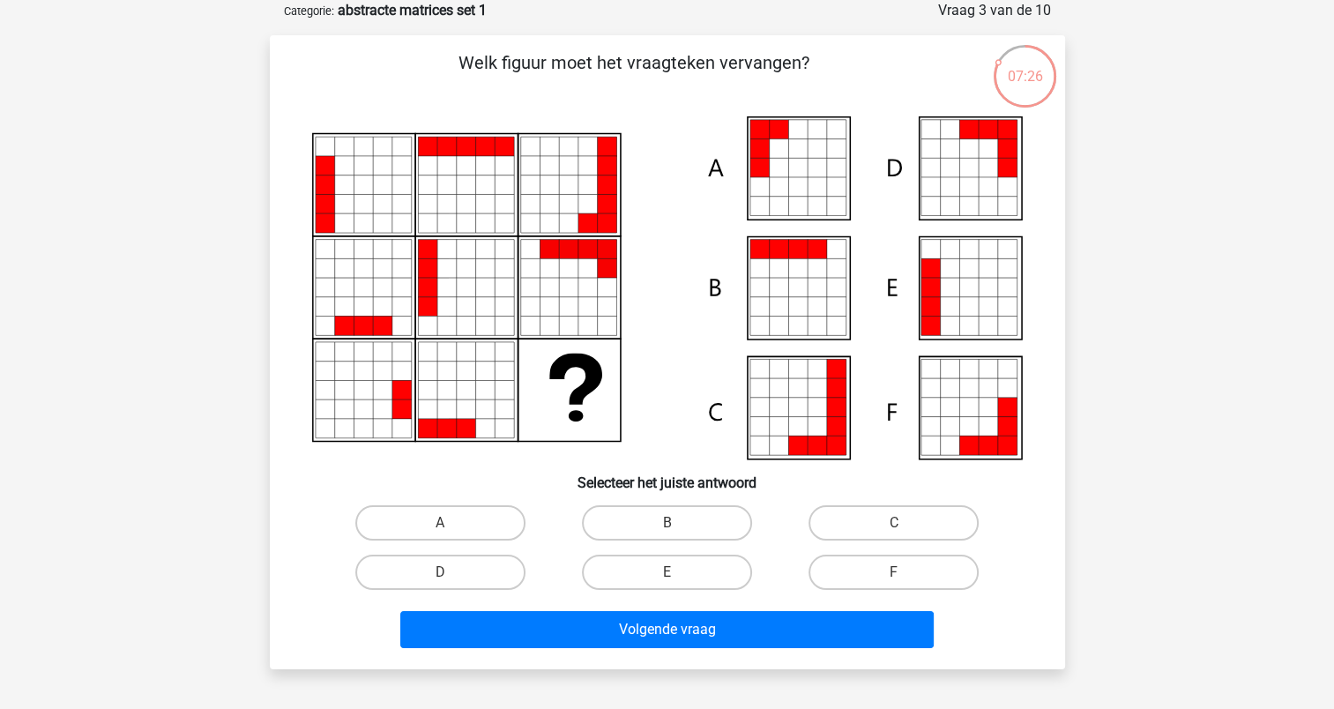
click at [821, 189] on icon at bounding box center [816, 186] width 19 height 19
click at [477, 530] on label "A" at bounding box center [440, 522] width 170 height 35
click at [451, 530] on input "A" at bounding box center [445, 528] width 11 height 11
radio input "true"
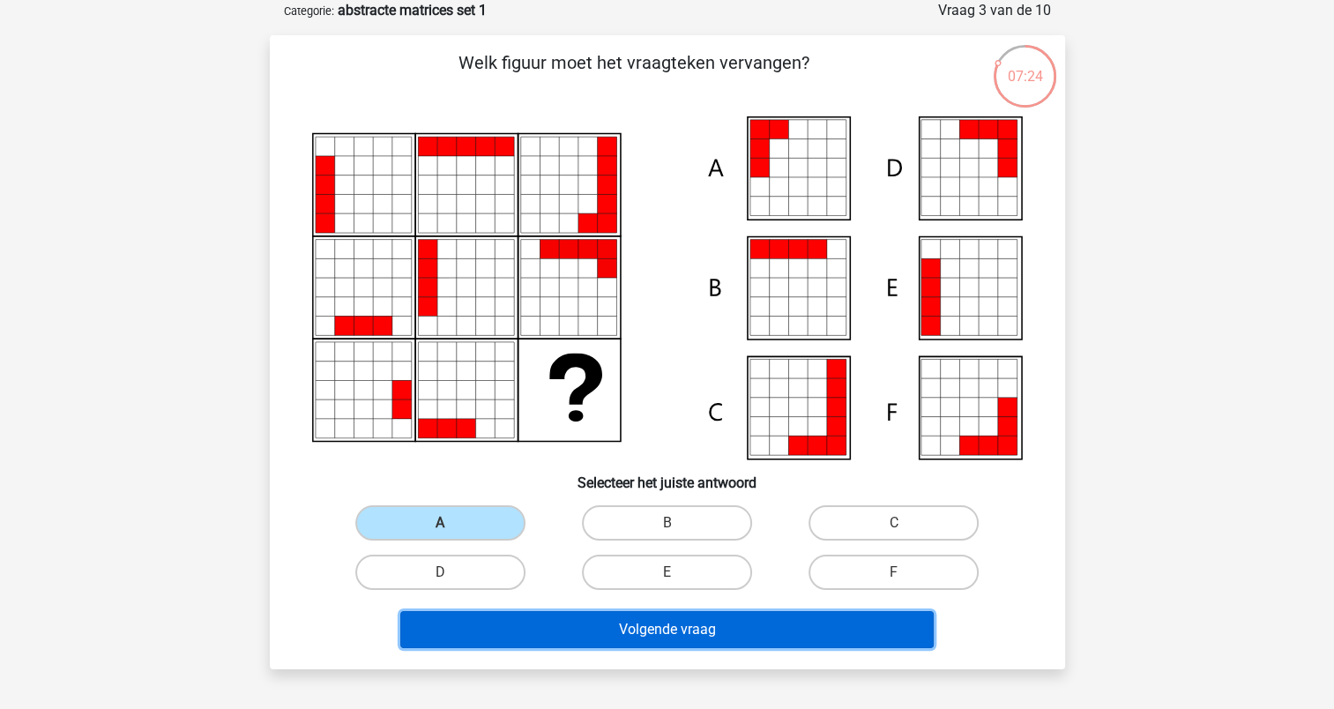
click at [675, 620] on button "Volgende vraag" at bounding box center [666, 629] width 533 height 37
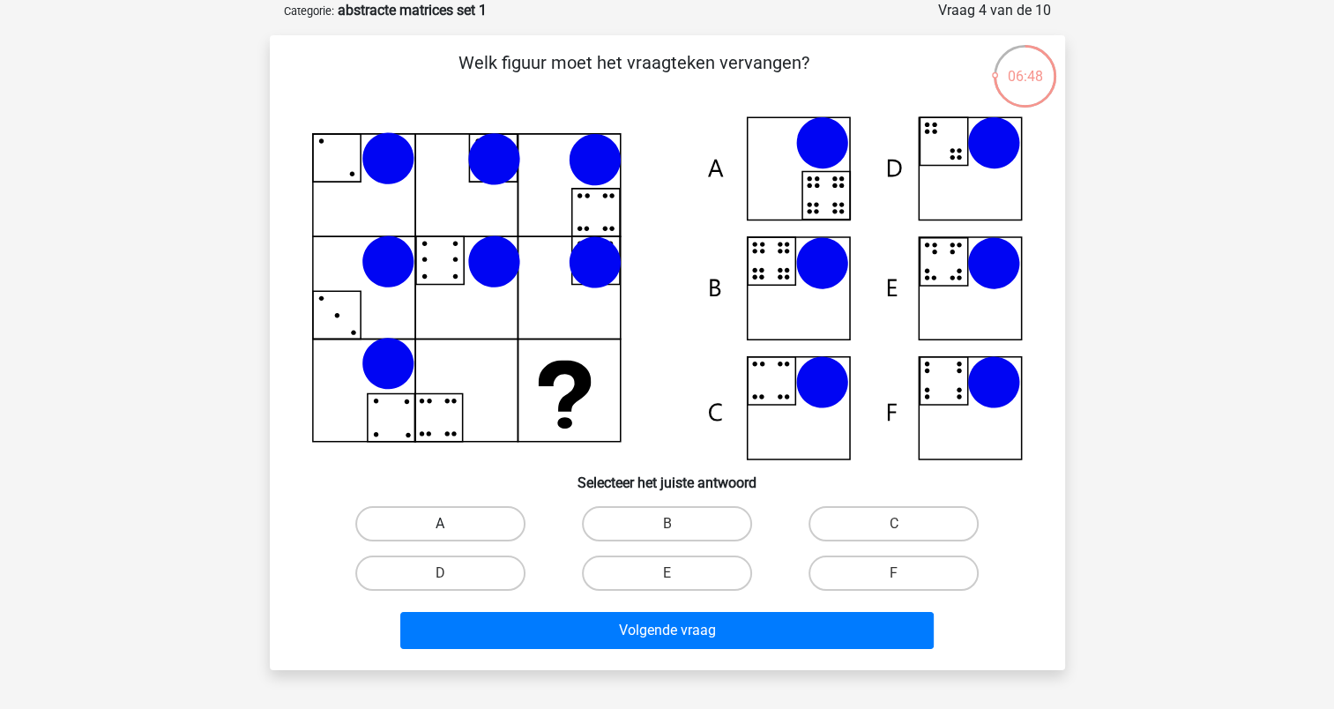
click at [451, 518] on label "A" at bounding box center [440, 523] width 170 height 35
click at [451, 524] on input "A" at bounding box center [445, 529] width 11 height 11
radio input "true"
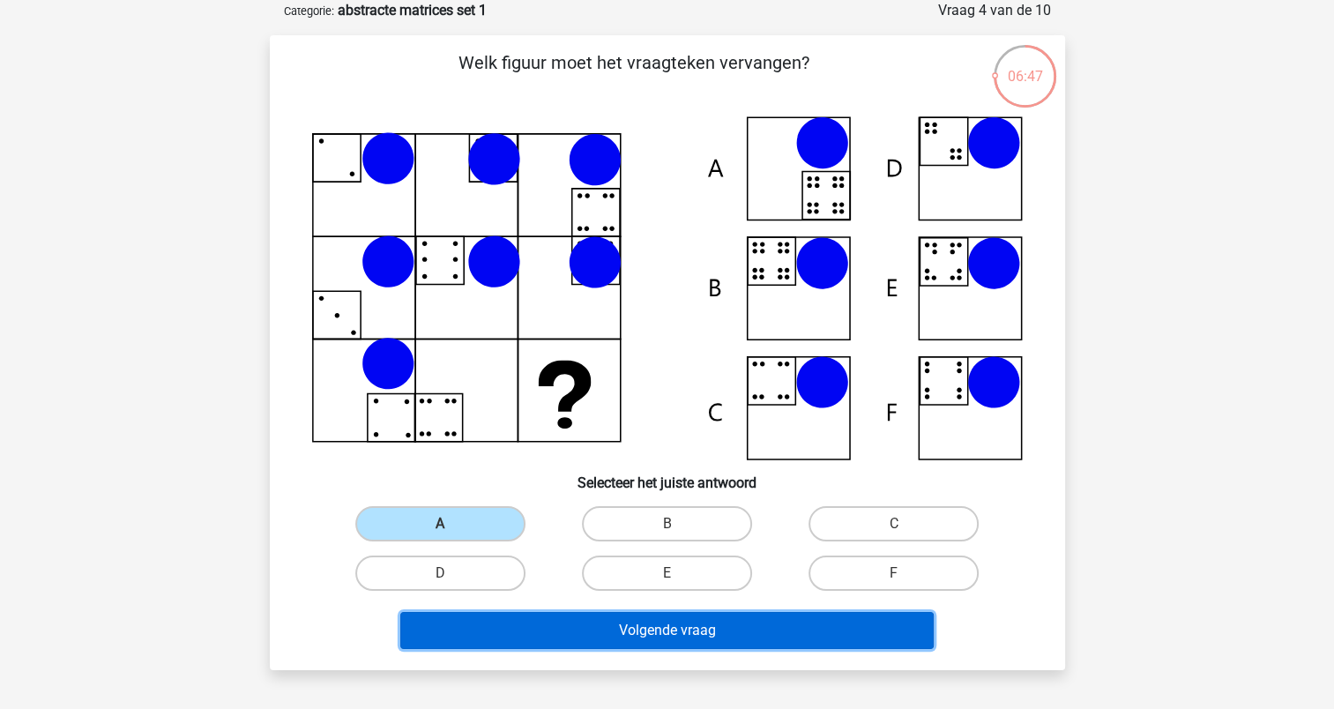
click at [636, 614] on button "Volgende vraag" at bounding box center [666, 630] width 533 height 37
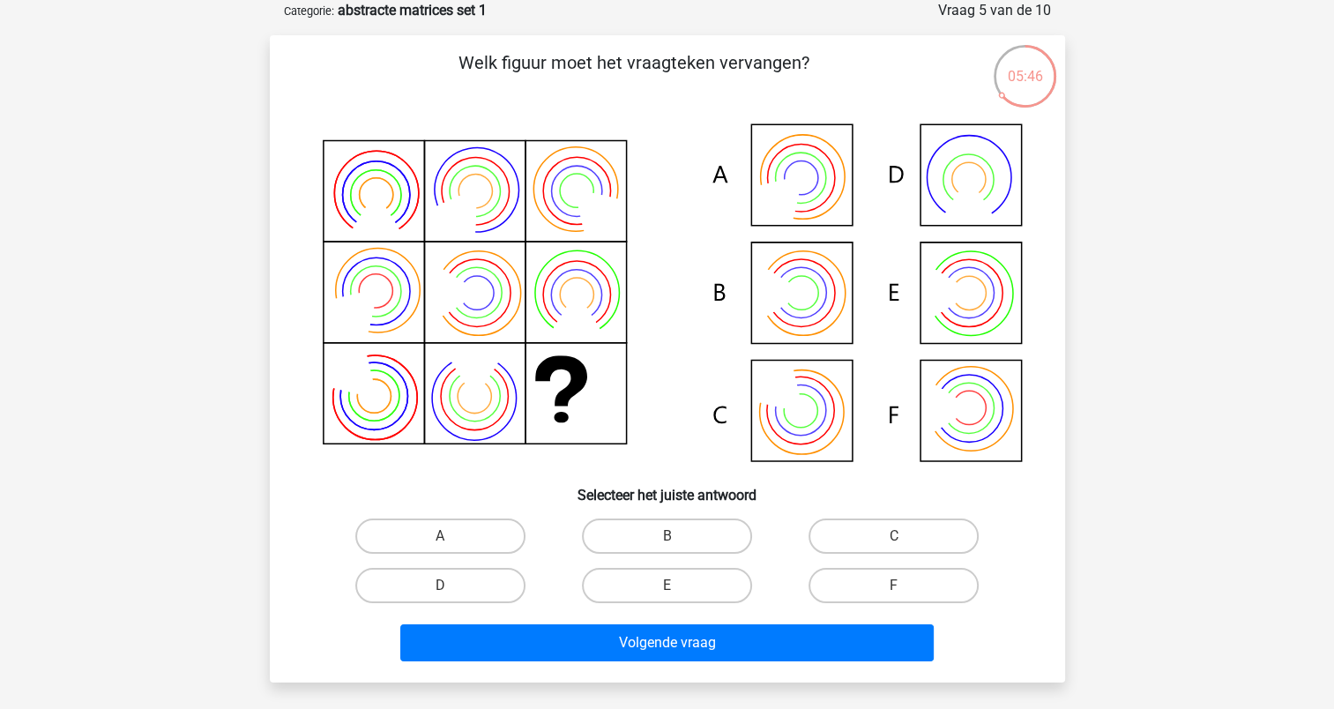
click at [953, 265] on icon at bounding box center [667, 294] width 710 height 356
click at [699, 582] on label "E" at bounding box center [667, 585] width 170 height 35
click at [678, 585] on input "E" at bounding box center [671, 590] width 11 height 11
radio input "true"
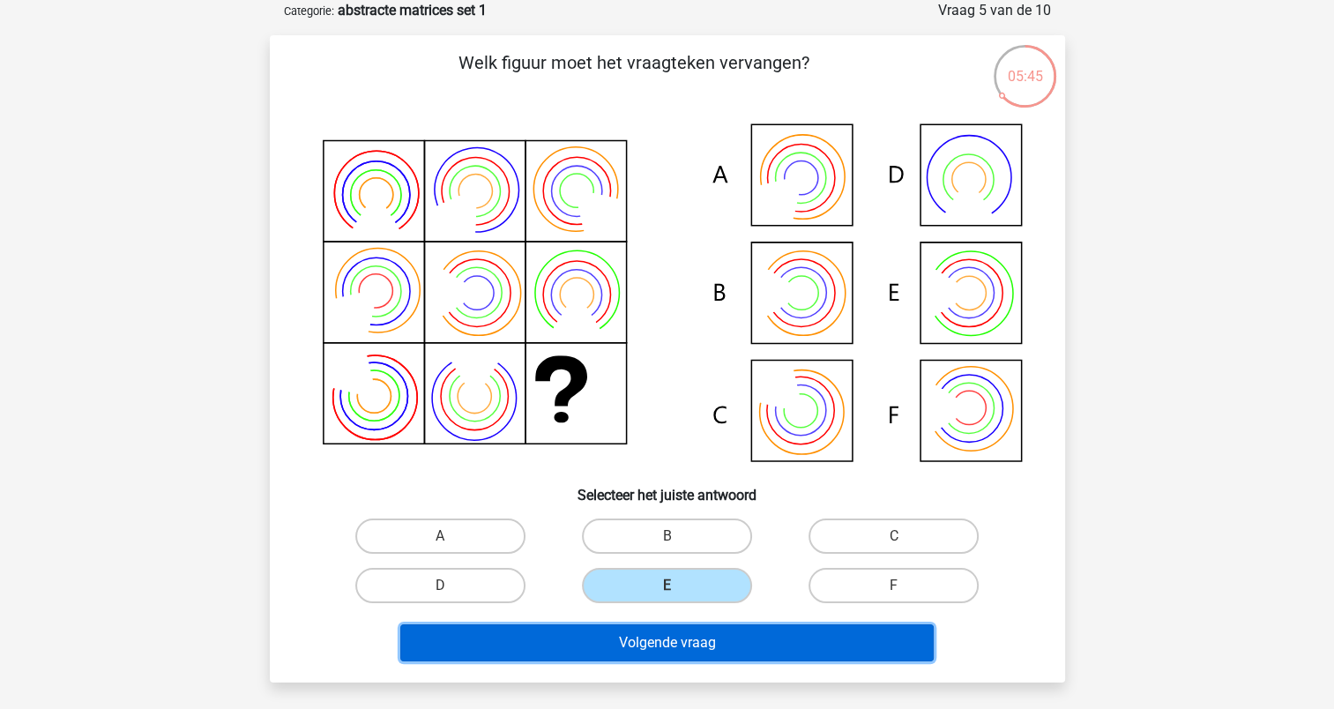
click at [698, 631] on button "Volgende vraag" at bounding box center [666, 642] width 533 height 37
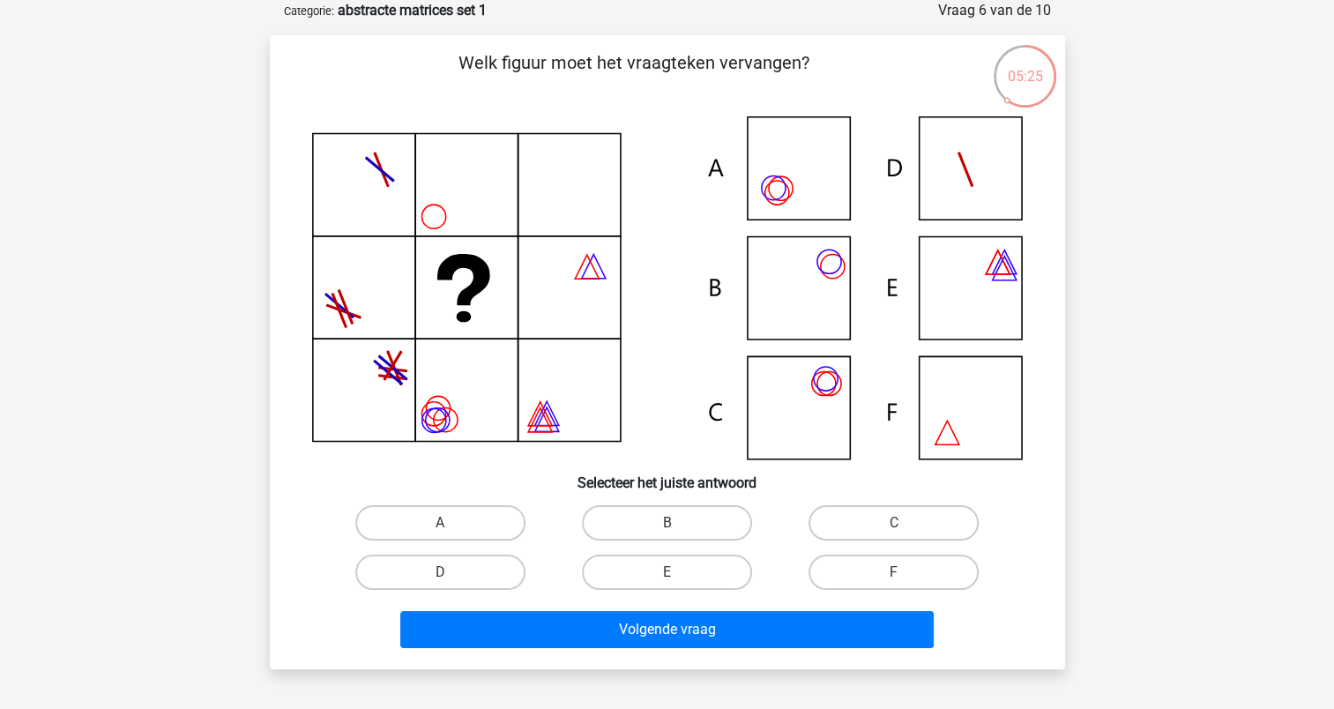
click at [398, 377] on icon at bounding box center [667, 287] width 710 height 343
click at [698, 513] on label "B" at bounding box center [667, 522] width 170 height 35
click at [678, 523] on input "B" at bounding box center [671, 528] width 11 height 11
radio input "true"
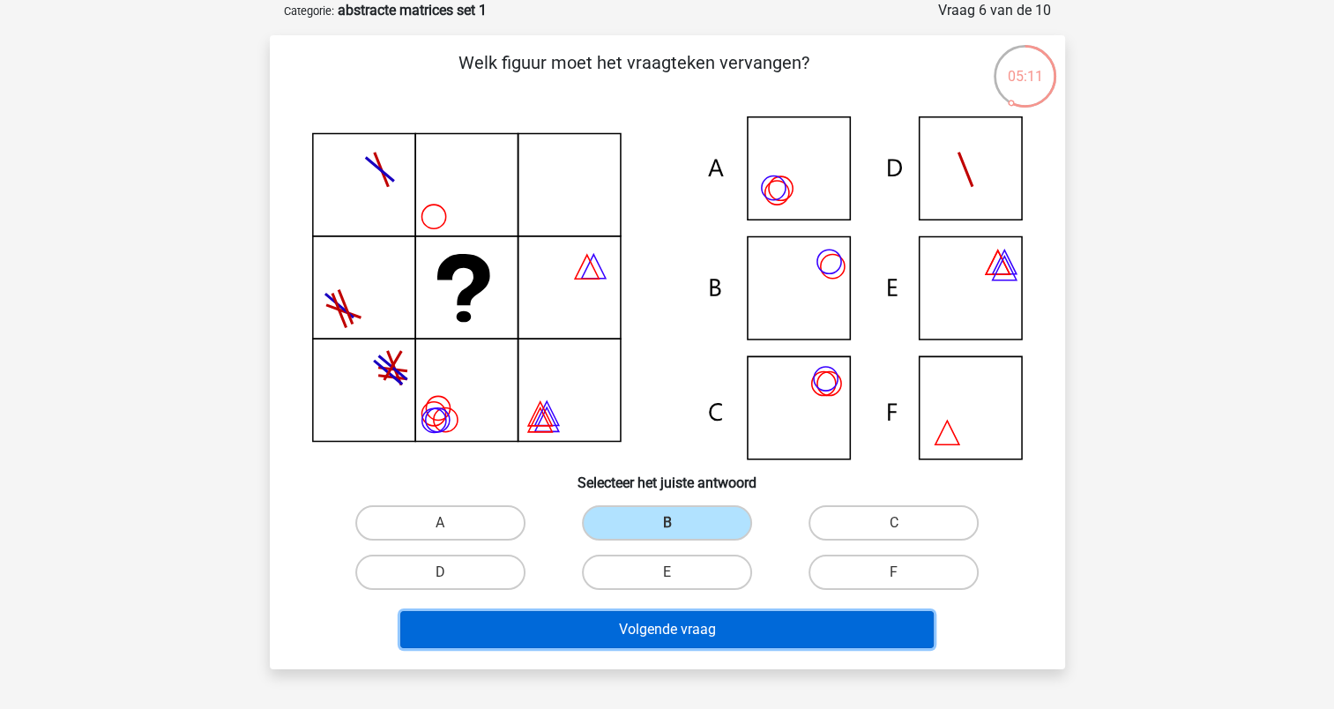
click at [650, 621] on button "Volgende vraag" at bounding box center [666, 629] width 533 height 37
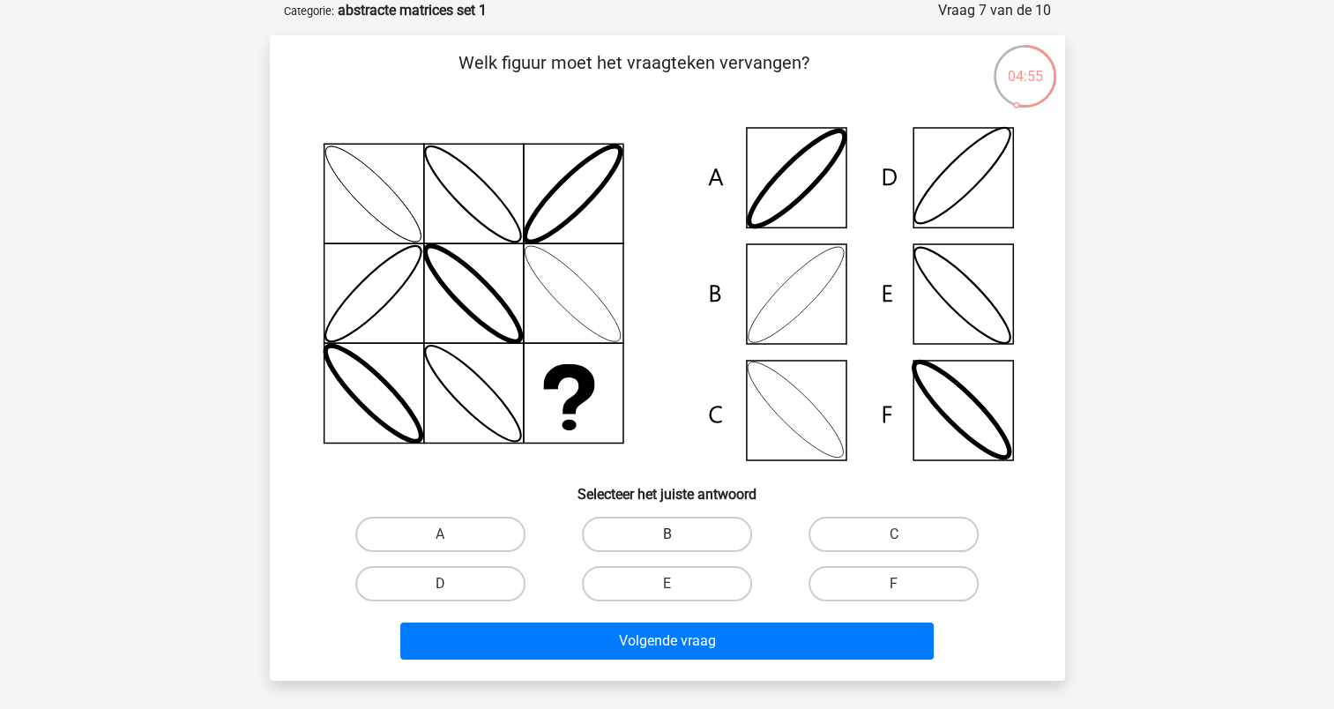
click at [644, 523] on label "B" at bounding box center [667, 533] width 170 height 35
click at [666, 534] on input "B" at bounding box center [671, 539] width 11 height 11
radio input "true"
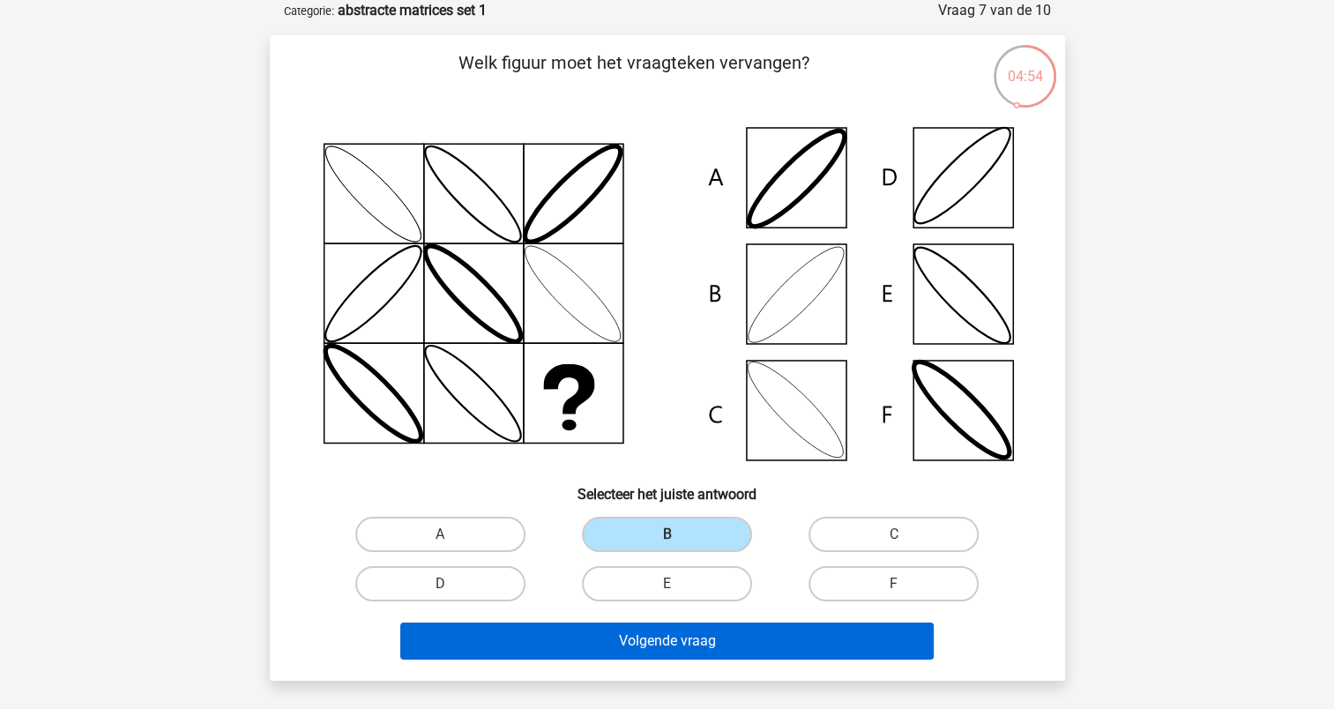
drag, startPoint x: 651, startPoint y: 663, endPoint x: 659, endPoint y: 645, distance: 19.3
click at [656, 653] on div "Volgende vraag" at bounding box center [667, 644] width 680 height 44
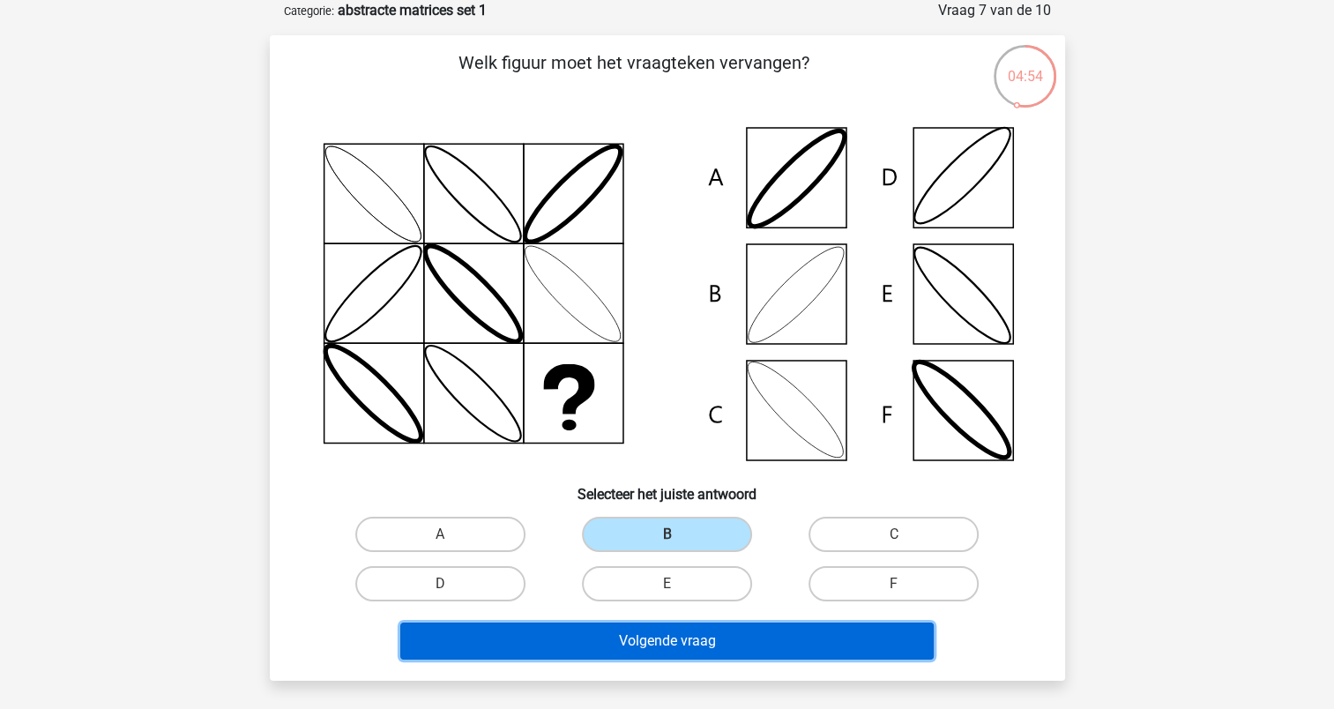
click at [659, 643] on button "Volgende vraag" at bounding box center [666, 640] width 533 height 37
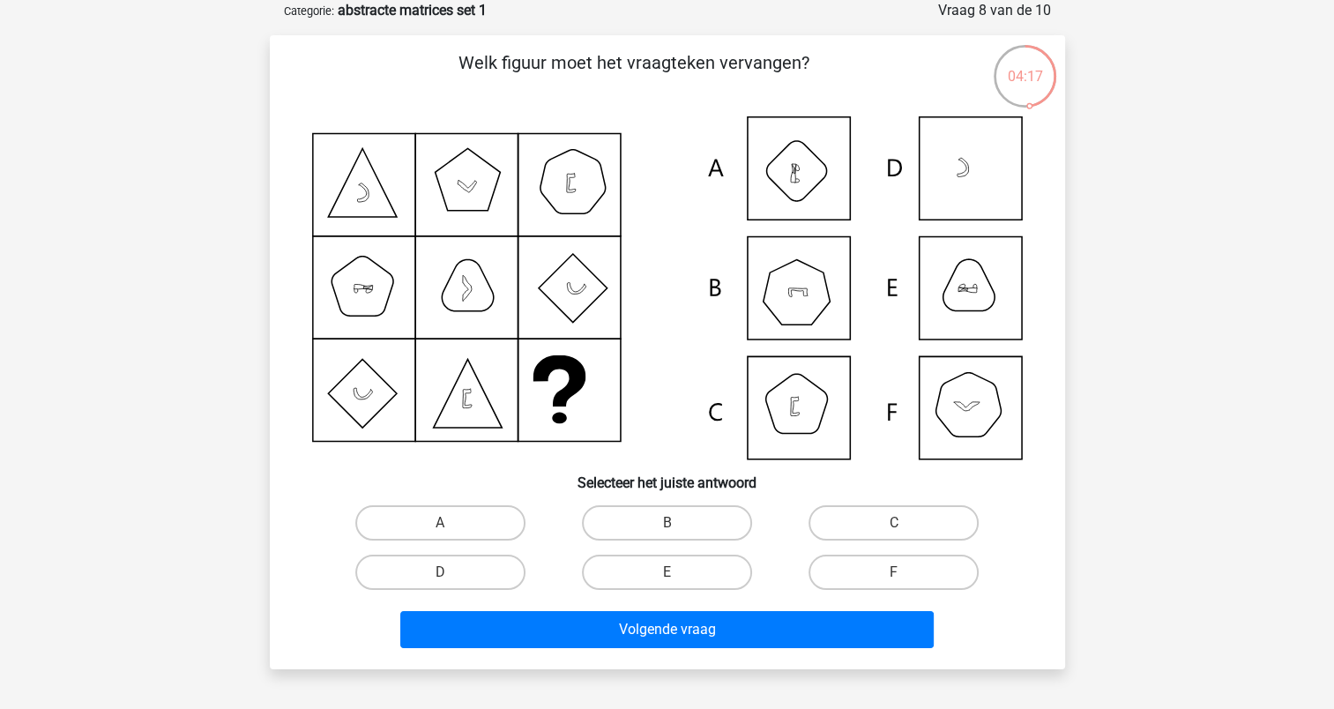
drag, startPoint x: 912, startPoint y: 502, endPoint x: 907, endPoint y: 512, distance: 11.8
click at [912, 503] on div "C" at bounding box center [893, 522] width 227 height 49
drag, startPoint x: 906, startPoint y: 512, endPoint x: 851, endPoint y: 557, distance: 71.4
click at [906, 513] on label "C" at bounding box center [893, 522] width 170 height 35
click at [905, 523] on input "C" at bounding box center [899, 528] width 11 height 11
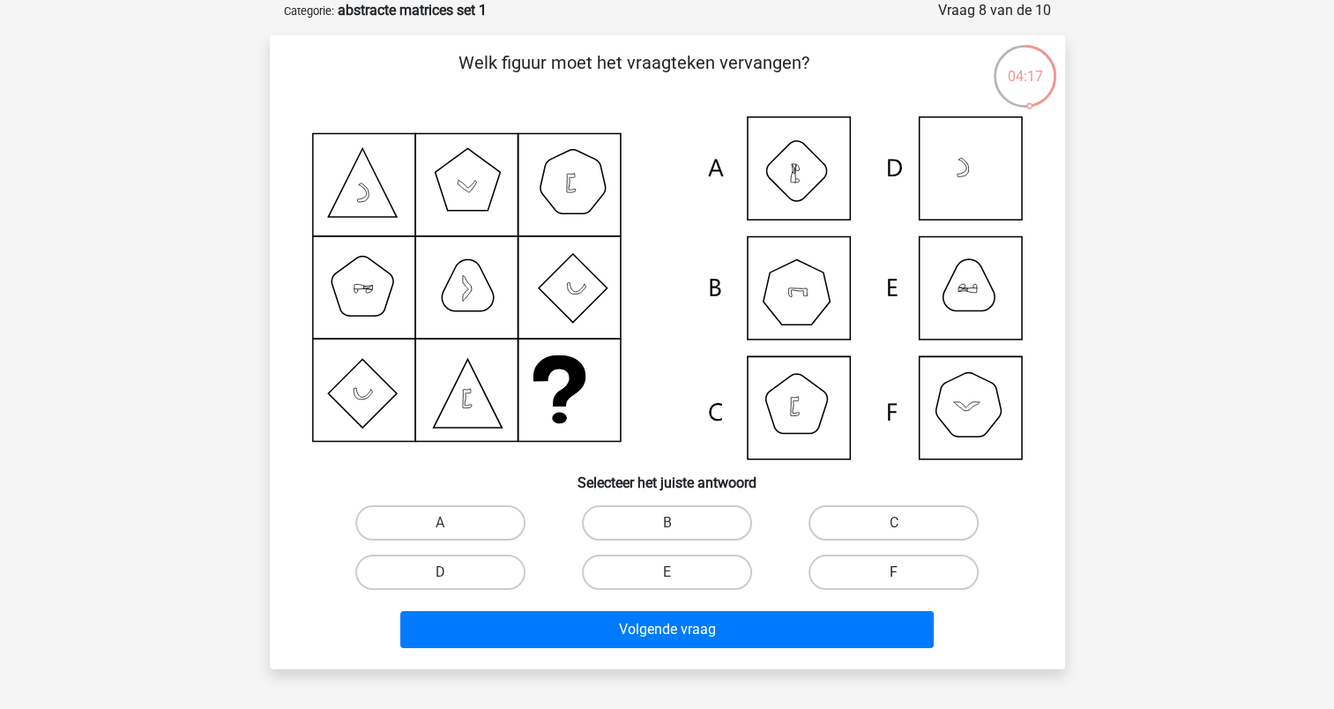
radio input "true"
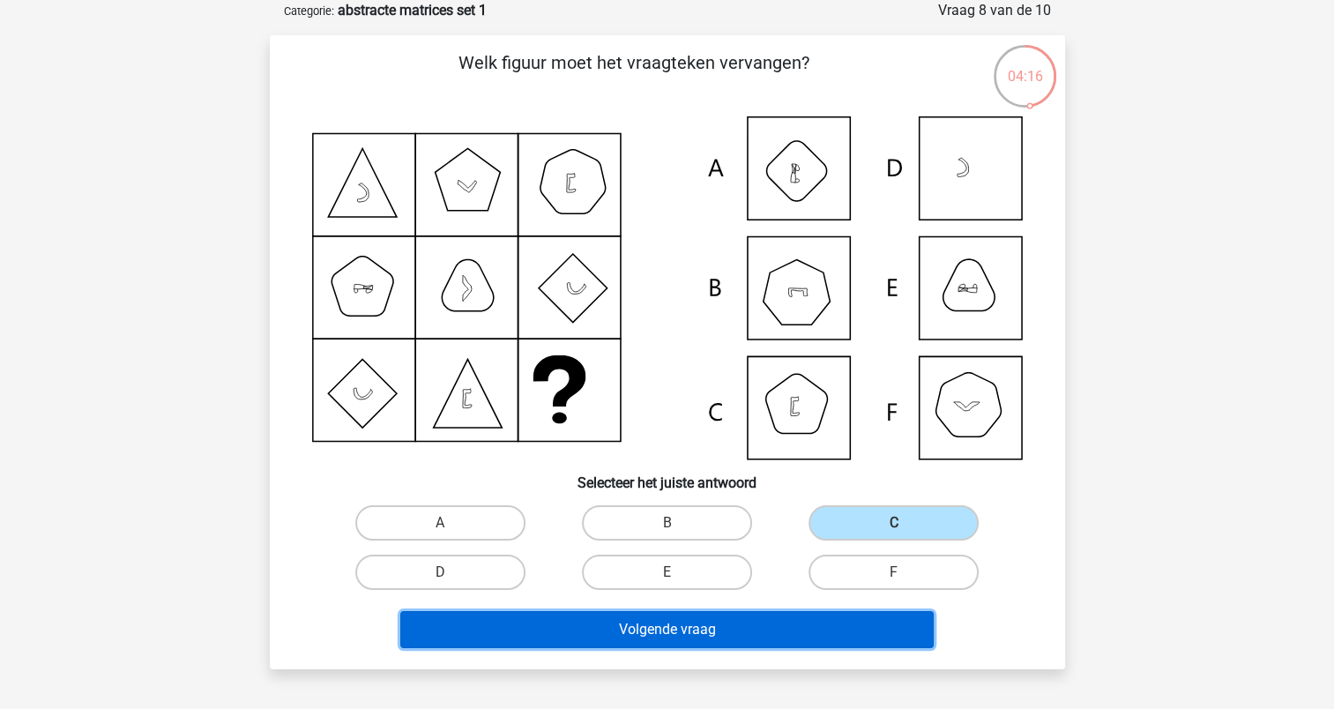
click at [709, 628] on button "Volgende vraag" at bounding box center [666, 629] width 533 height 37
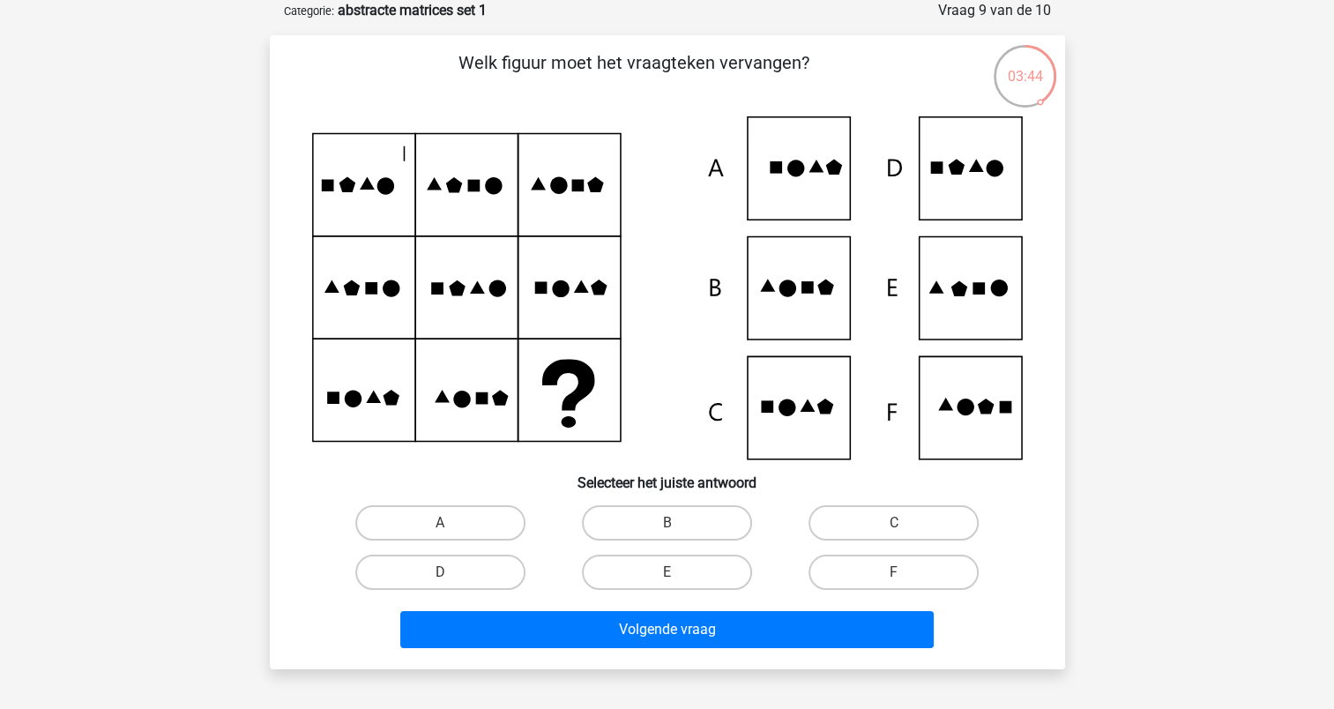
drag, startPoint x: 705, startPoint y: 628, endPoint x: 351, endPoint y: 523, distance: 369.8
click at [316, 502] on div "A B C D E" at bounding box center [667, 547] width 739 height 99
click at [631, 555] on label "E" at bounding box center [667, 571] width 170 height 35
click at [666, 572] on input "E" at bounding box center [671, 577] width 11 height 11
radio input "true"
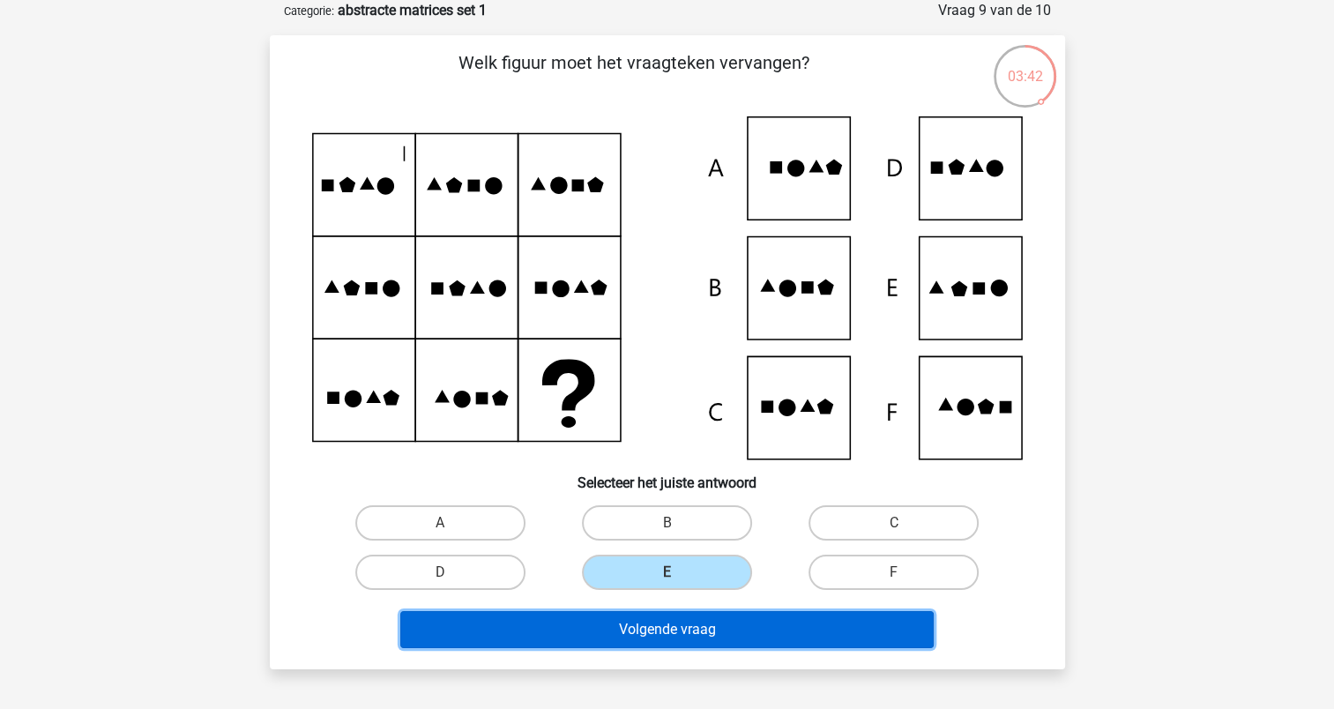
click at [695, 623] on button "Volgende vraag" at bounding box center [666, 629] width 533 height 37
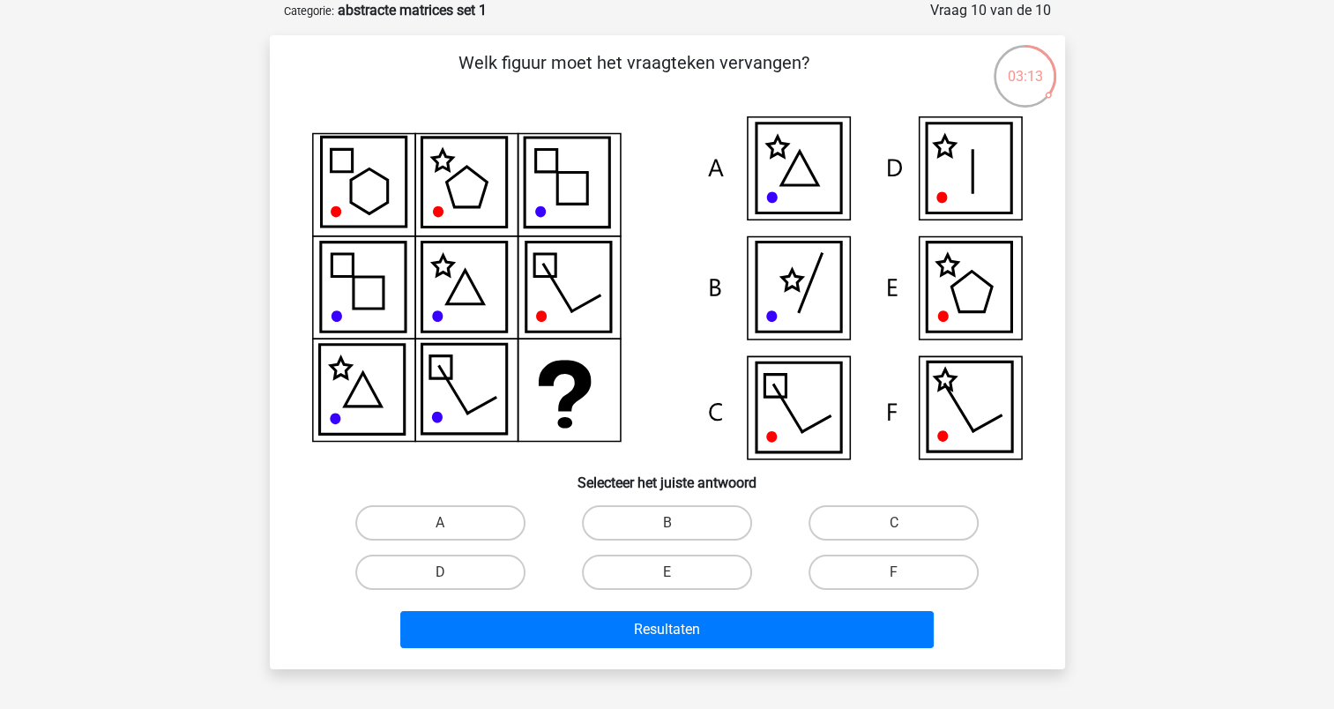
click at [930, 177] on icon at bounding box center [967, 168] width 85 height 90
click at [479, 578] on label "D" at bounding box center [440, 571] width 170 height 35
click at [451, 578] on input "D" at bounding box center [445, 577] width 11 height 11
radio input "true"
click at [680, 600] on div "Resultaten" at bounding box center [667, 626] width 739 height 58
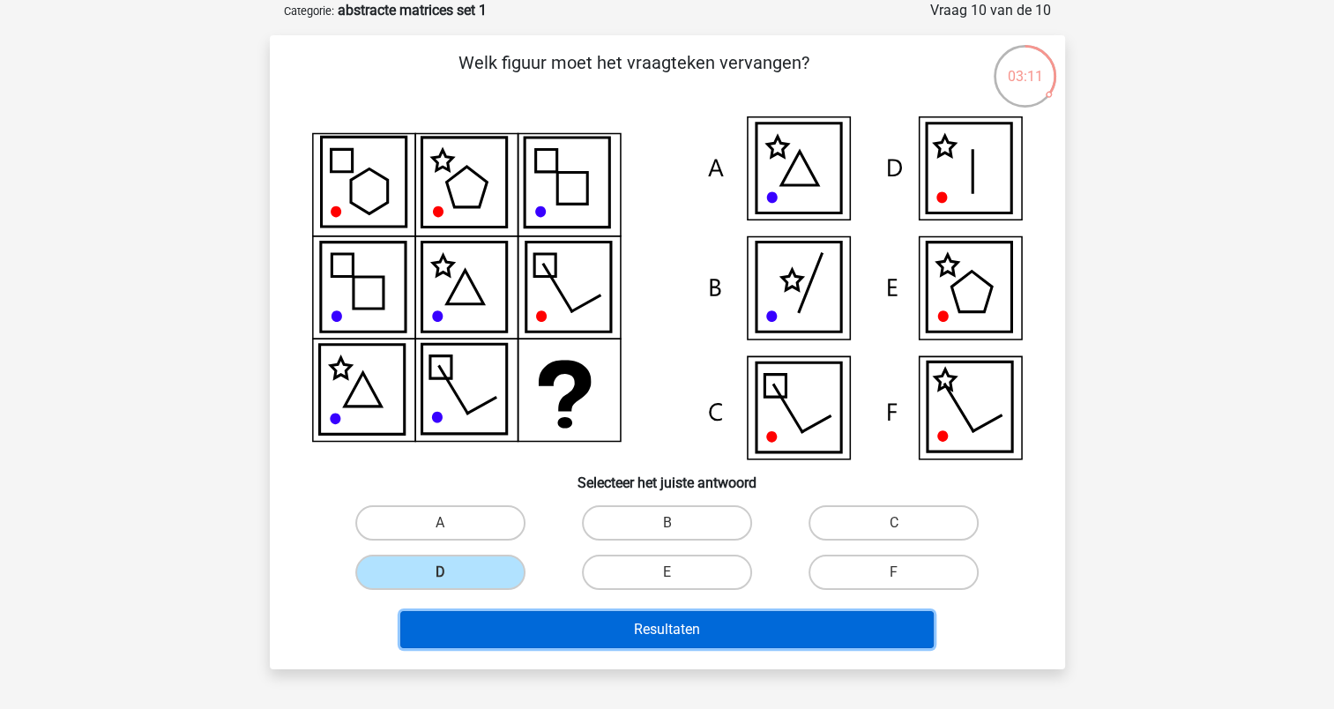
click at [676, 618] on button "Resultaten" at bounding box center [666, 629] width 533 height 37
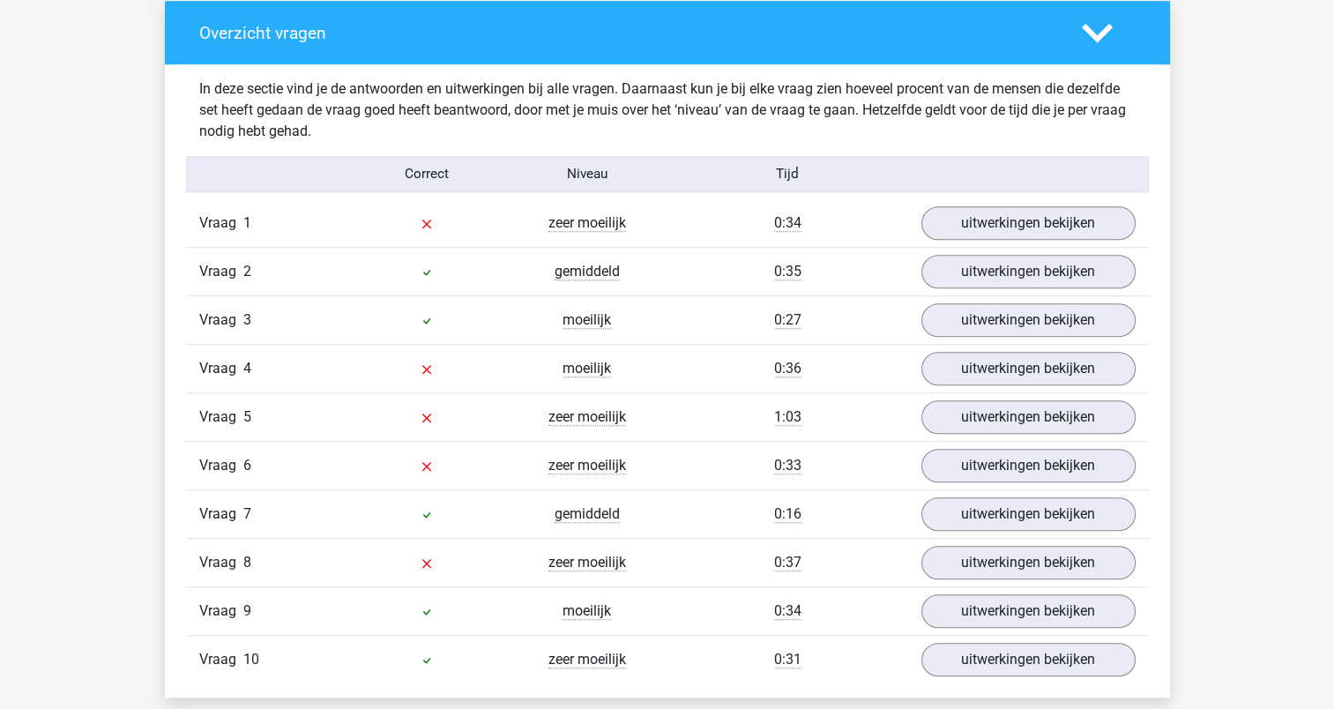
scroll to position [1410, 0]
